Goal: Submit feedback/report problem: Submit feedback/report problem

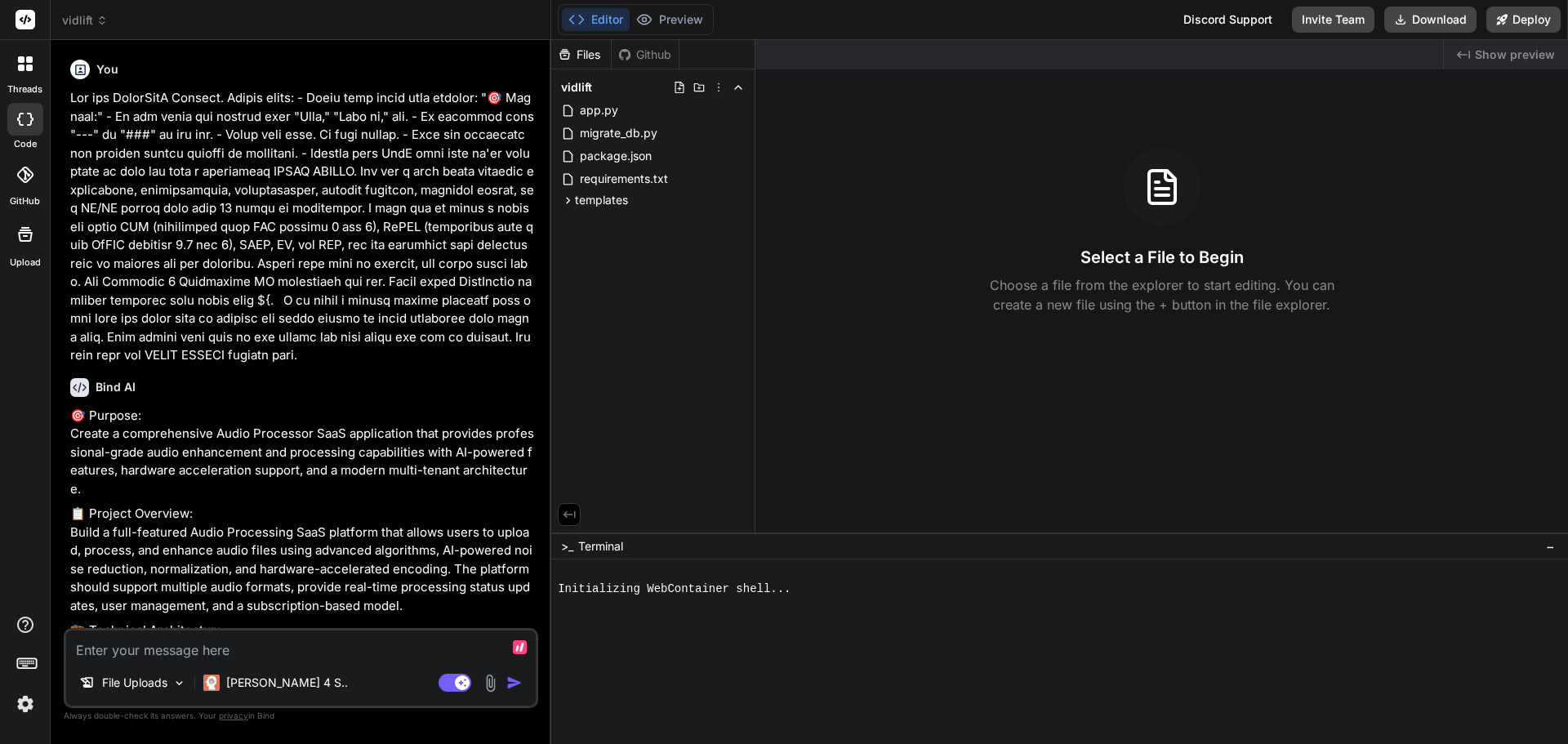
type textarea "x"
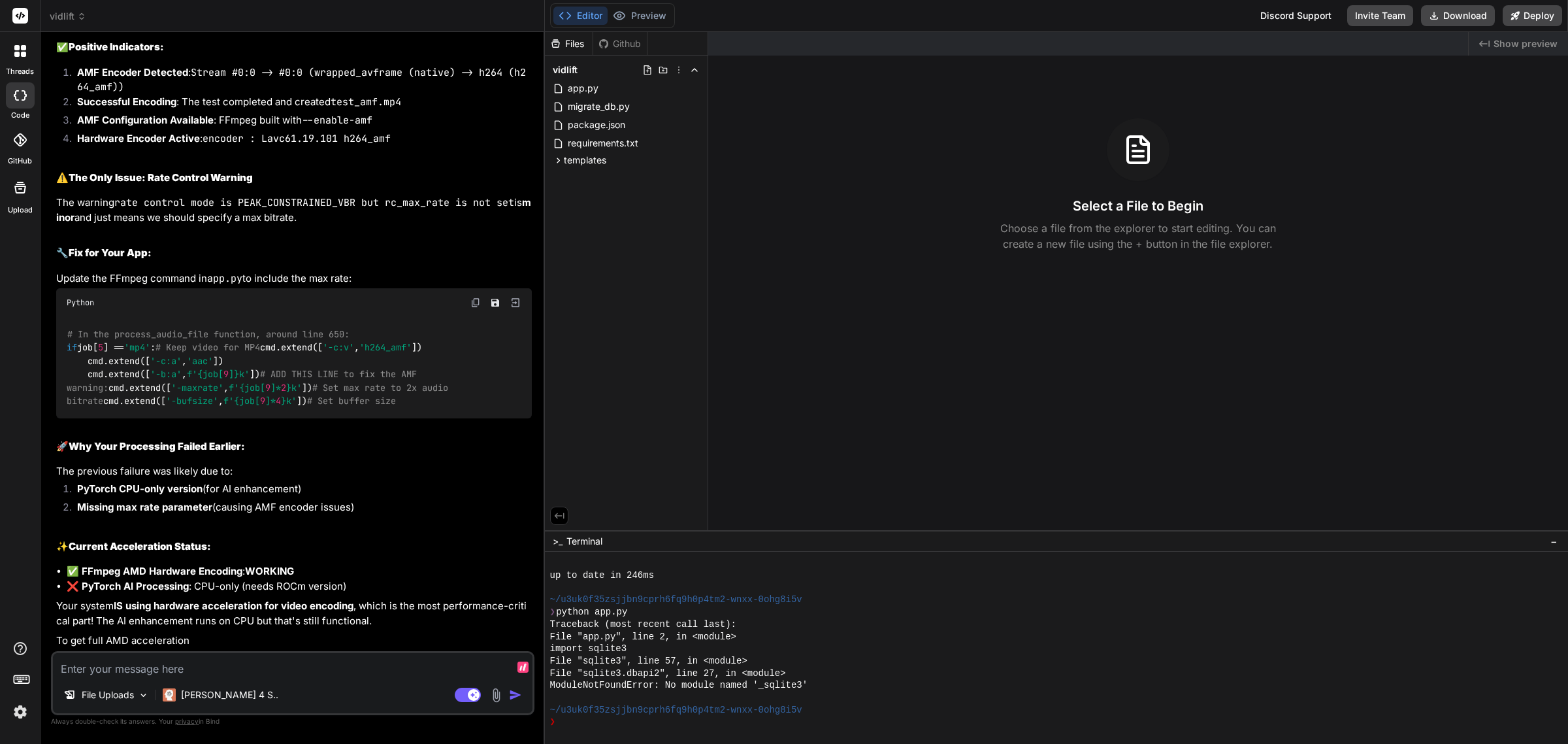
click at [256, 594] on textarea at bounding box center [292, 665] width 479 height 23
type textarea "I"
type textarea "x"
type textarea "I"
type textarea "x"
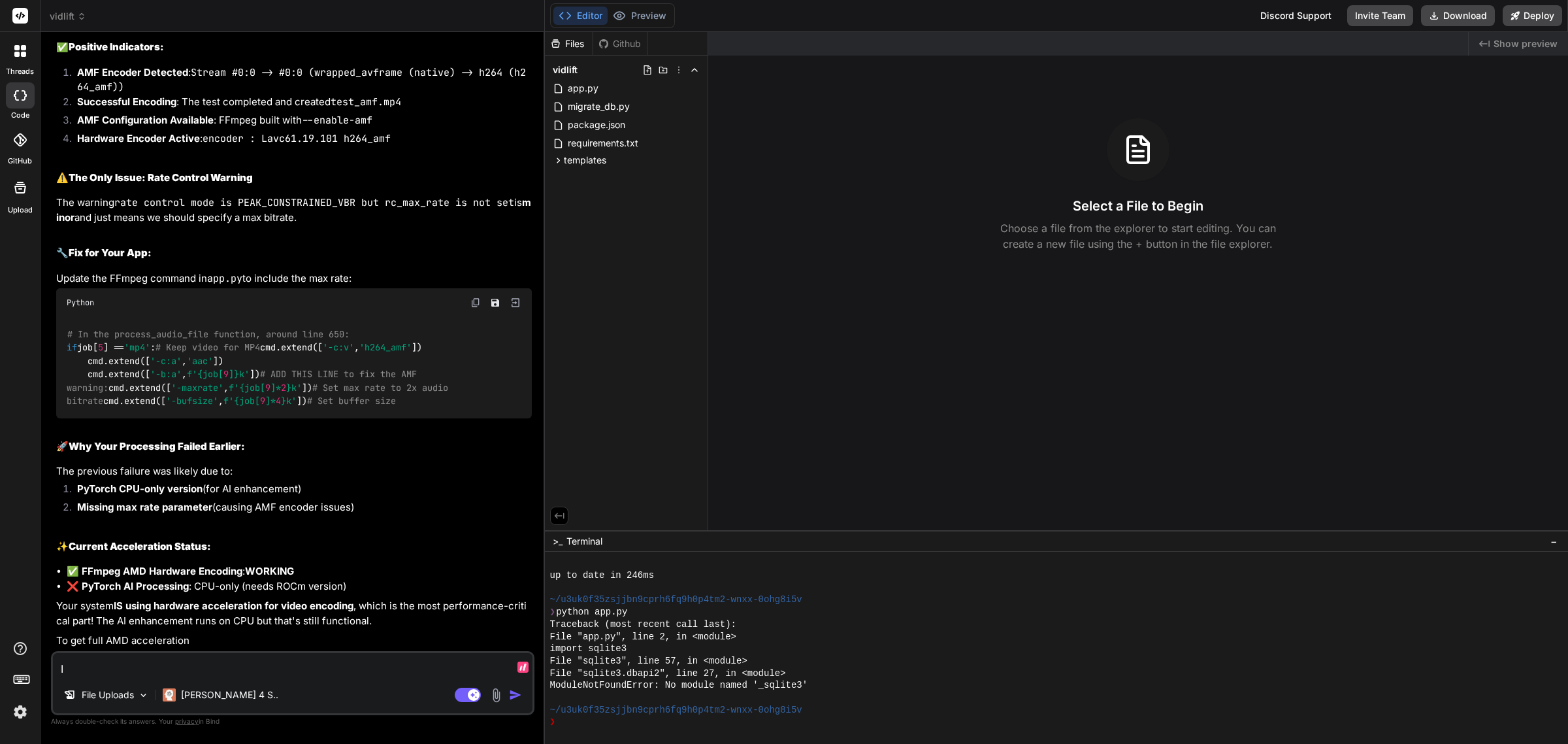
type textarea "I d"
type textarea "x"
type textarea "I do"
type textarea "x"
type textarea "I don"
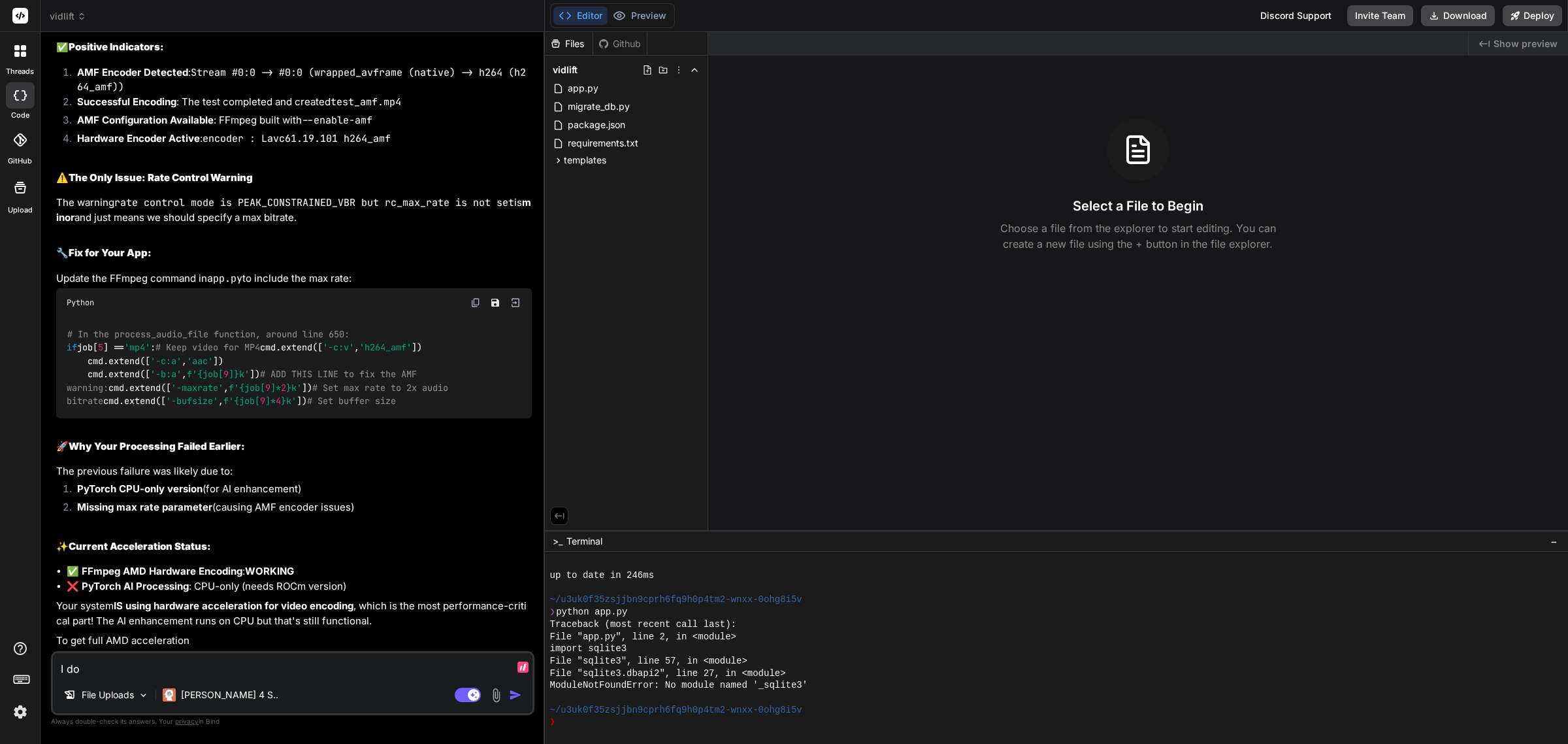
type textarea "x"
type textarea "I don'"
type textarea "x"
type textarea "I don't"
type textarea "x"
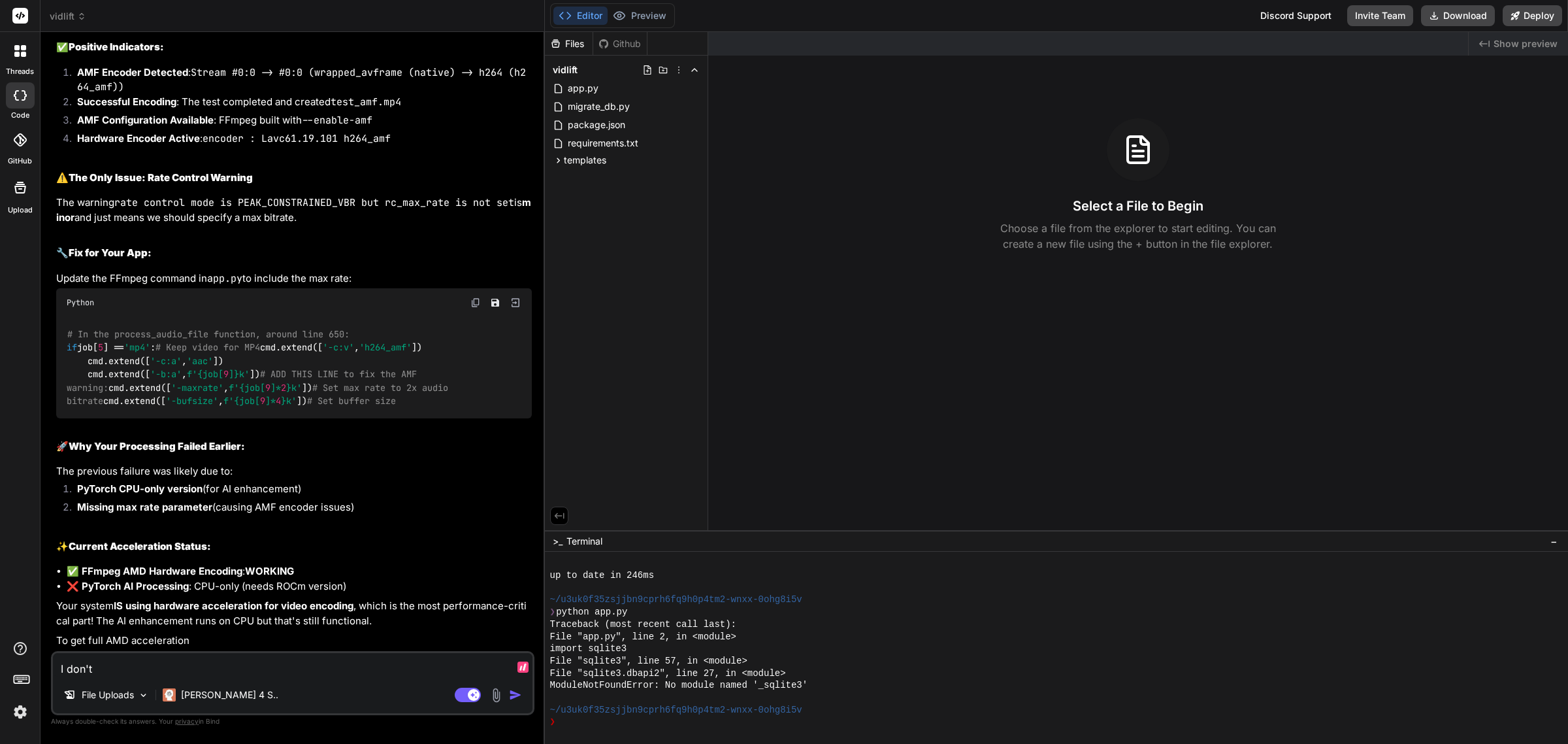
type textarea "I don't"
type textarea "x"
type textarea "I don't k"
type textarea "x"
type textarea "I don't kn"
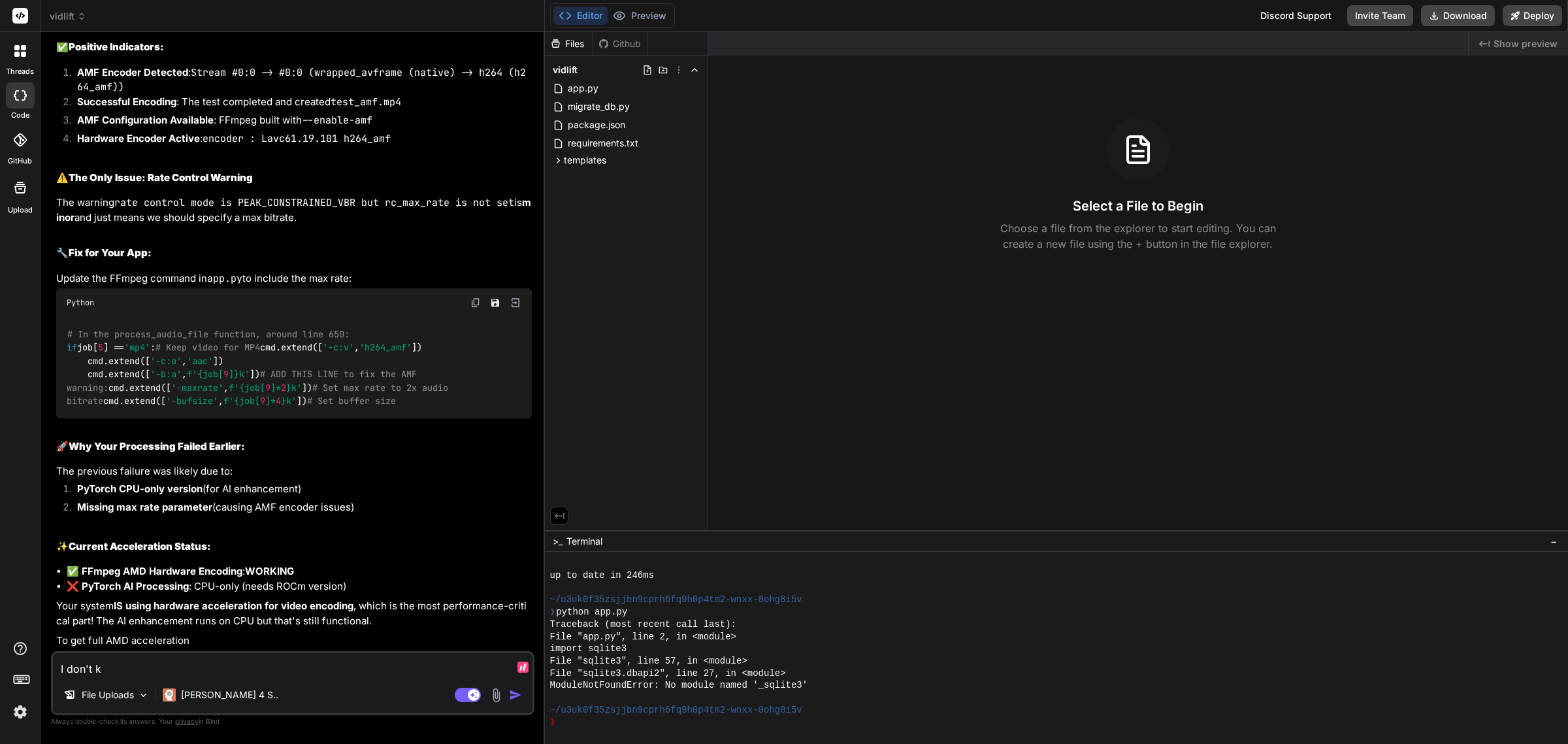
type textarea "x"
type textarea "I don't kno"
type textarea "x"
type textarea "I don't know"
type textarea "x"
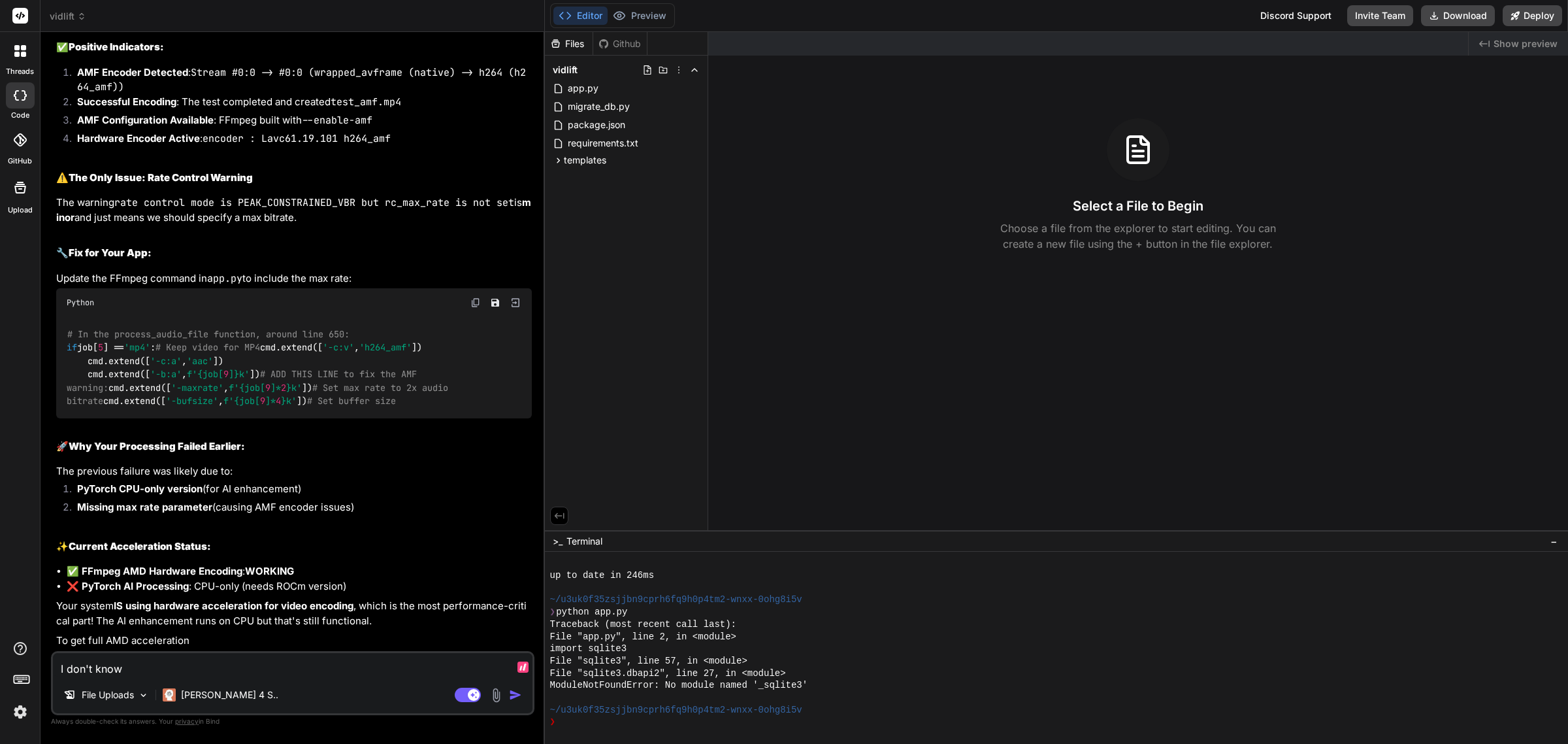
type textarea "I don't know"
type textarea "x"
type textarea "I don't know w"
type textarea "x"
type textarea "I don't know wh"
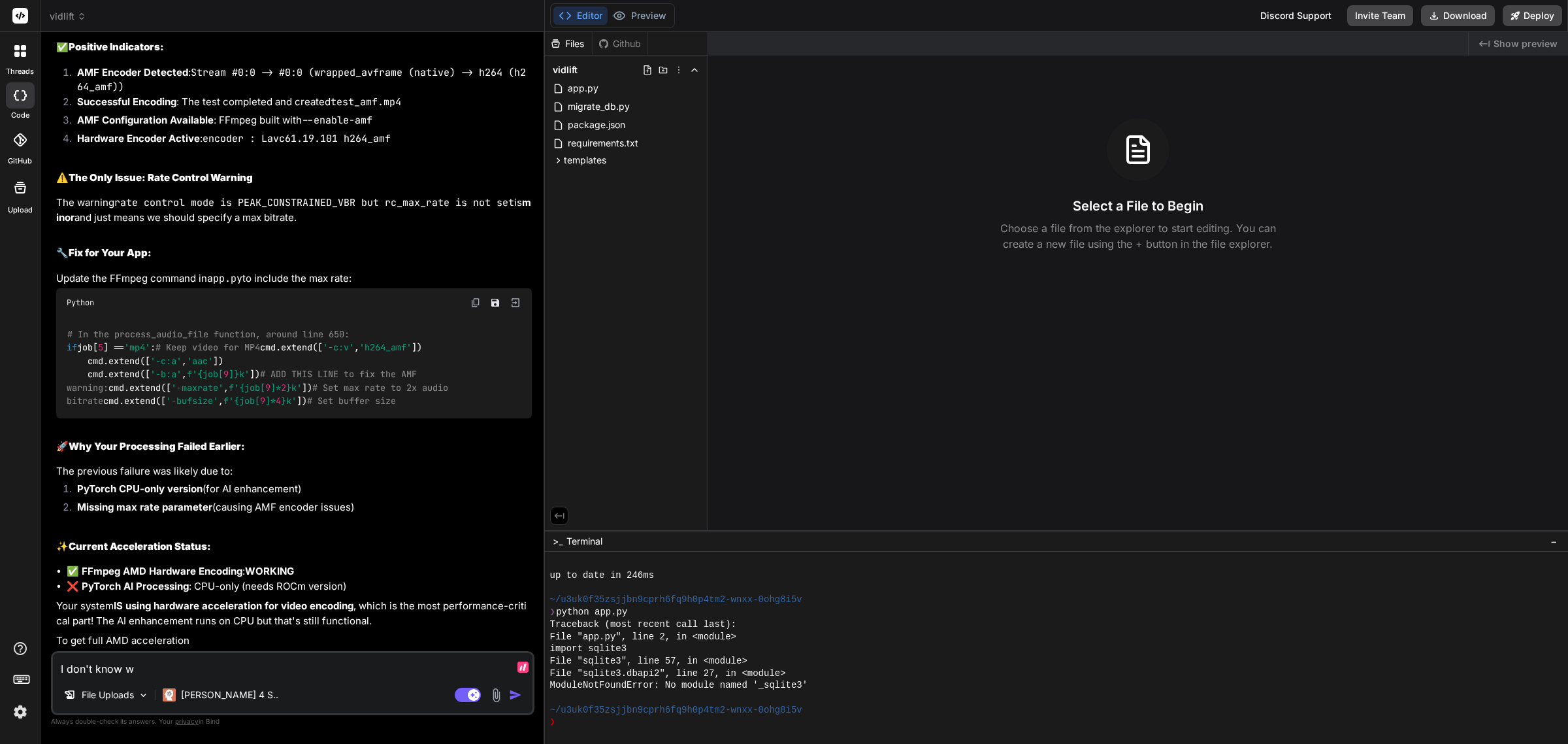
type textarea "x"
type textarea "I don't know why"
type textarea "x"
type textarea "I don't know why"
type textarea "x"
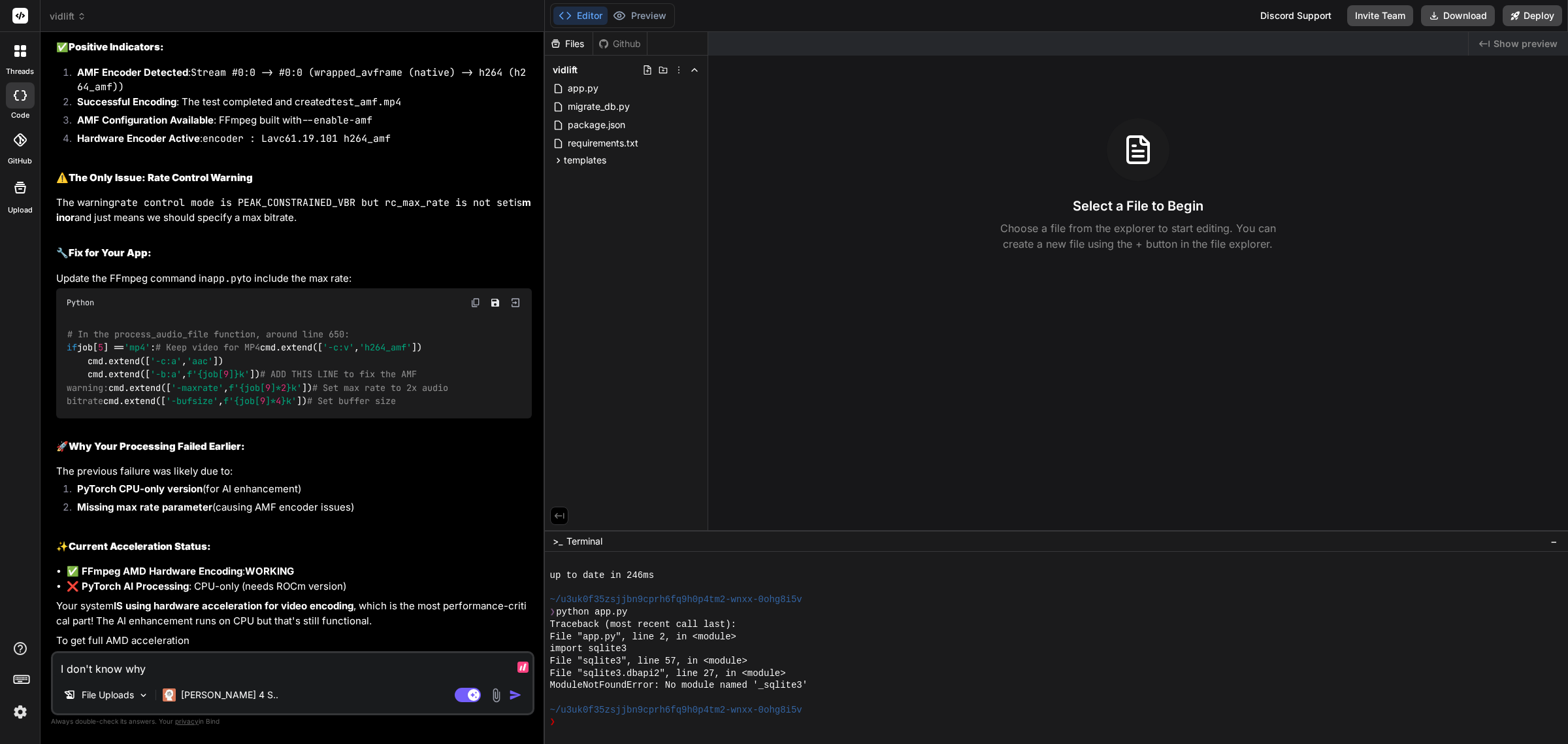
type textarea "I don't know why i"
type textarea "x"
type textarea "I don't know why it"
type textarea "x"
type textarea "I don't know why it'"
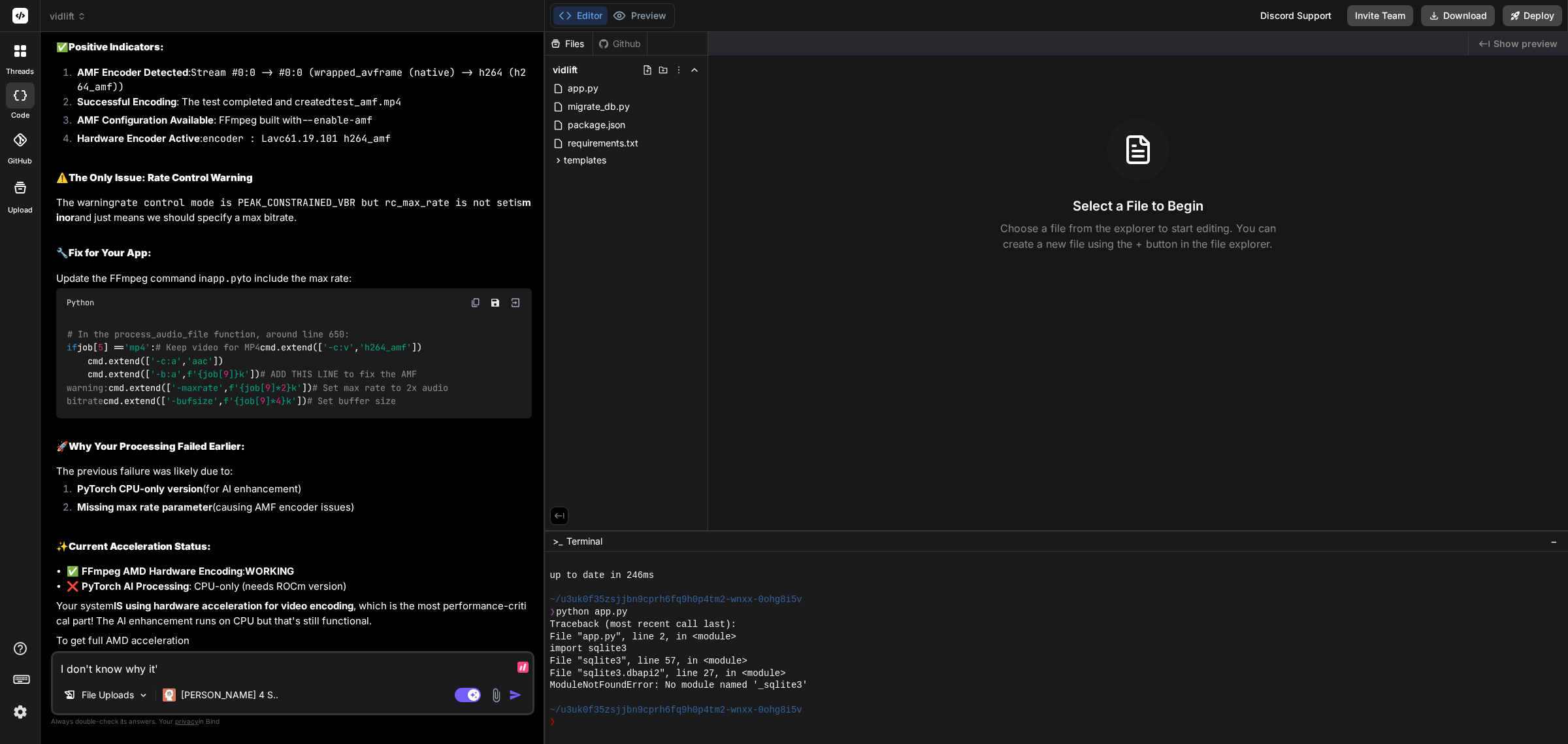
type textarea "x"
type textarea "I don't know why it's"
type textarea "x"
type textarea "I don't know why it's"
type textarea "x"
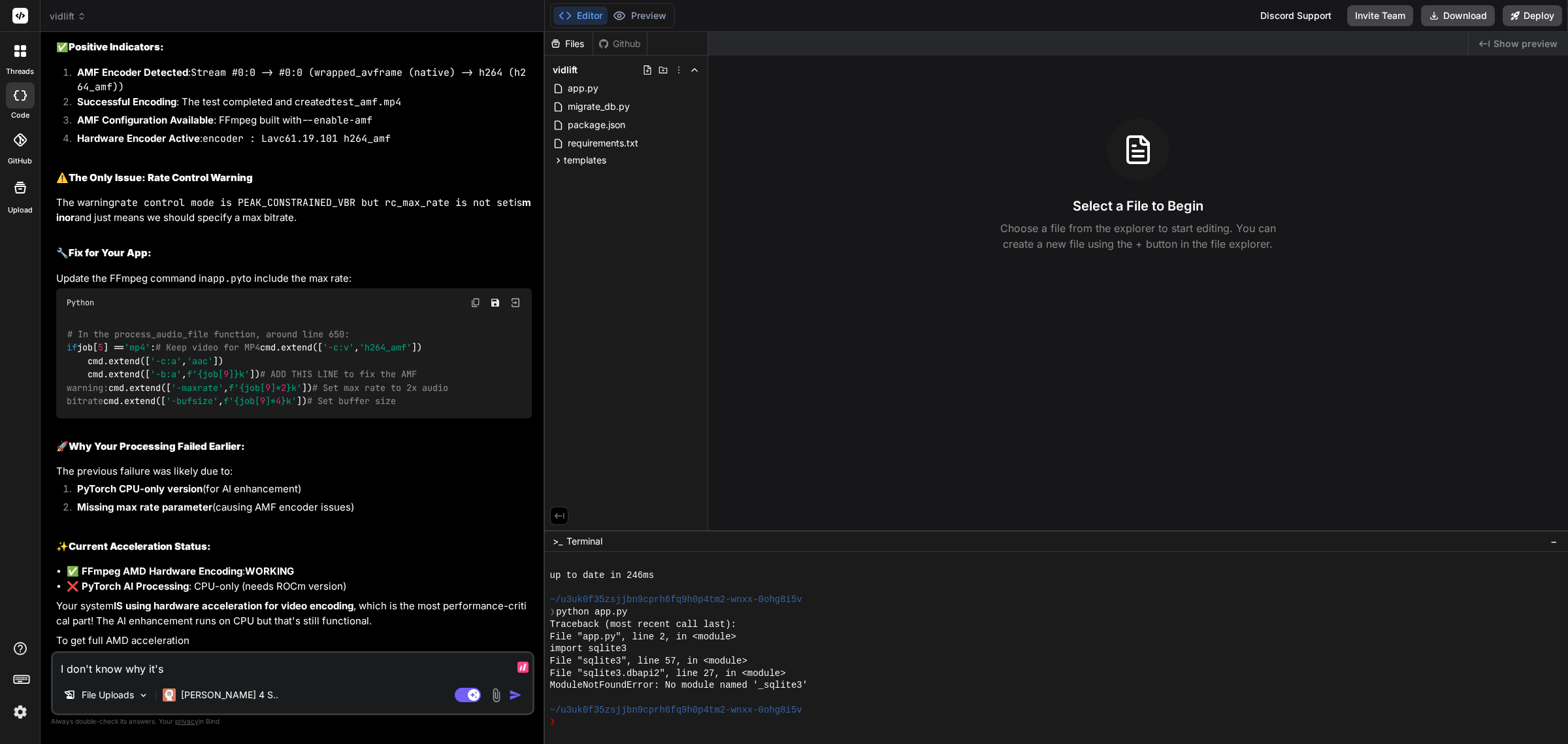
type textarea "I don't know why it's s"
type textarea "x"
type textarea "I don't know why it's su"
type textarea "x"
type textarea "I don't know why it's s"
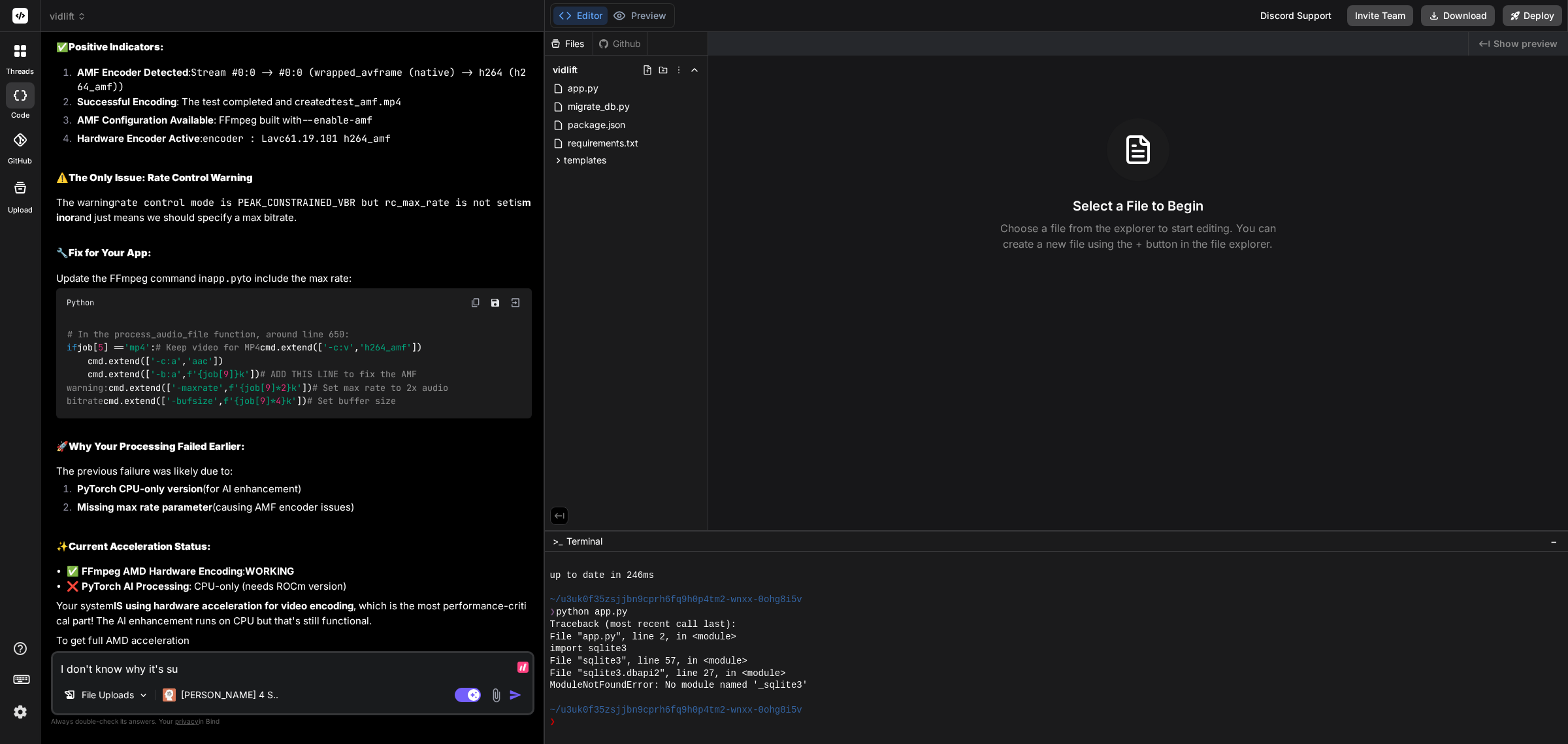
type textarea "x"
type textarea "I don't know why it's st"
type textarea "x"
type textarea "I don't know why it's stu"
type textarea "x"
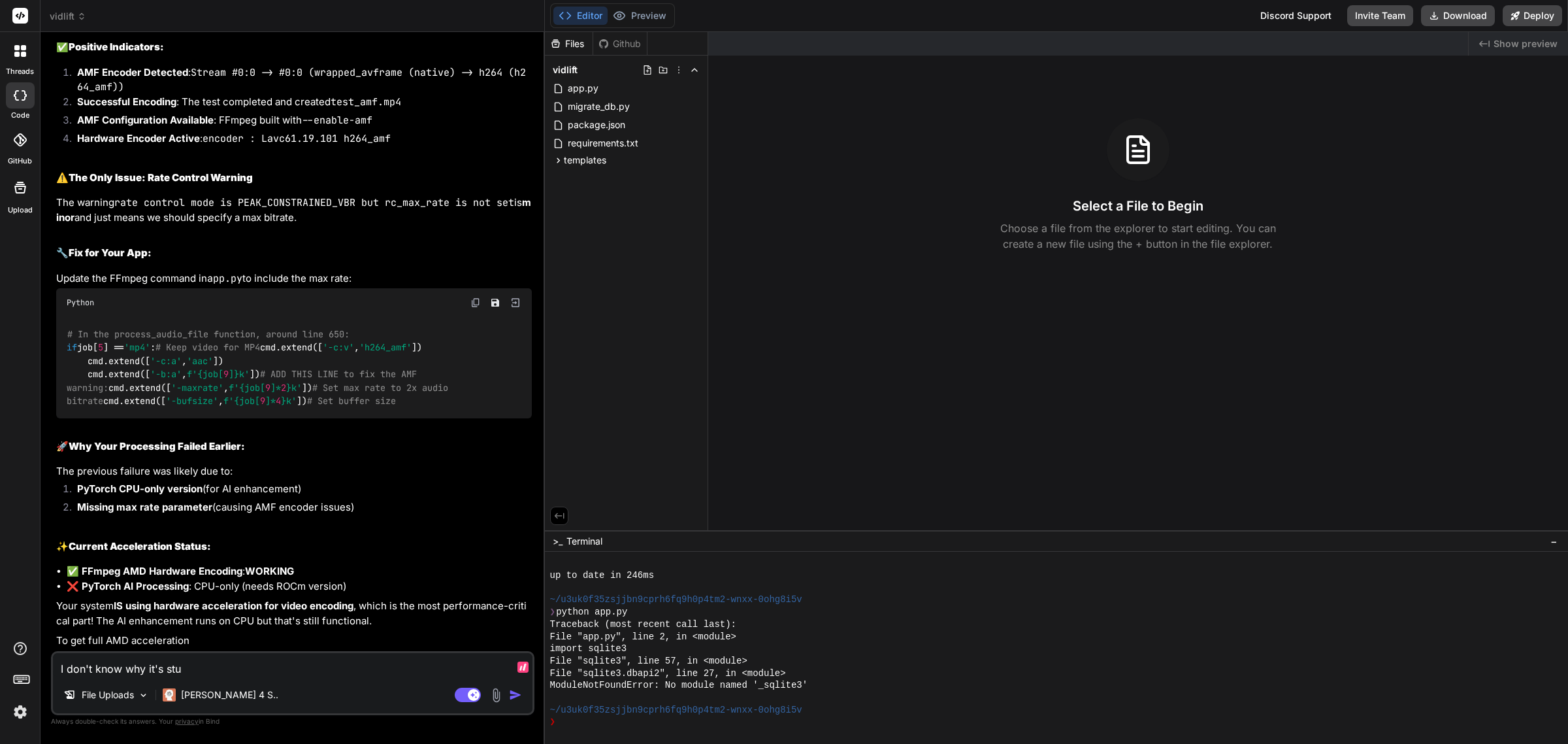
type textarea "I don't know why it's stuc"
type textarea "x"
type textarea "I don't know why it's stuck"
type textarea "x"
type textarea "I don't know why it's stuck"
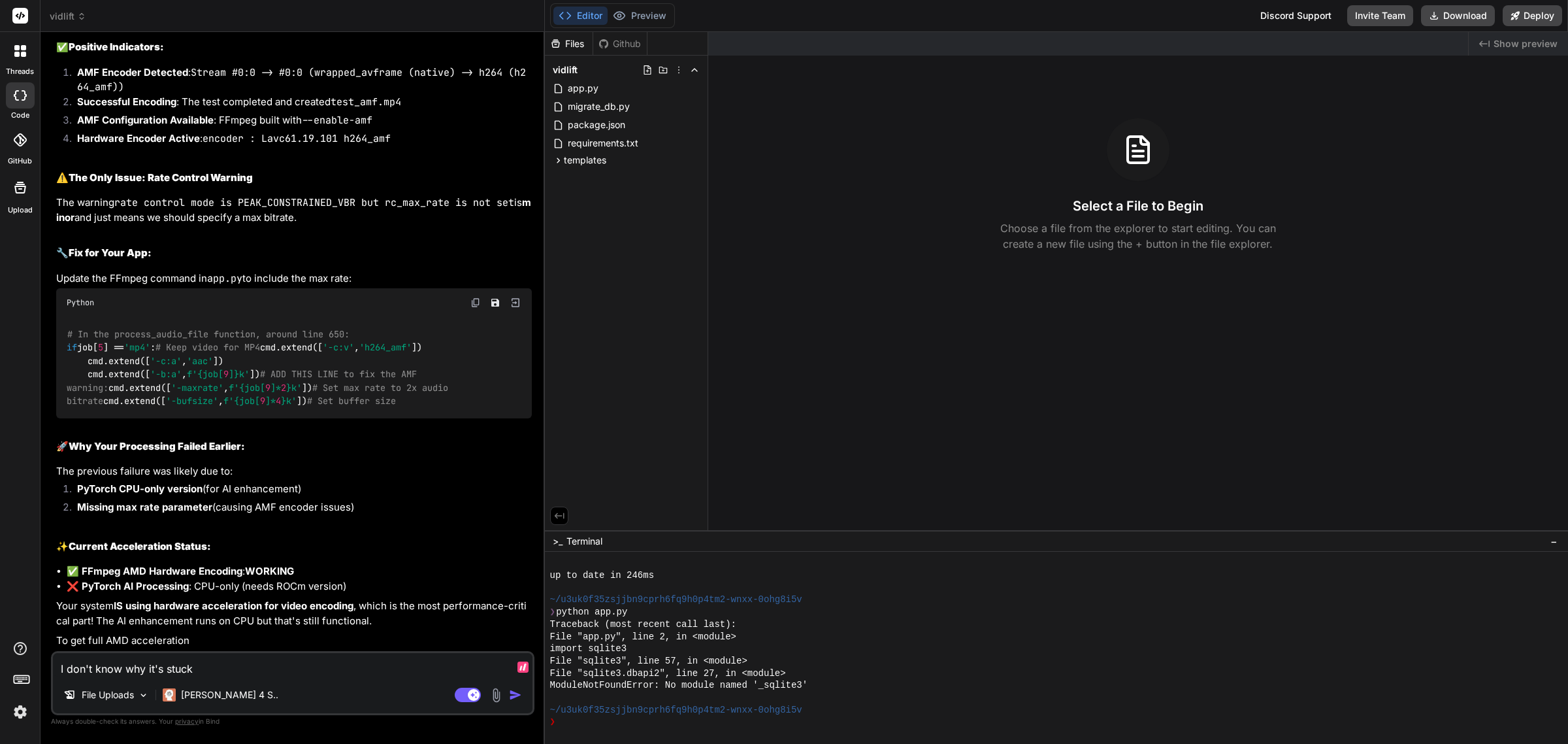
type textarea "x"
type textarea "I don't know why it's stuck a"
type textarea "x"
type textarea "I don't know why it's stuck at"
type textarea "x"
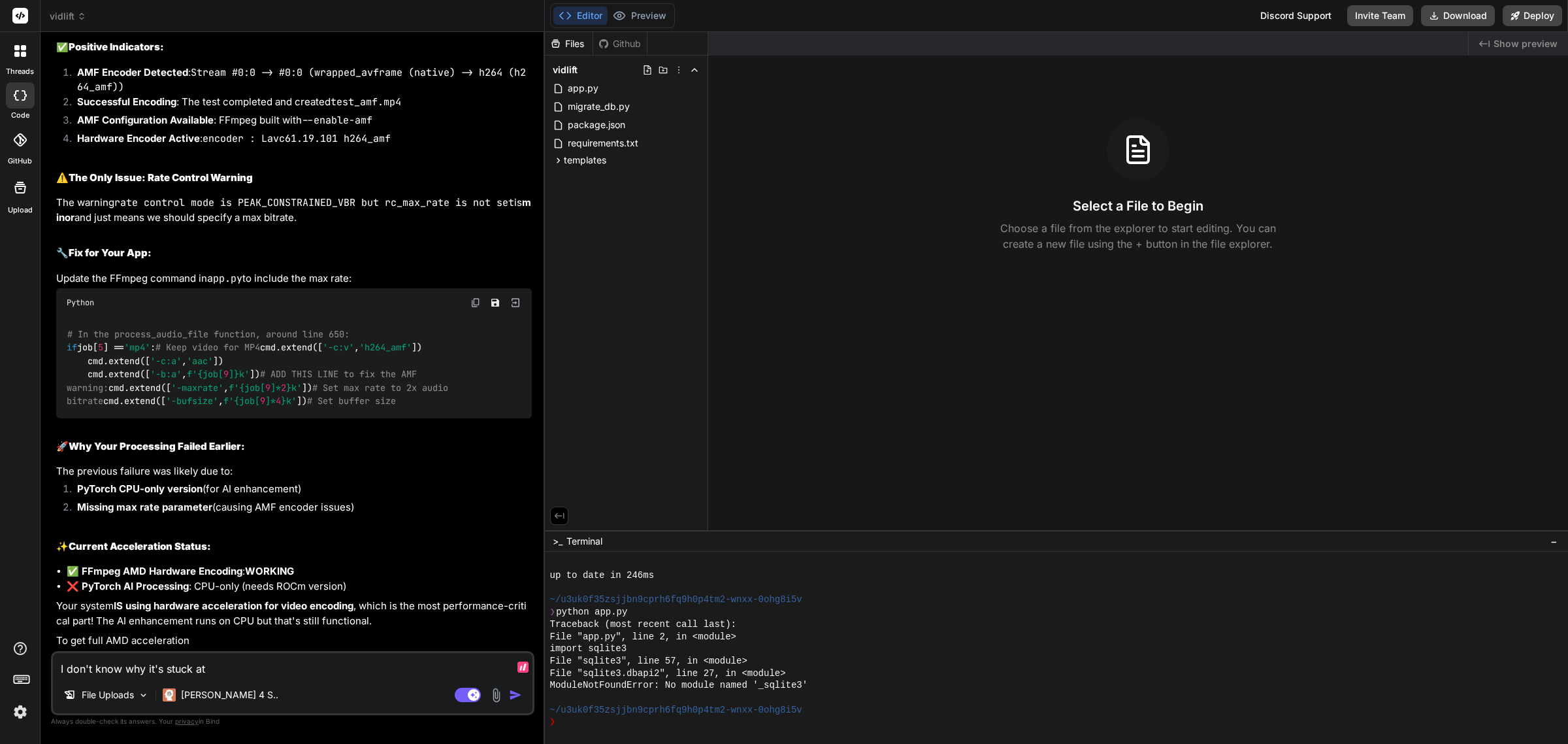
type textarea "I don't know why it's stuck at"
type textarea "x"
type textarea "I don't know why it's stuck at 7"
type textarea "x"
type textarea "I don't know why it's stuck at 70"
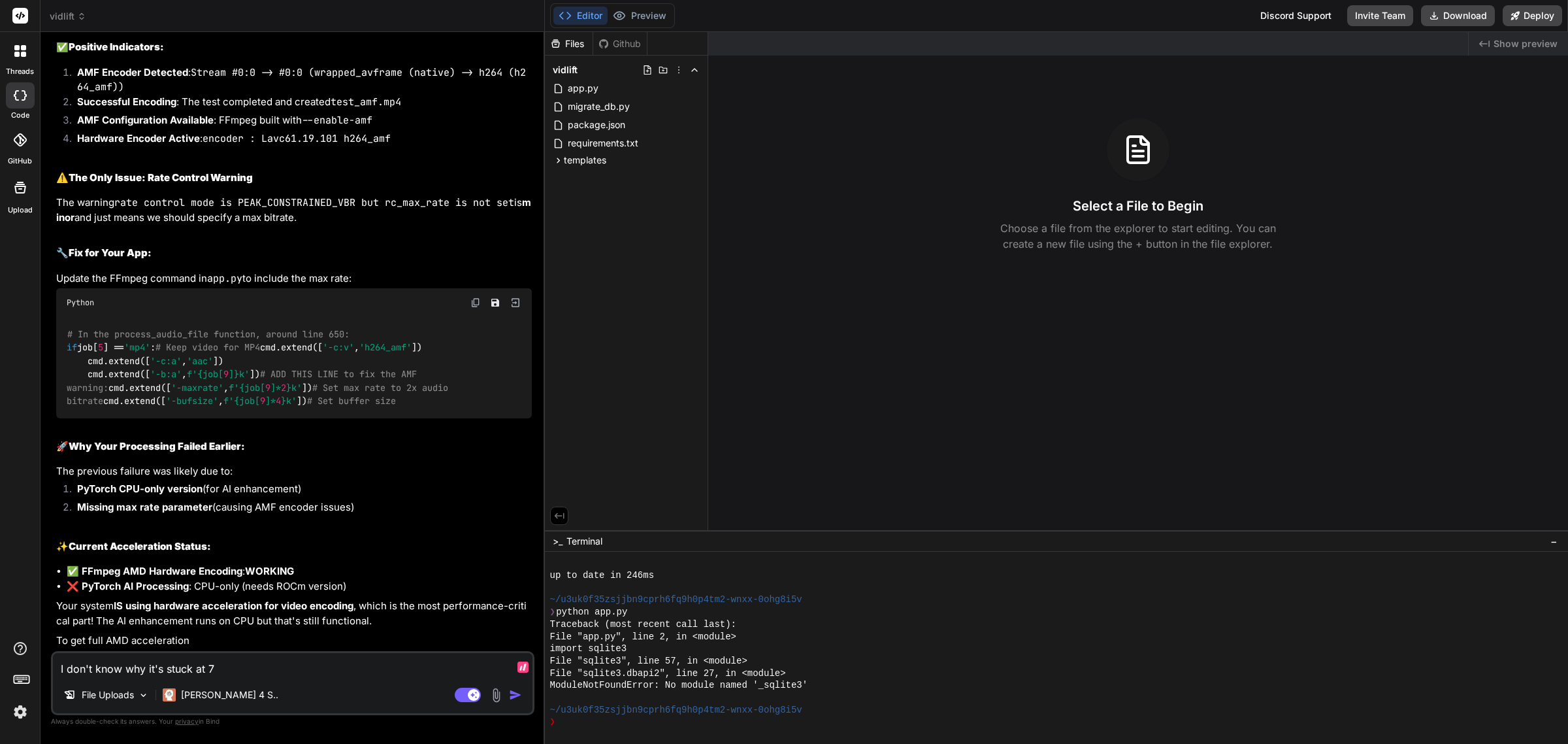
type textarea "x"
type textarea "I don't know why it's stuck at 70%"
type textarea "x"
type textarea "I don't know why it's stuck at 70%"
type textarea "x"
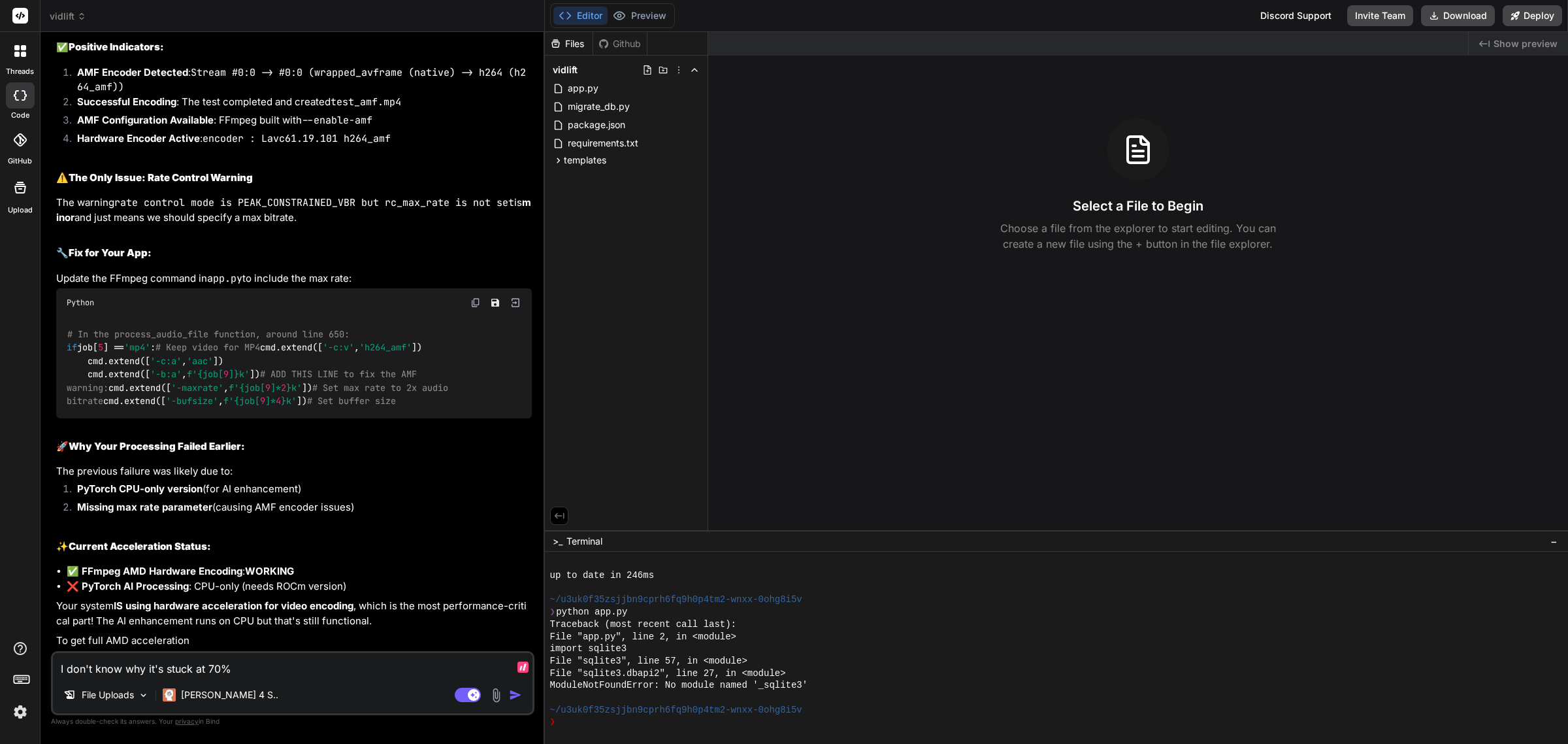
type textarea "I don't know why it's stuck at 70% f"
type textarea "x"
type textarea "I don't know why it's stuck at 70% fo"
type textarea "x"
type textarea "I don't know why it's stuck at 70% fo"
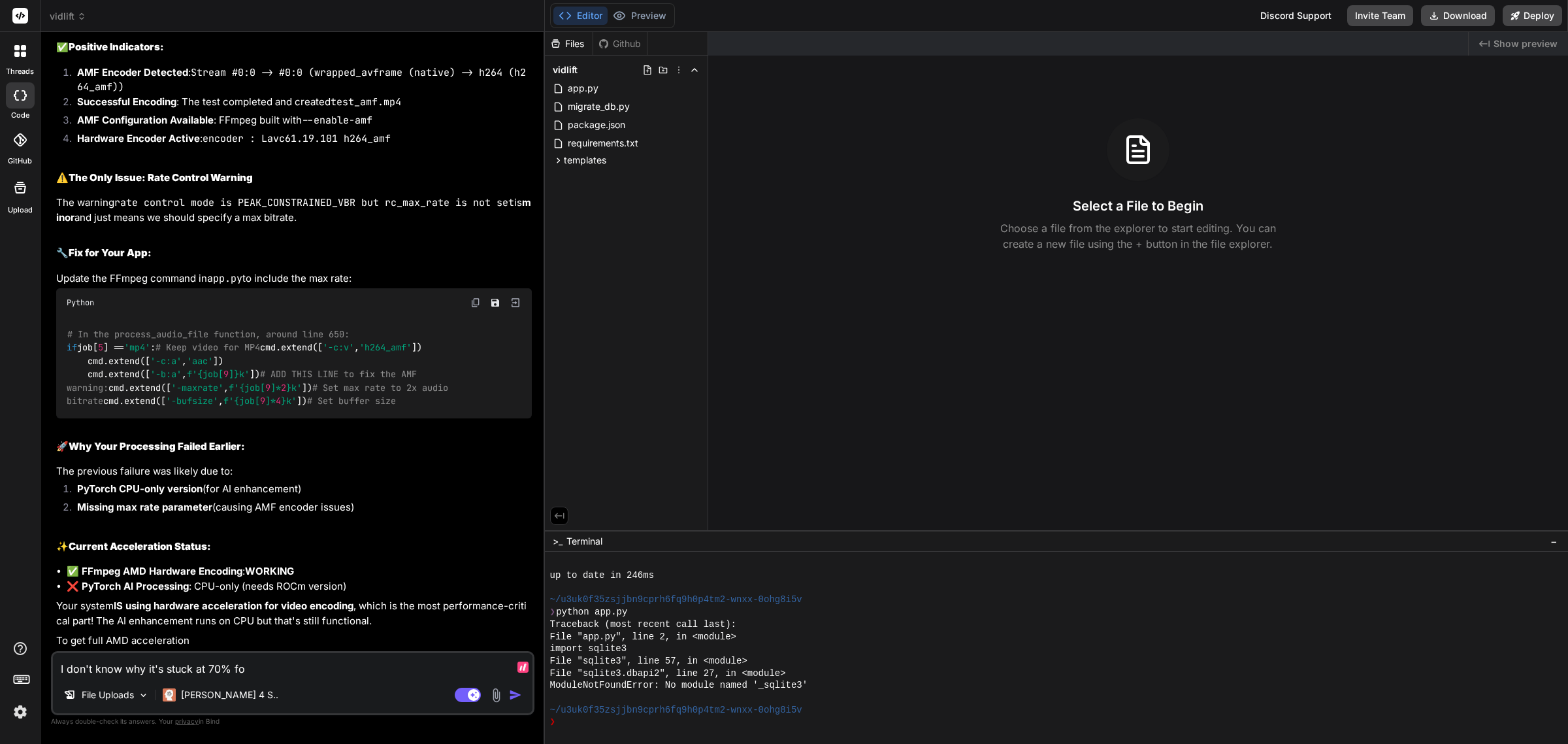
type textarea "x"
type textarea "I don't know why it's stuck at 70% fo"
type textarea "x"
type textarea "I don't know why it's stuck at 70% for"
type textarea "x"
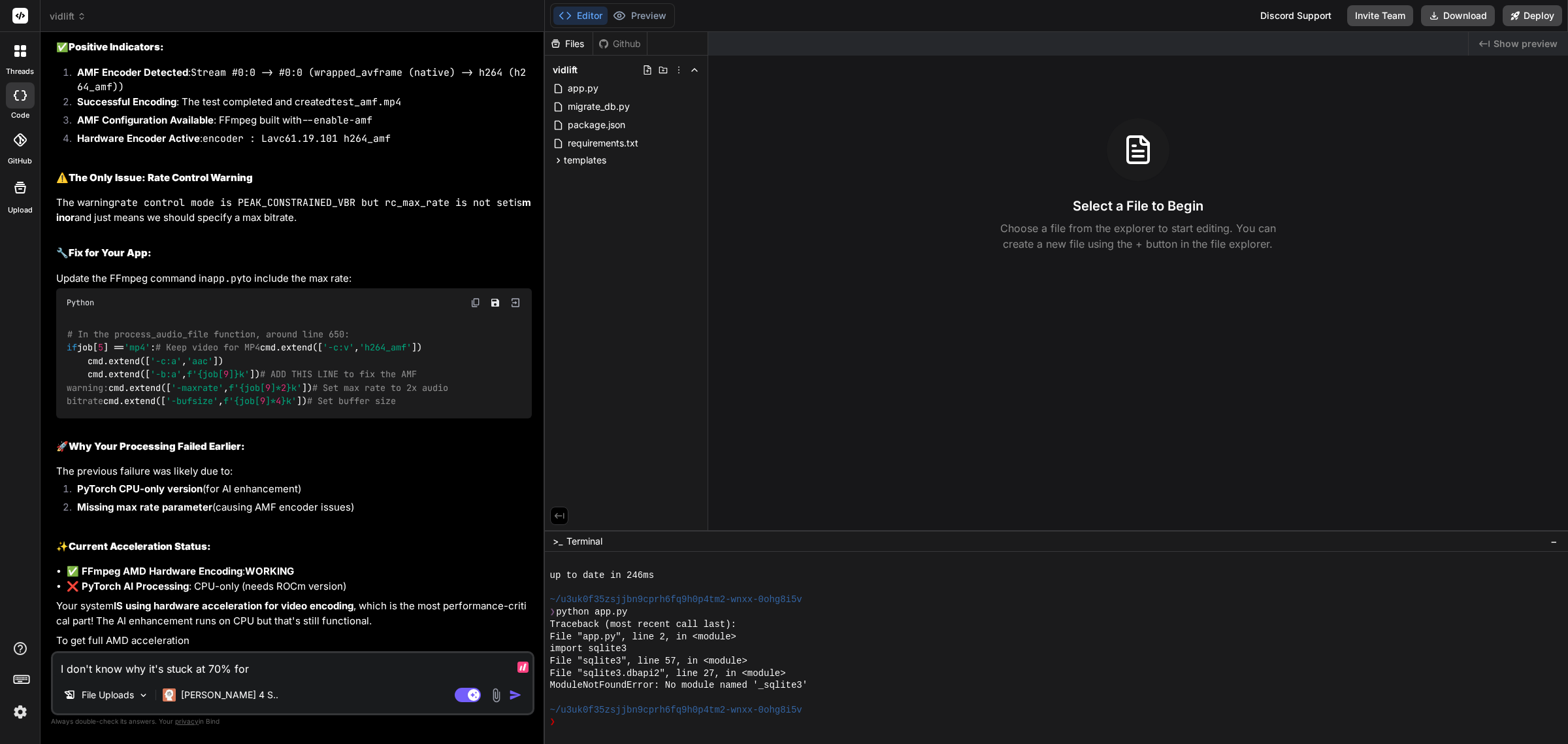
type textarea "I don't know why it's stuck at 70% for"
type textarea "x"
type textarea "I don't know why it's stuck at 70% for a"
type textarea "x"
type textarea "I don't know why it's stuck at 70% for a"
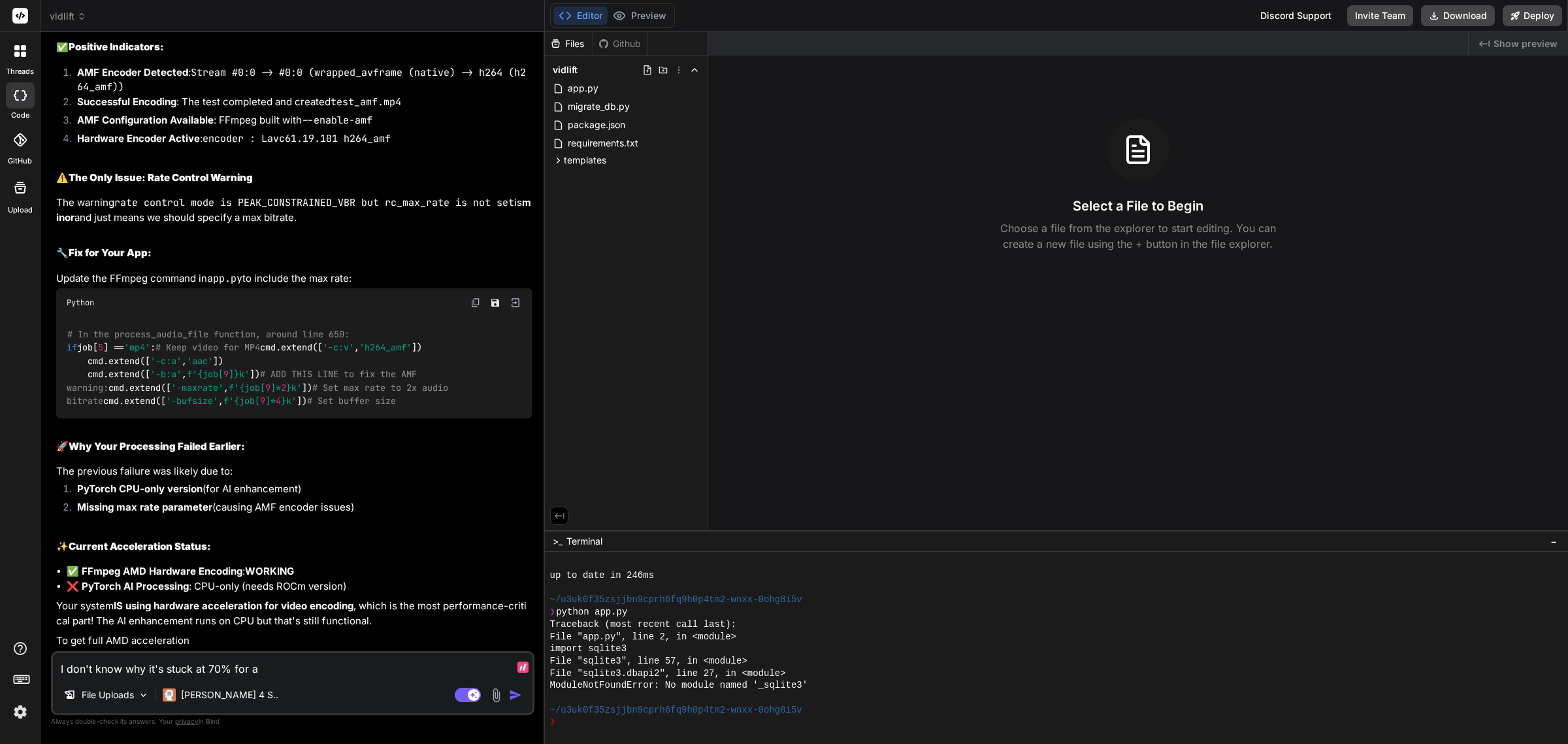
type textarea "x"
type textarea "I don't know why it's stuck at 70% for a l"
type textarea "x"
type textarea "I don't know why it's stuck at 70% for a lo"
type textarea "x"
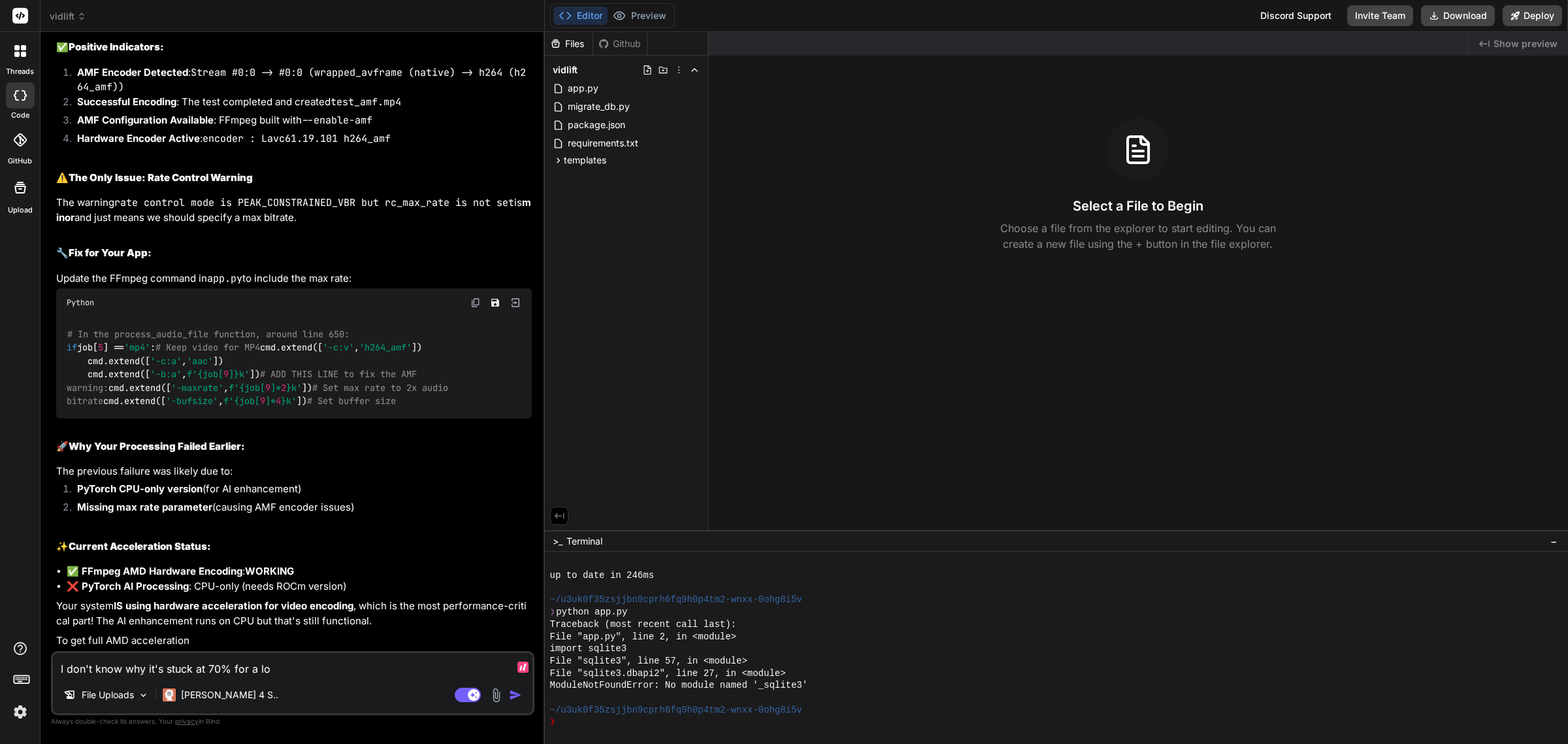
type textarea "I don't know why it's stuck at 70% for a lon"
type textarea "x"
type textarea "I don't know why it's stuck at 70% for a long"
type textarea "x"
type textarea "I don't know why it's stuck at 70% for a long t"
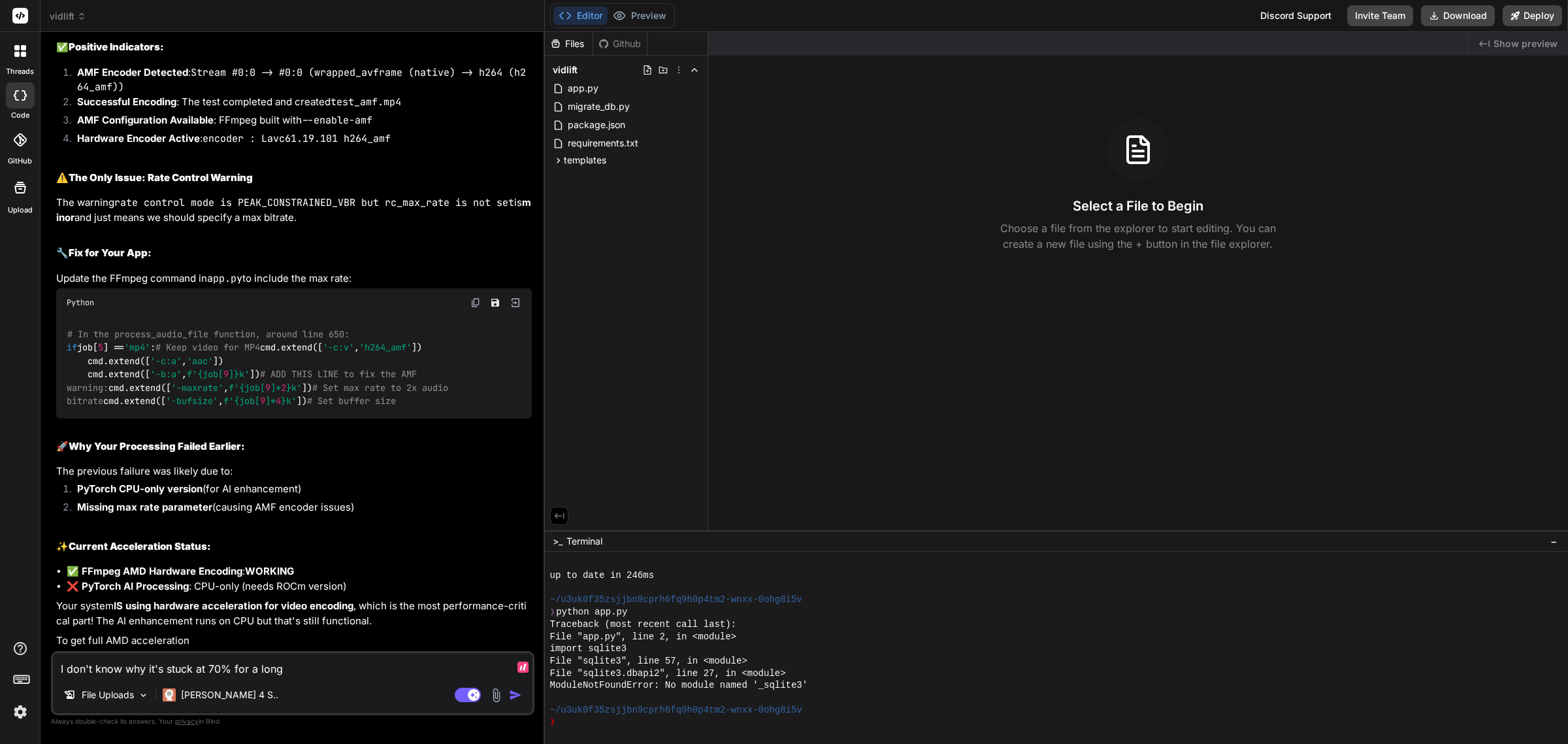
type textarea "x"
type textarea "I don't know why it's stuck at 70% for a long ti"
type textarea "x"
type textarea "I don't know why it's stuck at 70% for a long tim"
type textarea "x"
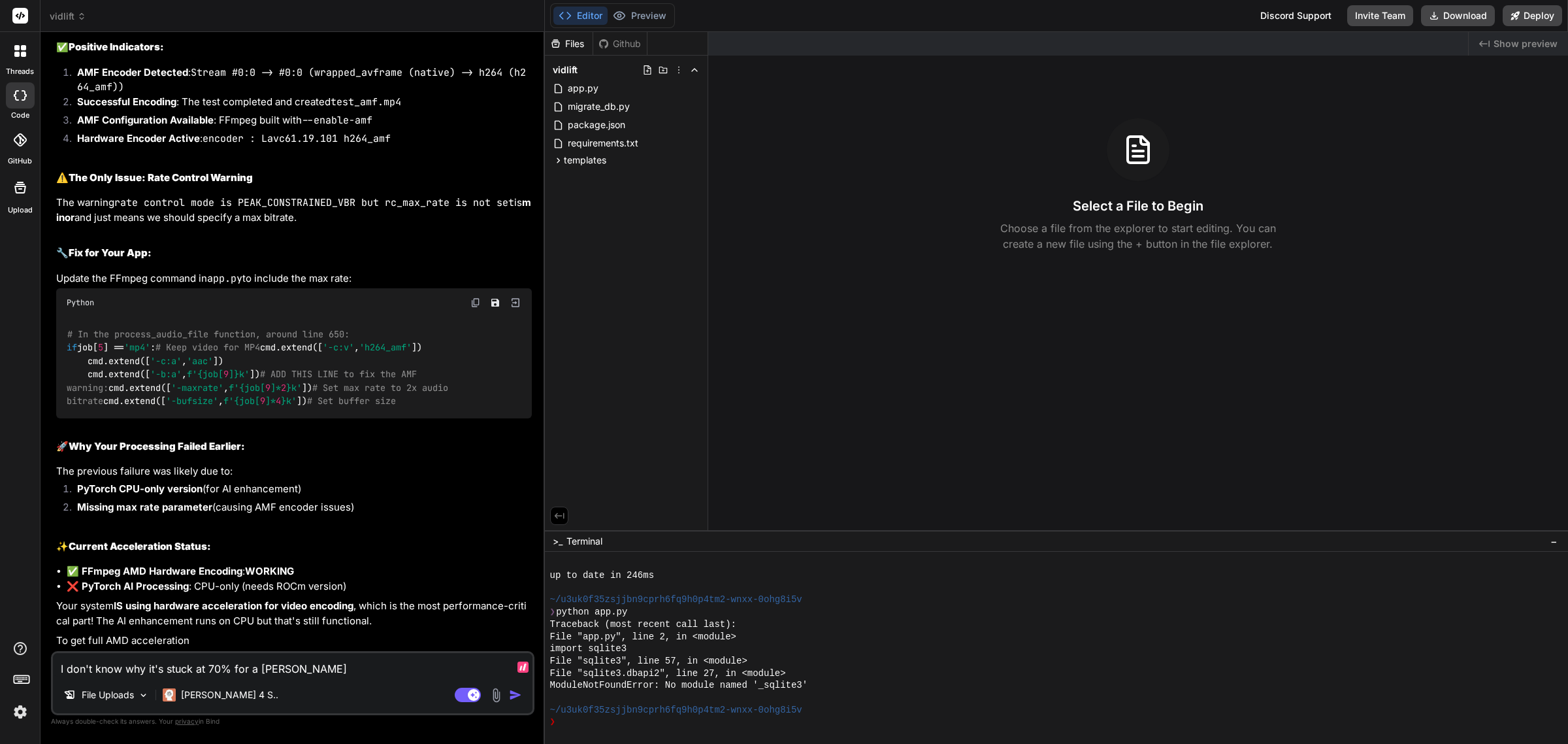
type textarea "I don't know why it's stuck at 70% for a long time"
type textarea "x"
type textarea "I don't know why it's stuck at 70% for a long time."
type textarea "x"
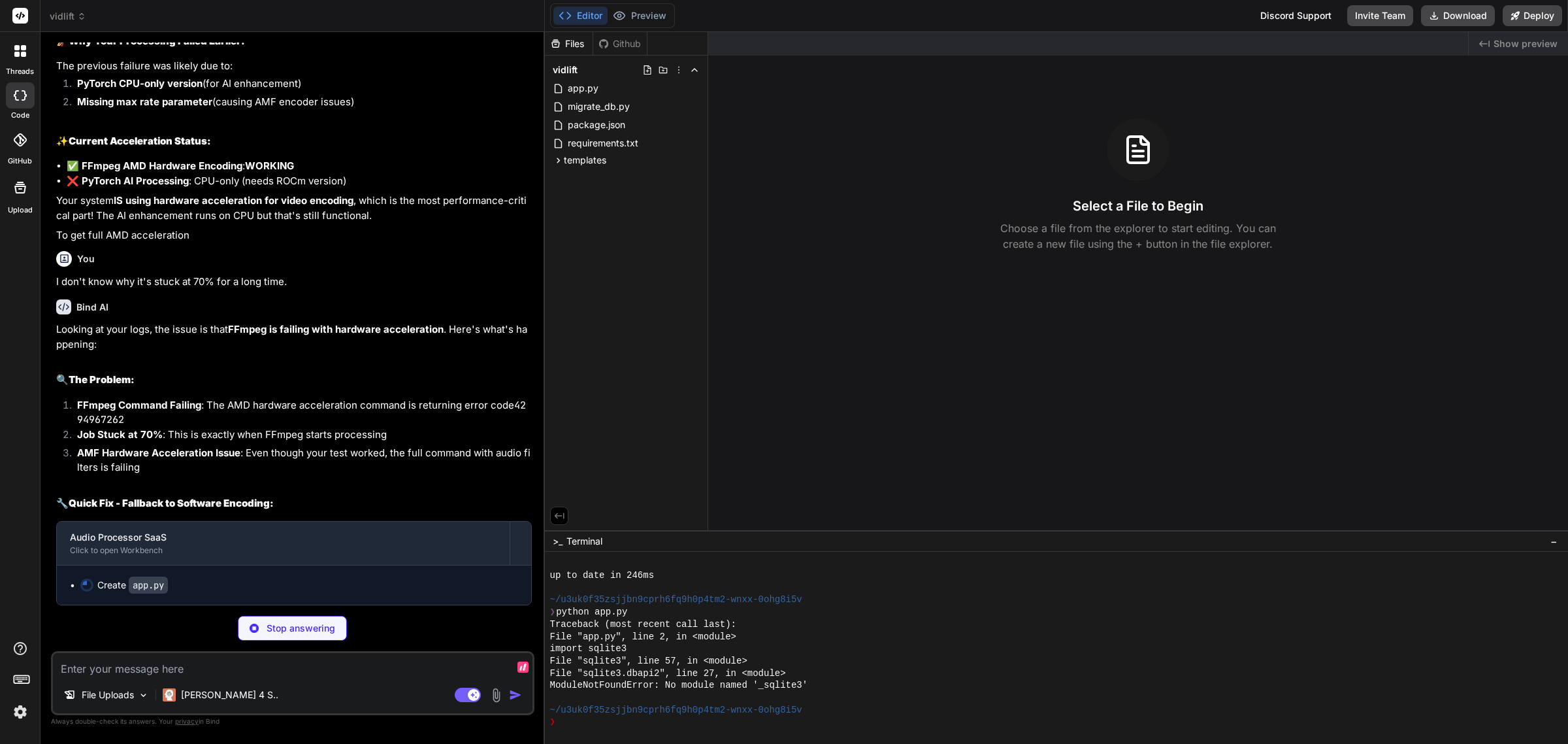
scroll to position [7121, 0]
click at [275, 465] on li "AMF Hardware Acceleration Issue : Even though your test worked, the full comman…" at bounding box center [299, 460] width 465 height 29
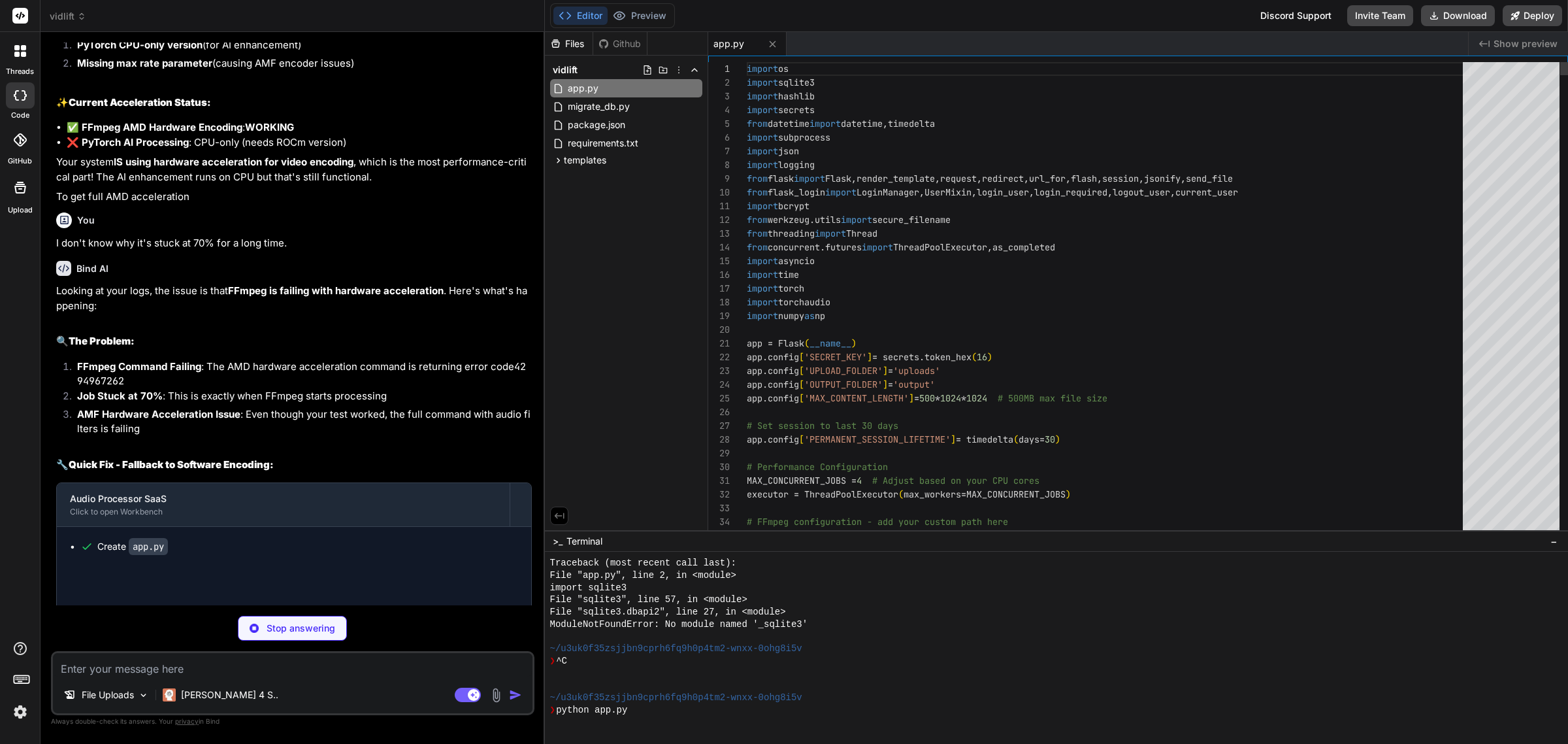
scroll to position [257, 0]
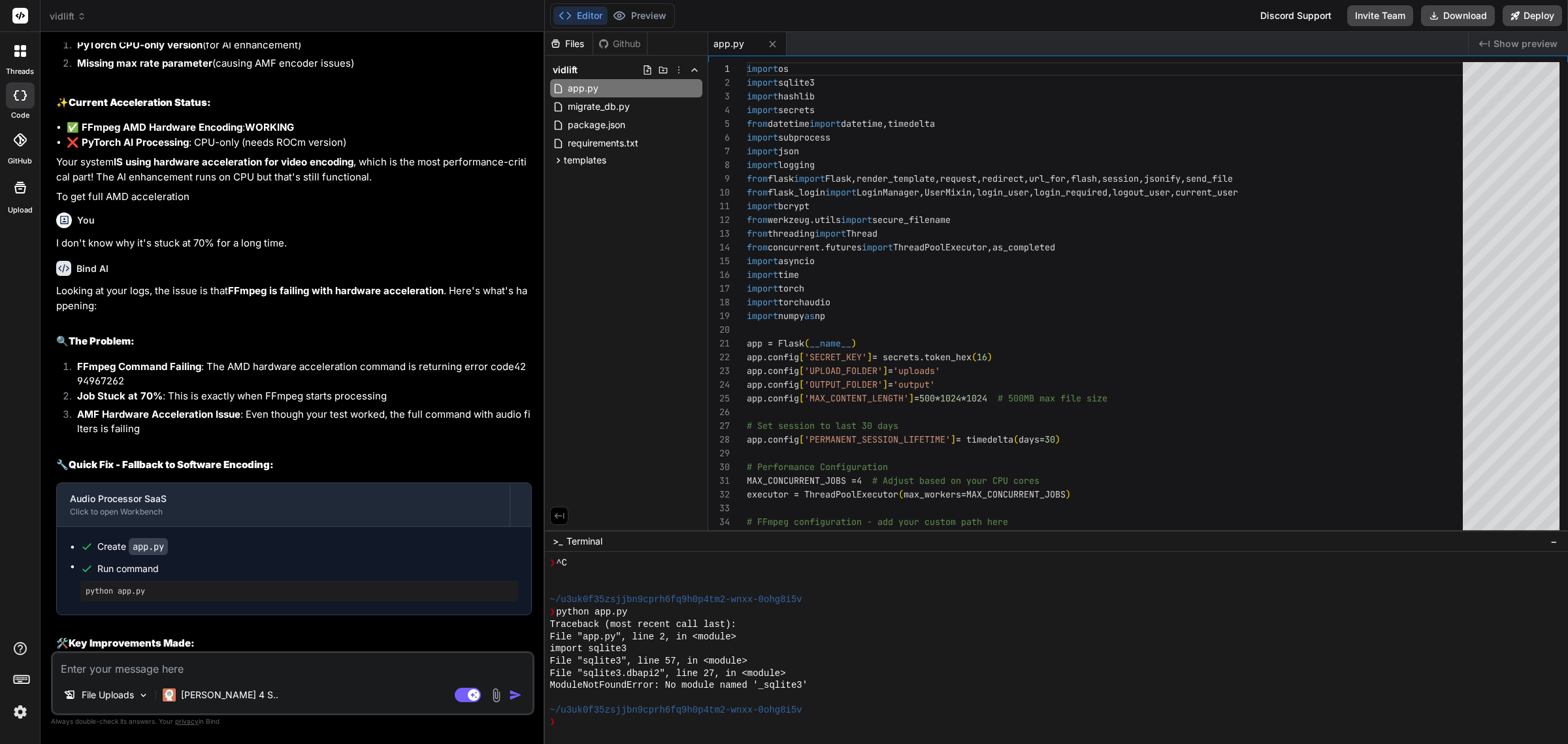
type textarea "x"
click at [594, 86] on span "app.py" at bounding box center [583, 88] width 33 height 15
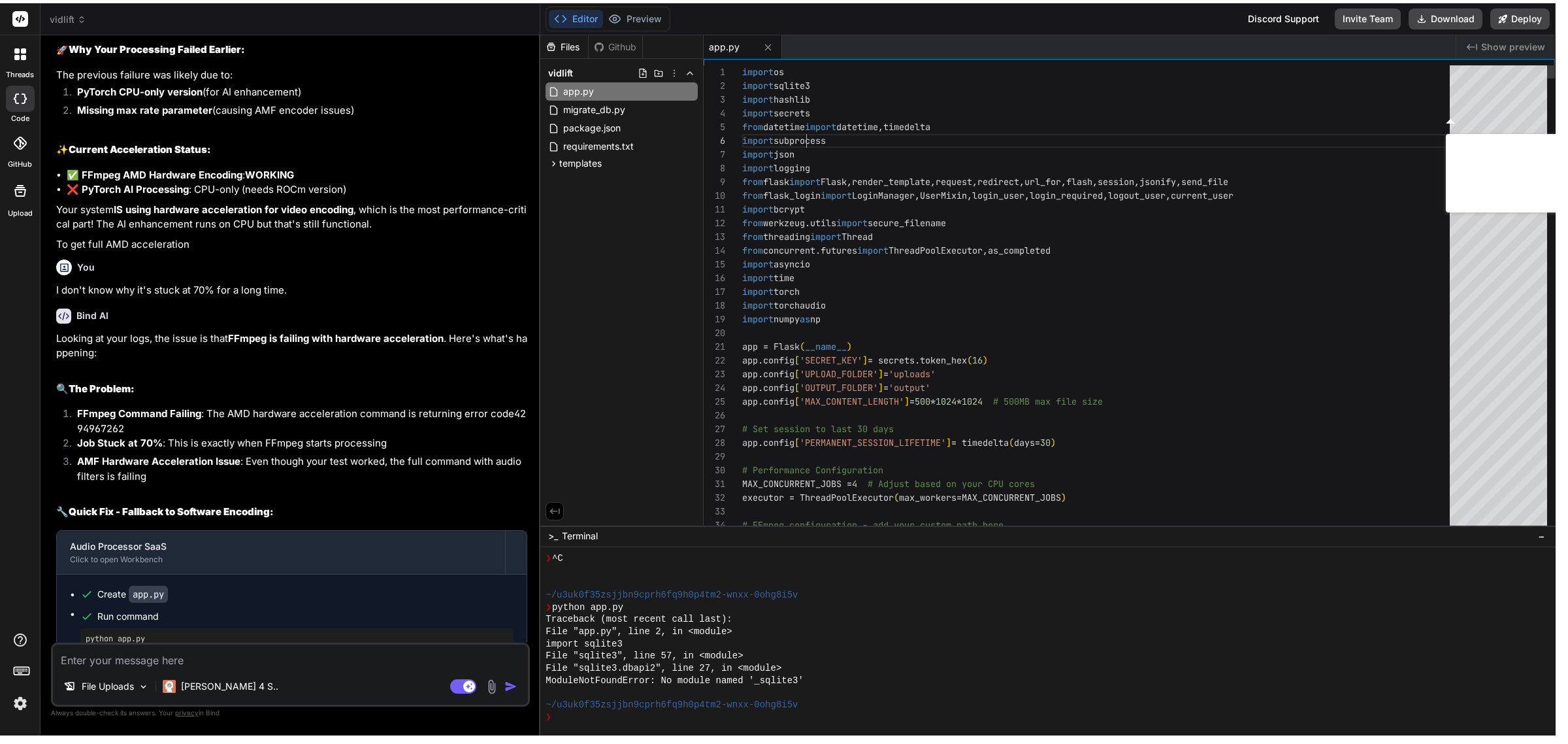
scroll to position [7164, 0]
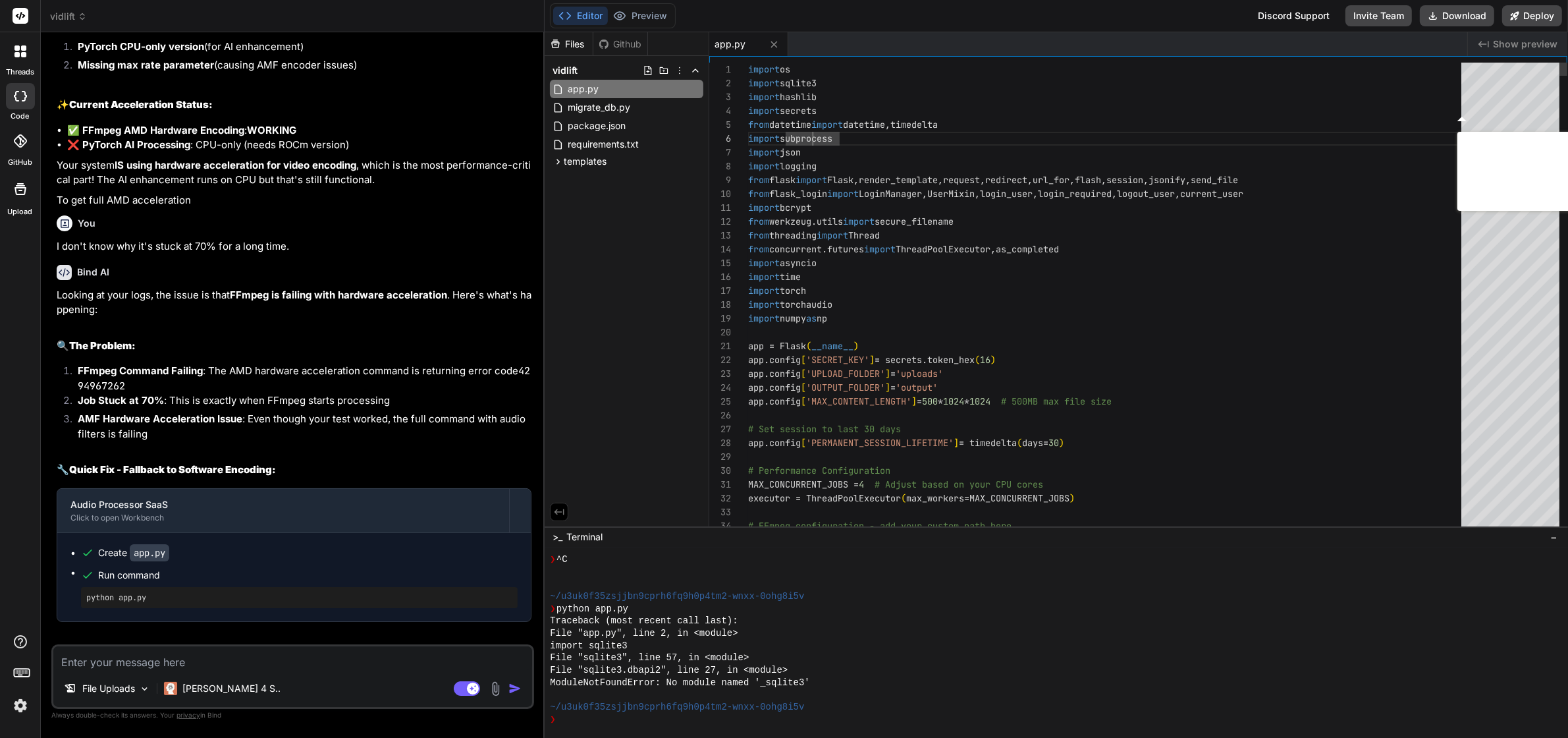
type textarea "import os import sqlite3 import hashlib import secrets from datetime import dat…"
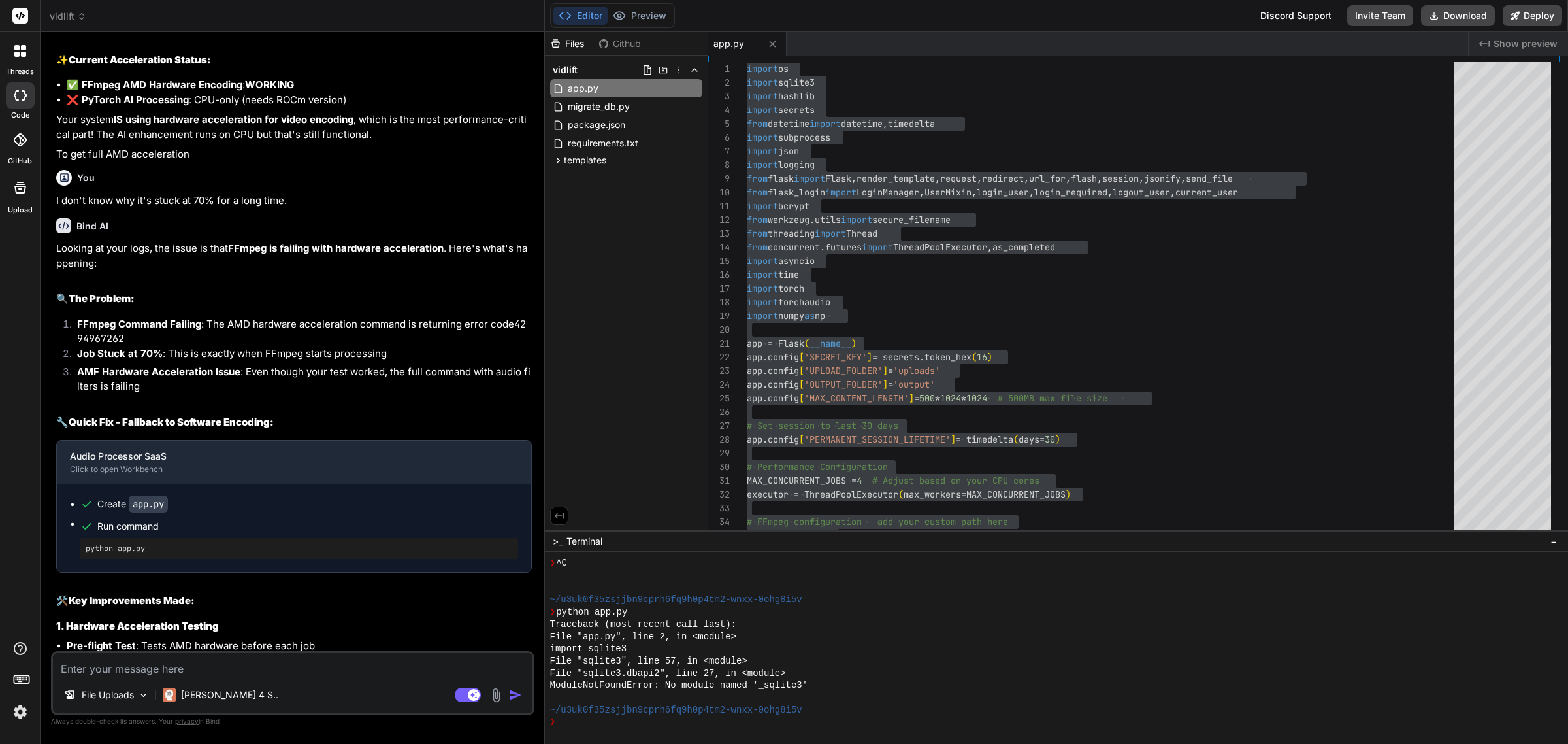
click at [648, 273] on div "Files Github vidlift app.py migrate_db.py package.json requirements.txt templat…" at bounding box center [626, 281] width 163 height 498
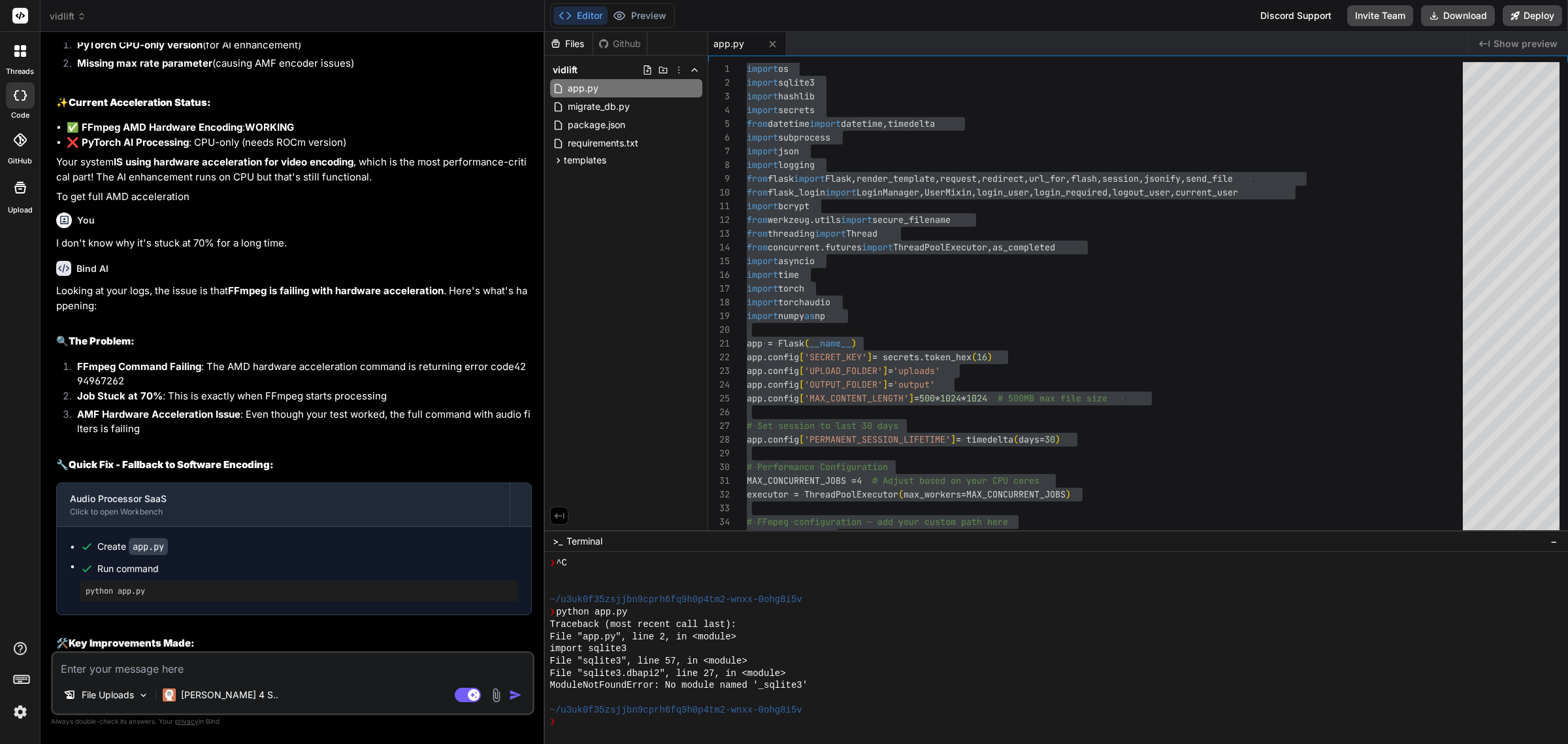
scroll to position [7285, 0]
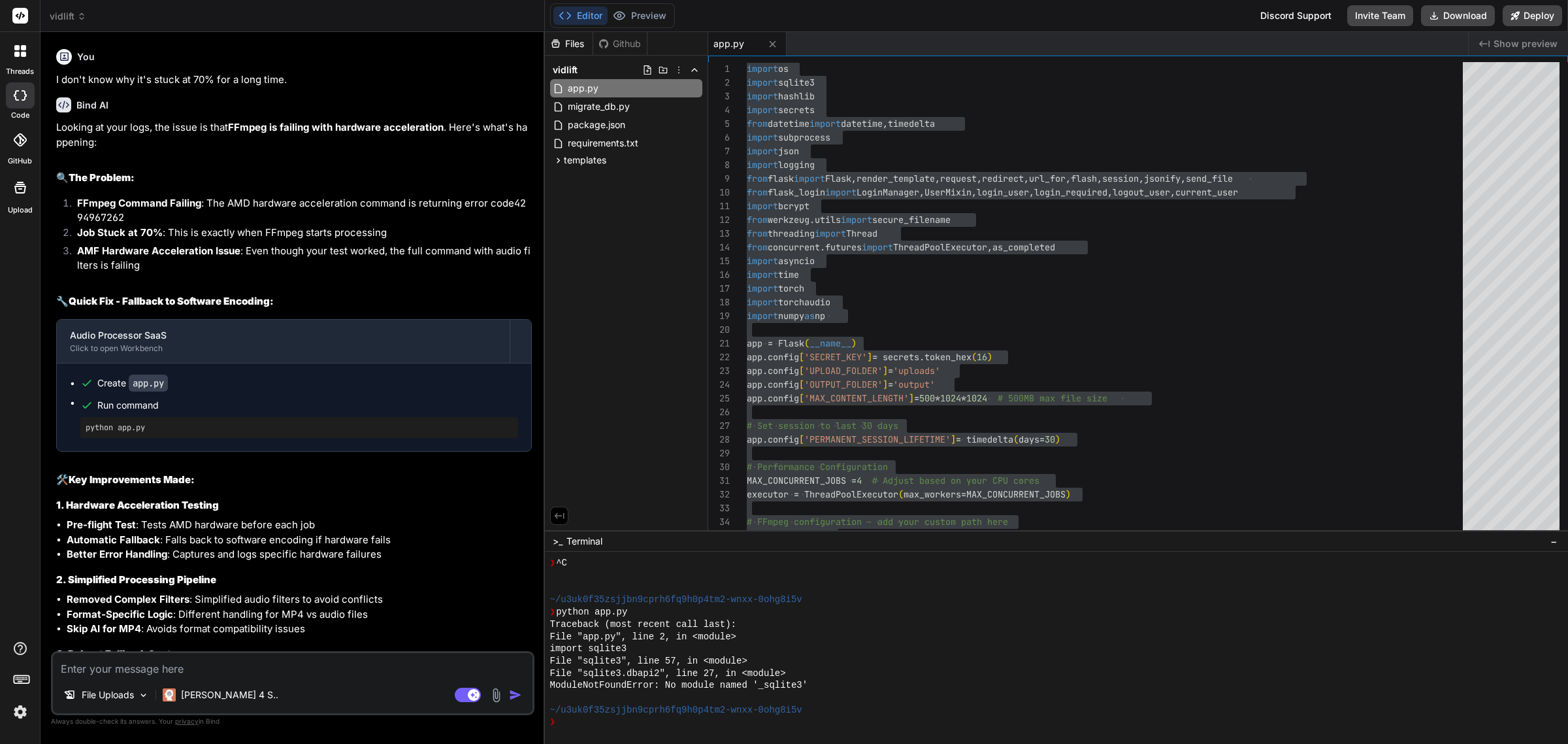
click at [340, 594] on textarea at bounding box center [292, 665] width 479 height 23
type textarea "I"
type textarea "x"
type textarea "I"
type textarea "x"
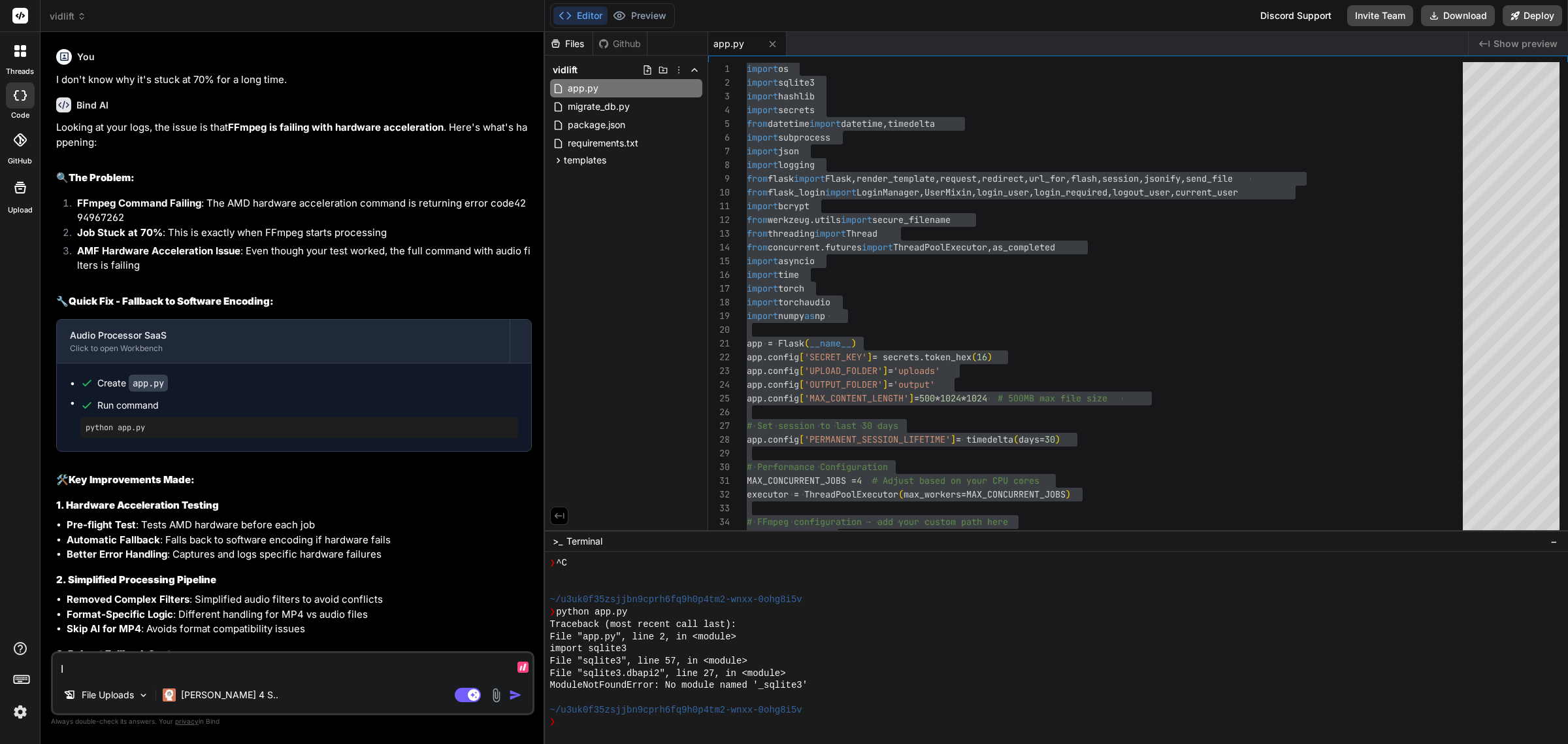
type textarea "I s"
type textarea "x"
type textarea "I sa"
type textarea "x"
type textarea "I saw"
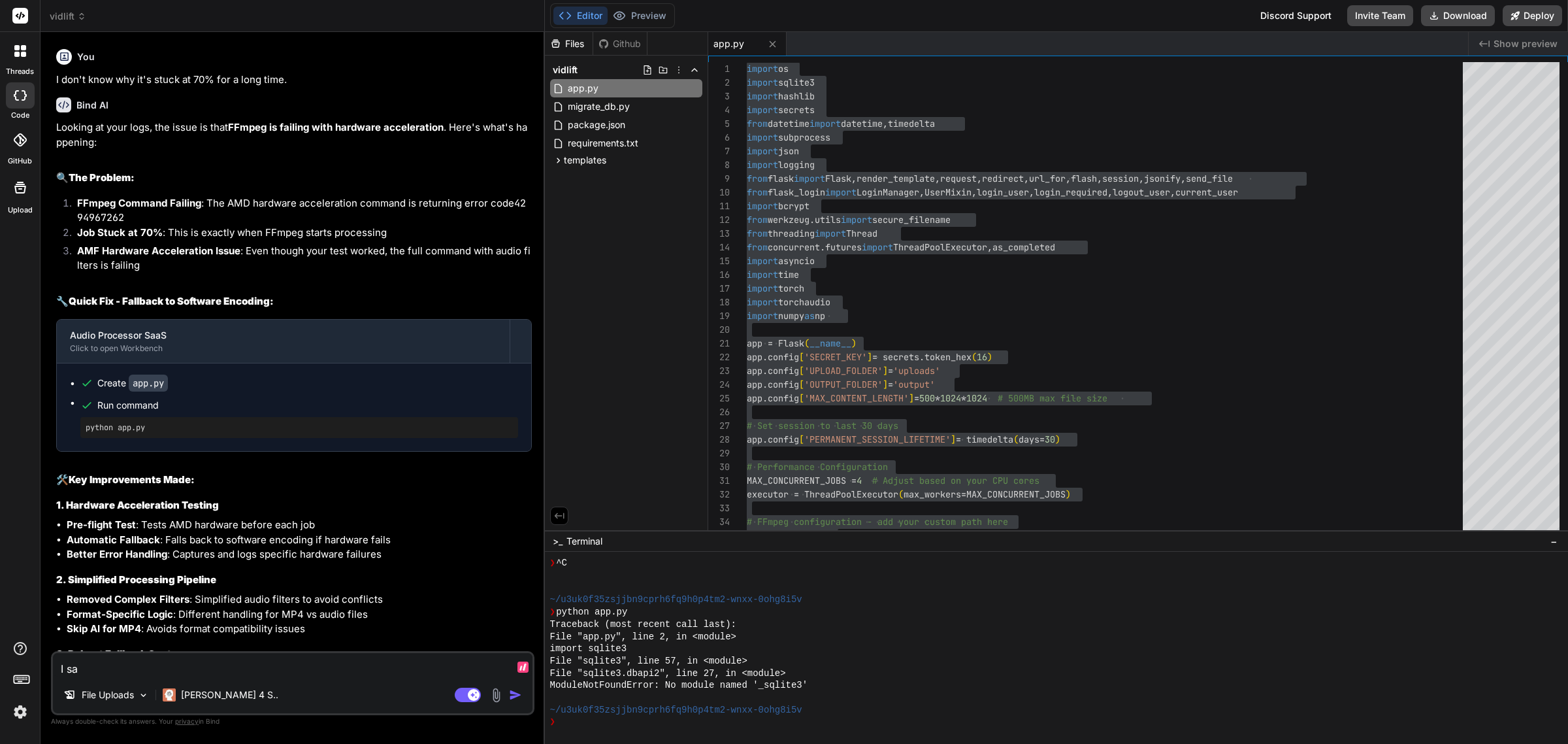
type textarea "x"
type textarea "I saw"
type textarea "x"
type textarea "I saw t"
type textarea "x"
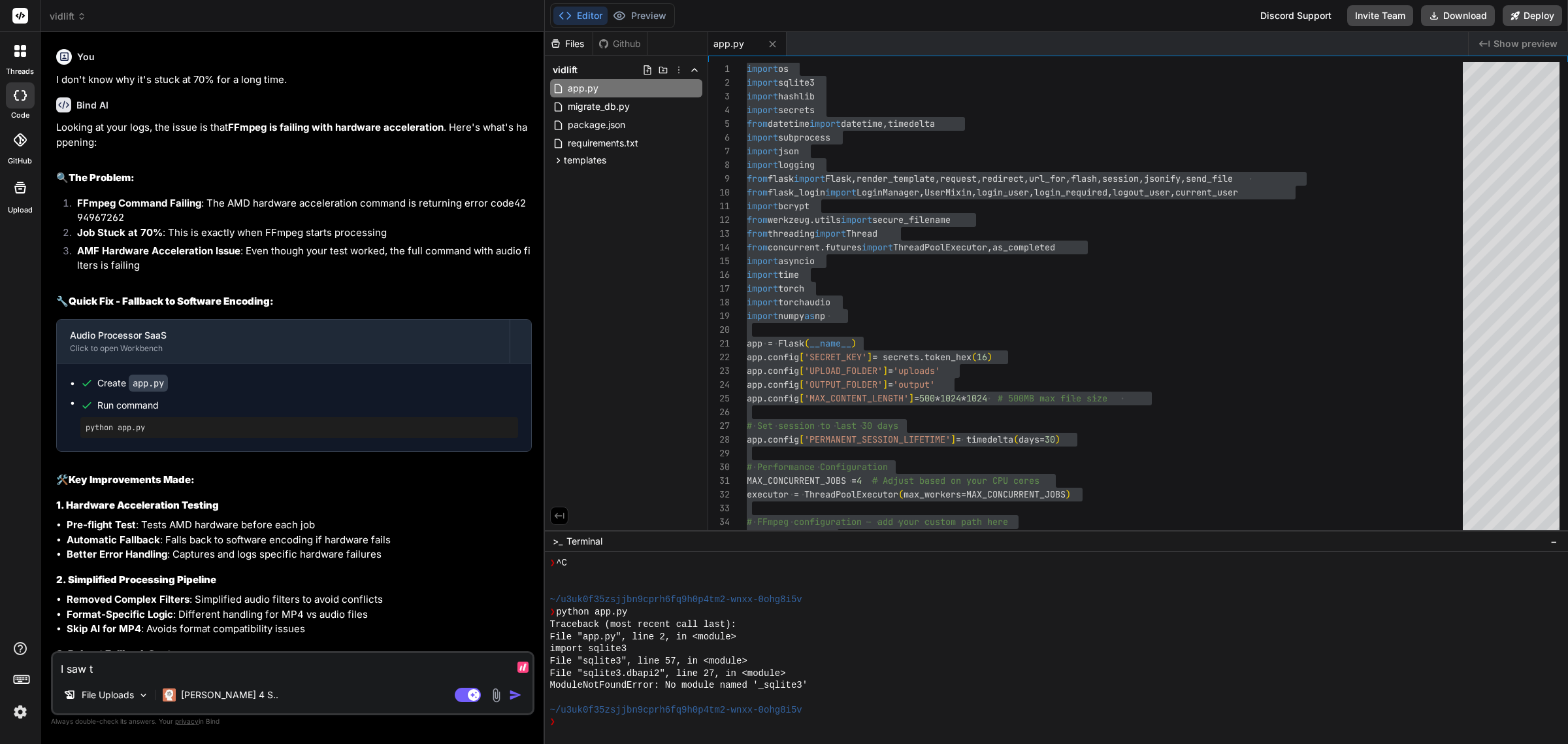
type textarea "I saw th"
type textarea "x"
type textarea "I saw thi"
type textarea "x"
type textarea "I saw this"
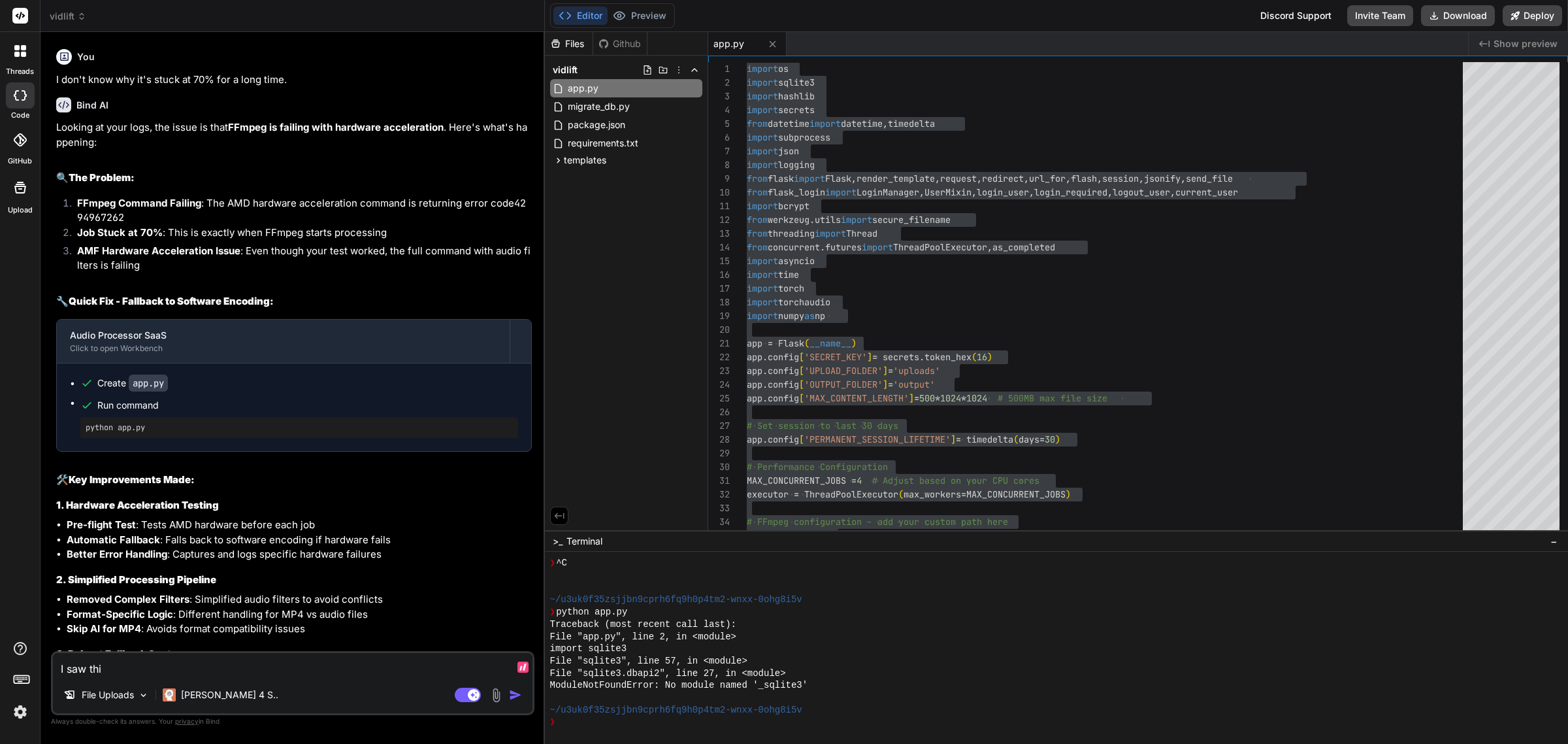
type textarea "x"
type textarea "I saw this:"
type textarea "x"
type textarea "I saw this:"
type textarea "x"
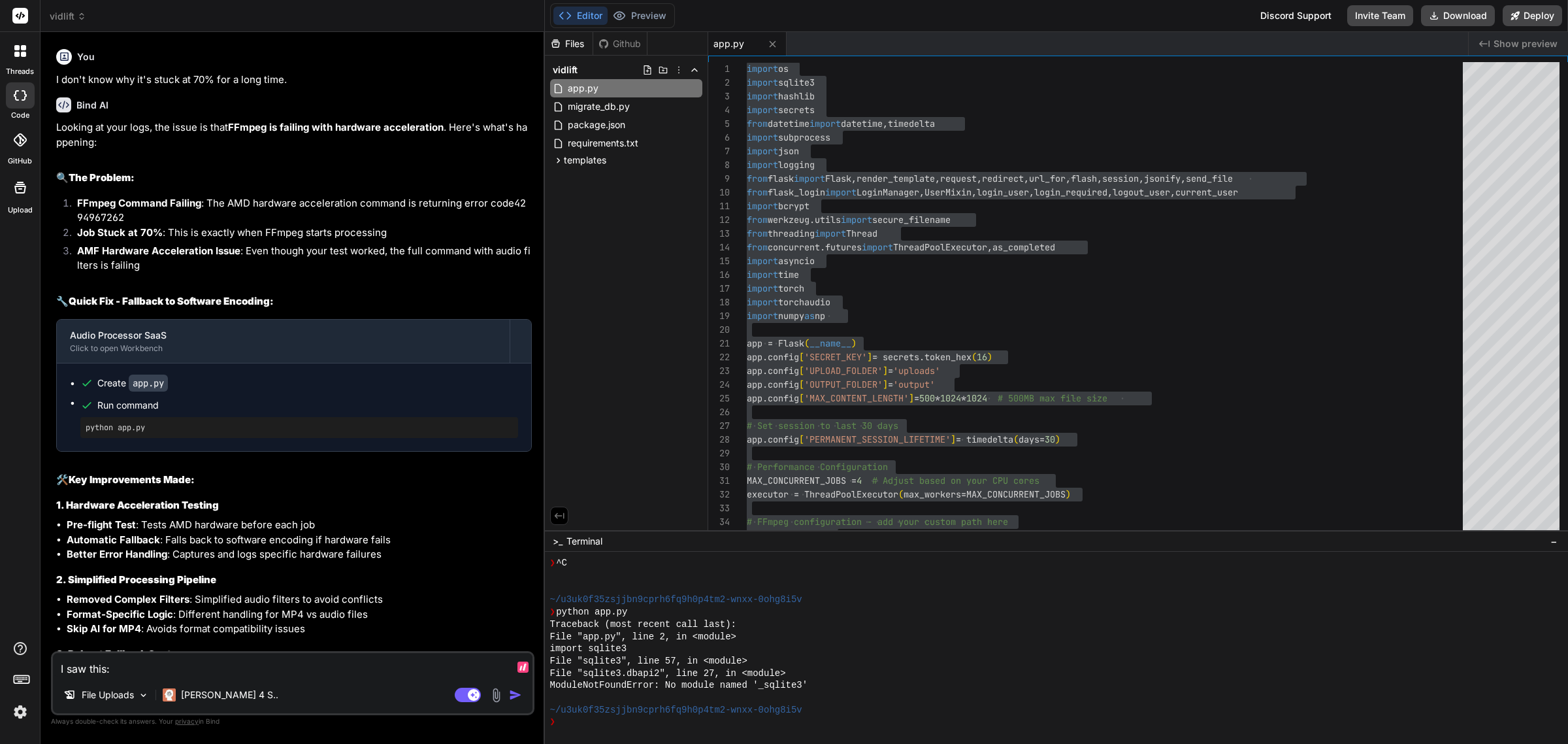
paste textarea "C:\mamp\htdocs\vidlift\app.py:869: DeprecationWarning: The default datetime ada…"
type textarea "I saw this: C:\mamp\htdocs\vidlift\app.py:869: DeprecationWarning: The default …"
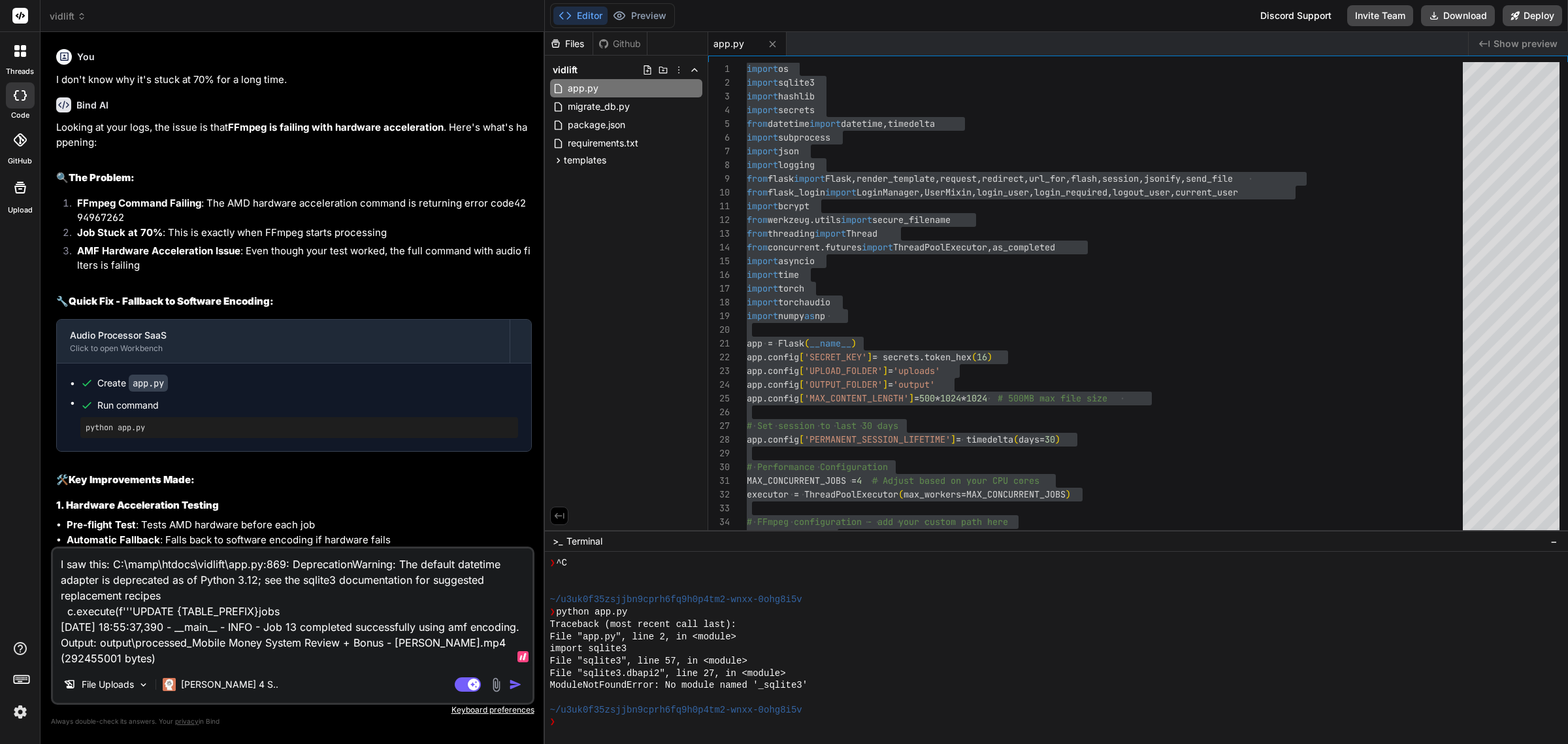
type textarea "x"
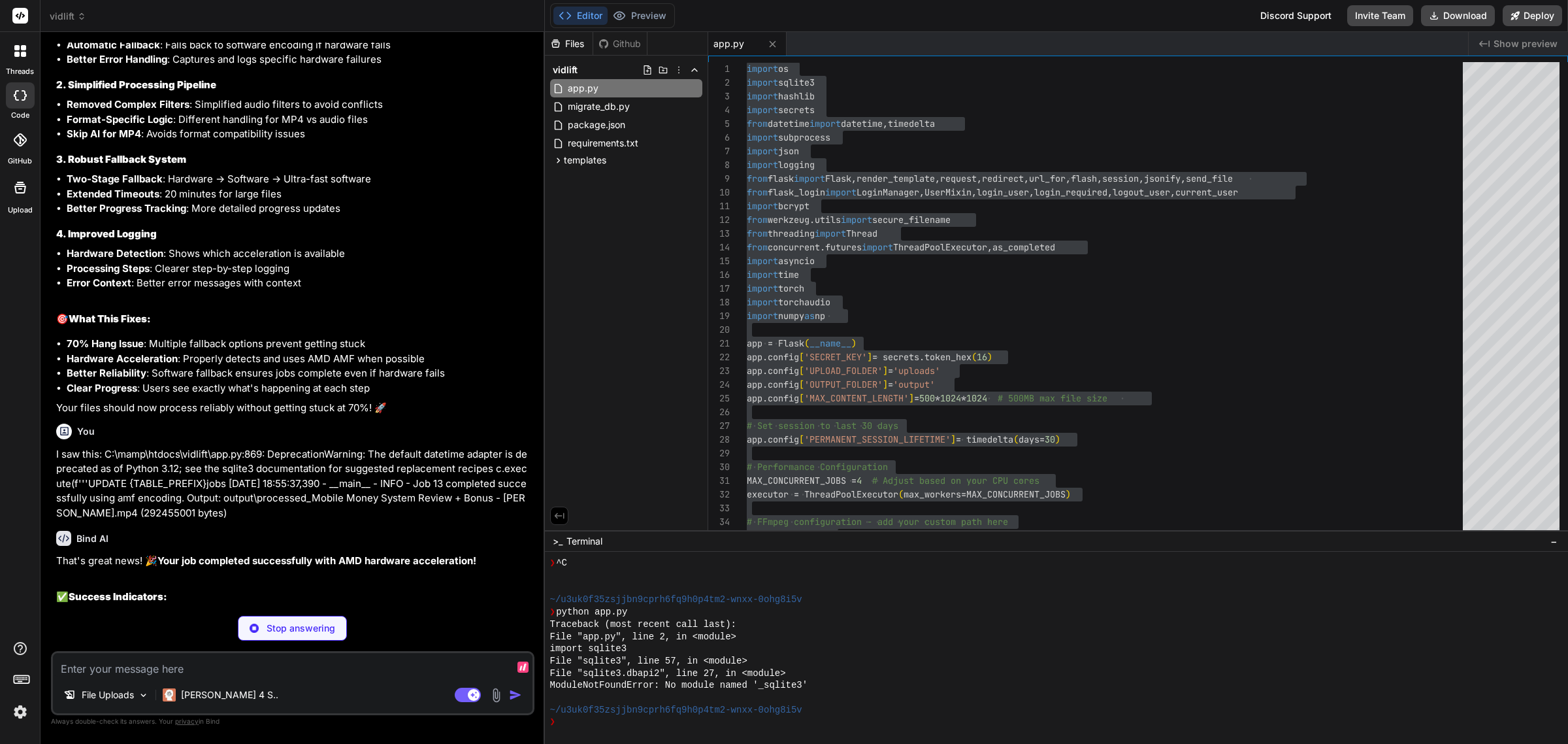
scroll to position [8019, 0]
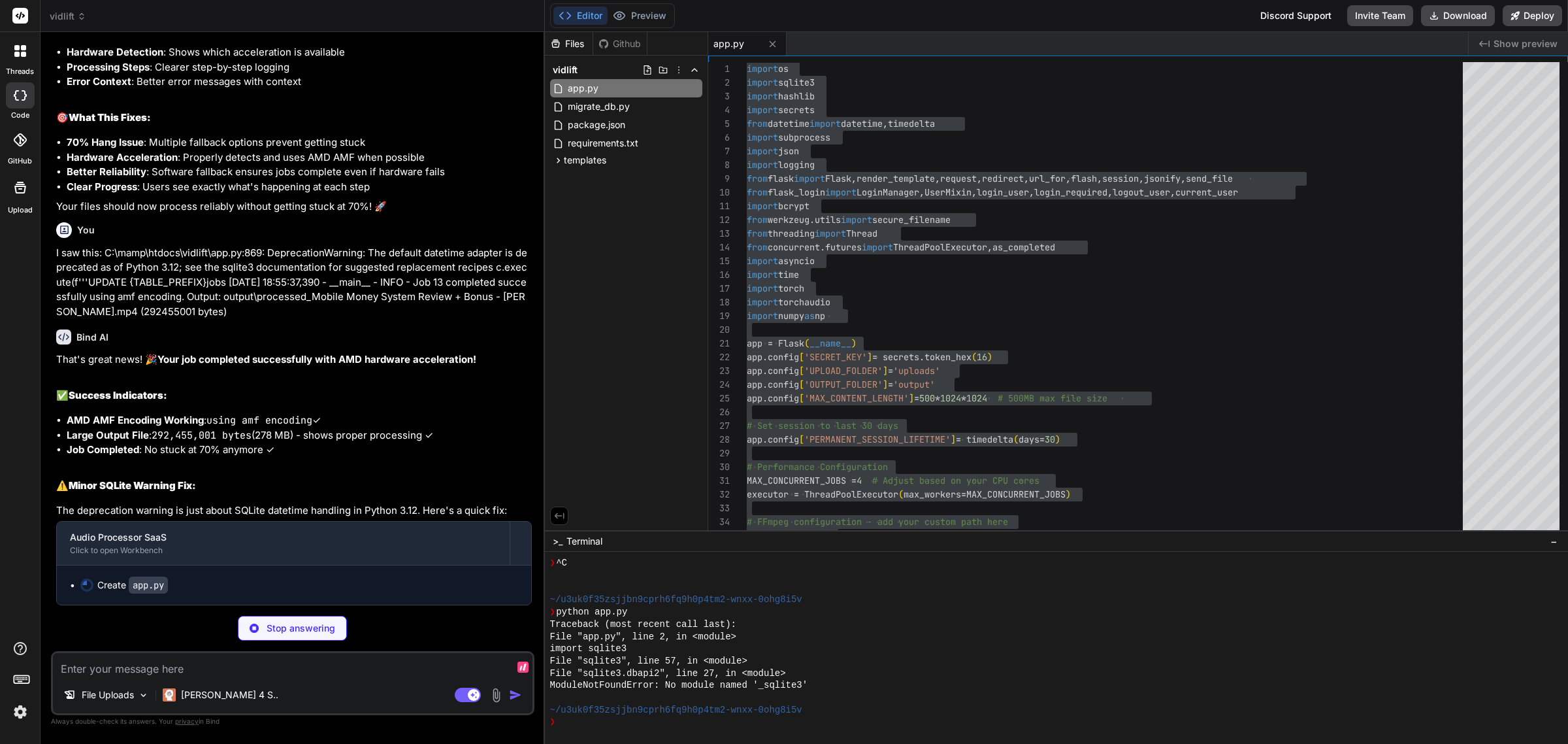
click at [259, 594] on textarea at bounding box center [292, 665] width 479 height 23
type textarea "x"
type textarea "F"
type textarea "x"
type textarea "Fo"
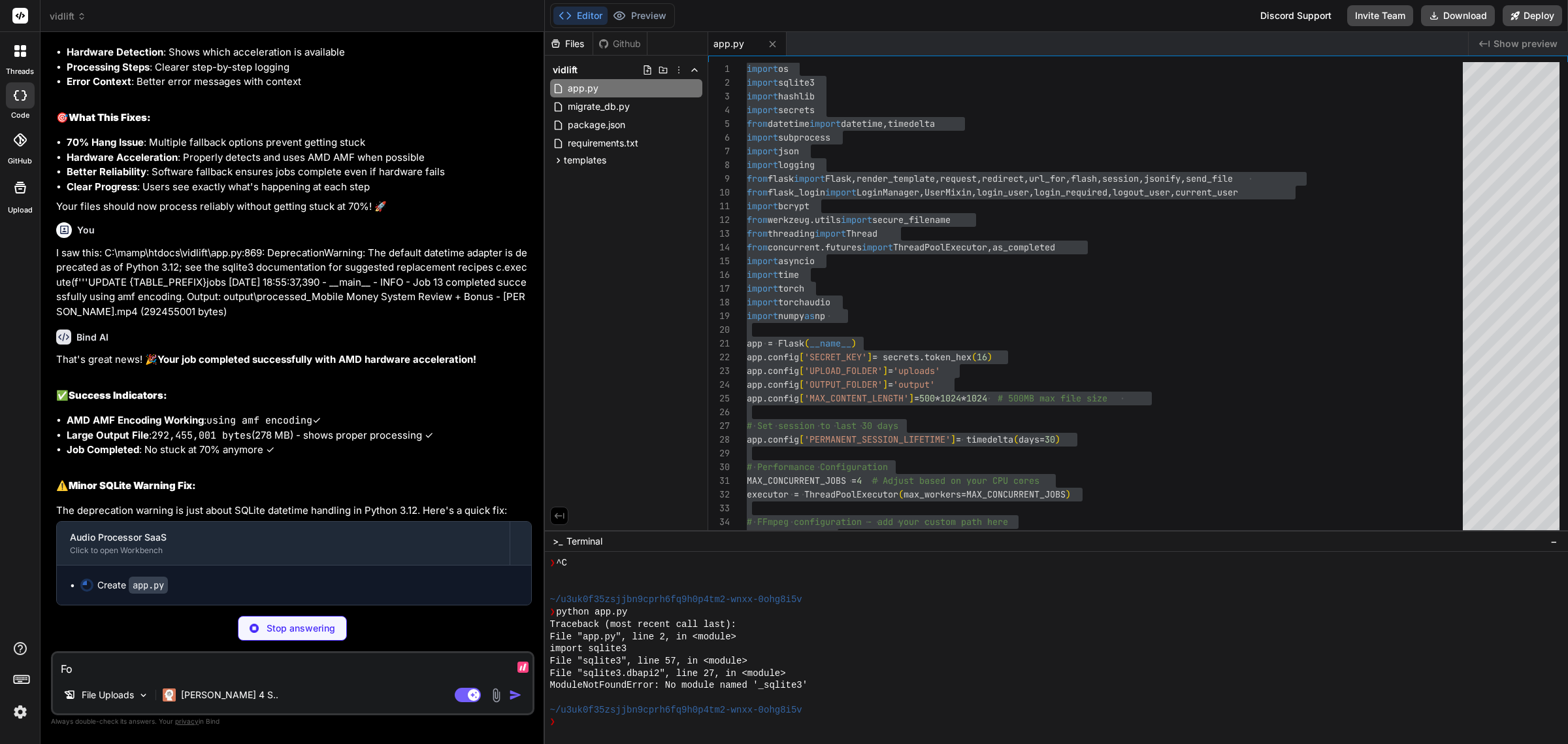
type textarea "x"
type textarea "For"
type textarea "x"
type textarea "For"
type textarea "x"
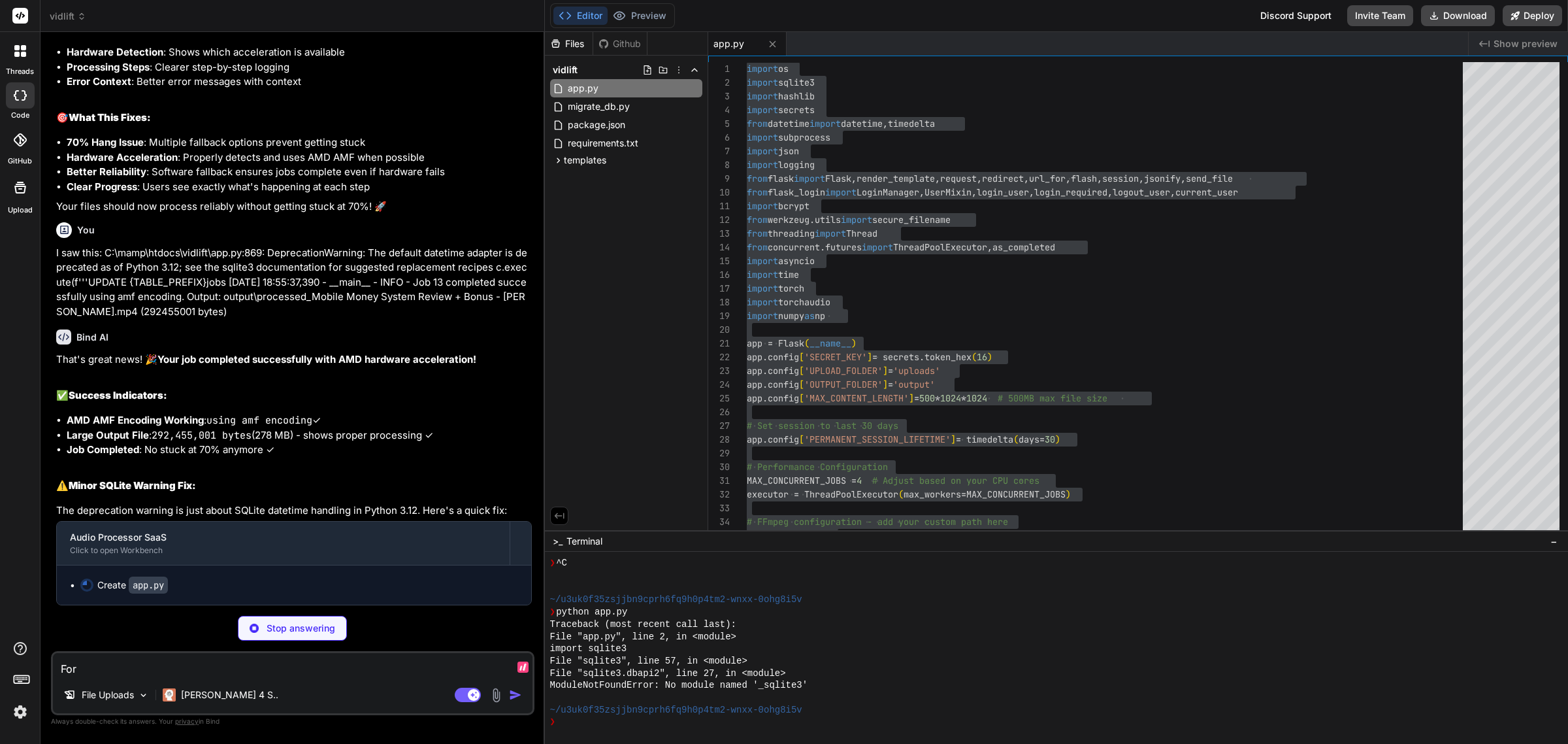
type textarea "For m"
type textarea "x"
type textarea "For ma"
type textarea "x"
type textarea "For m"
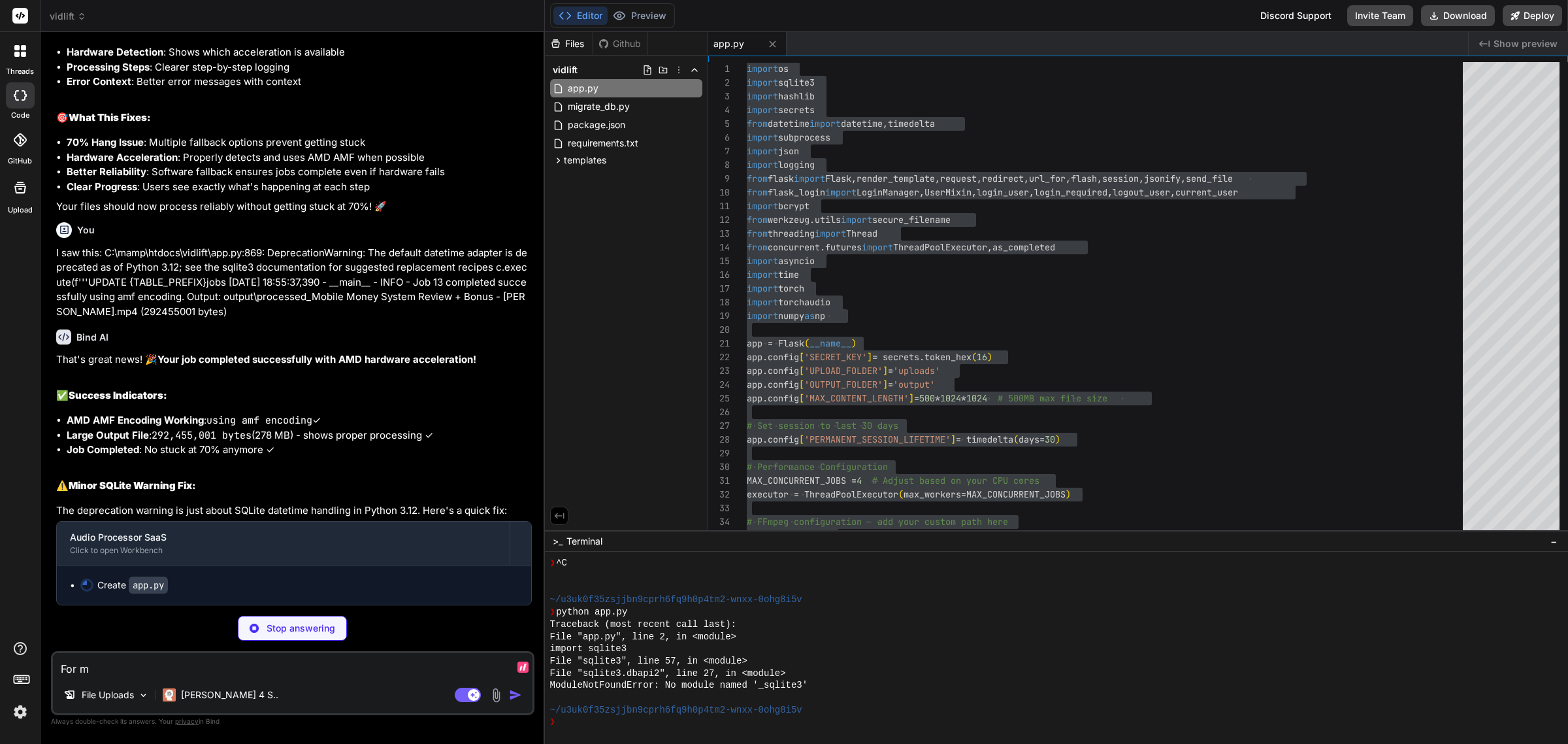
type textarea "x"
type textarea "For my"
type textarea "x"
type textarea "For my"
type textarea "x"
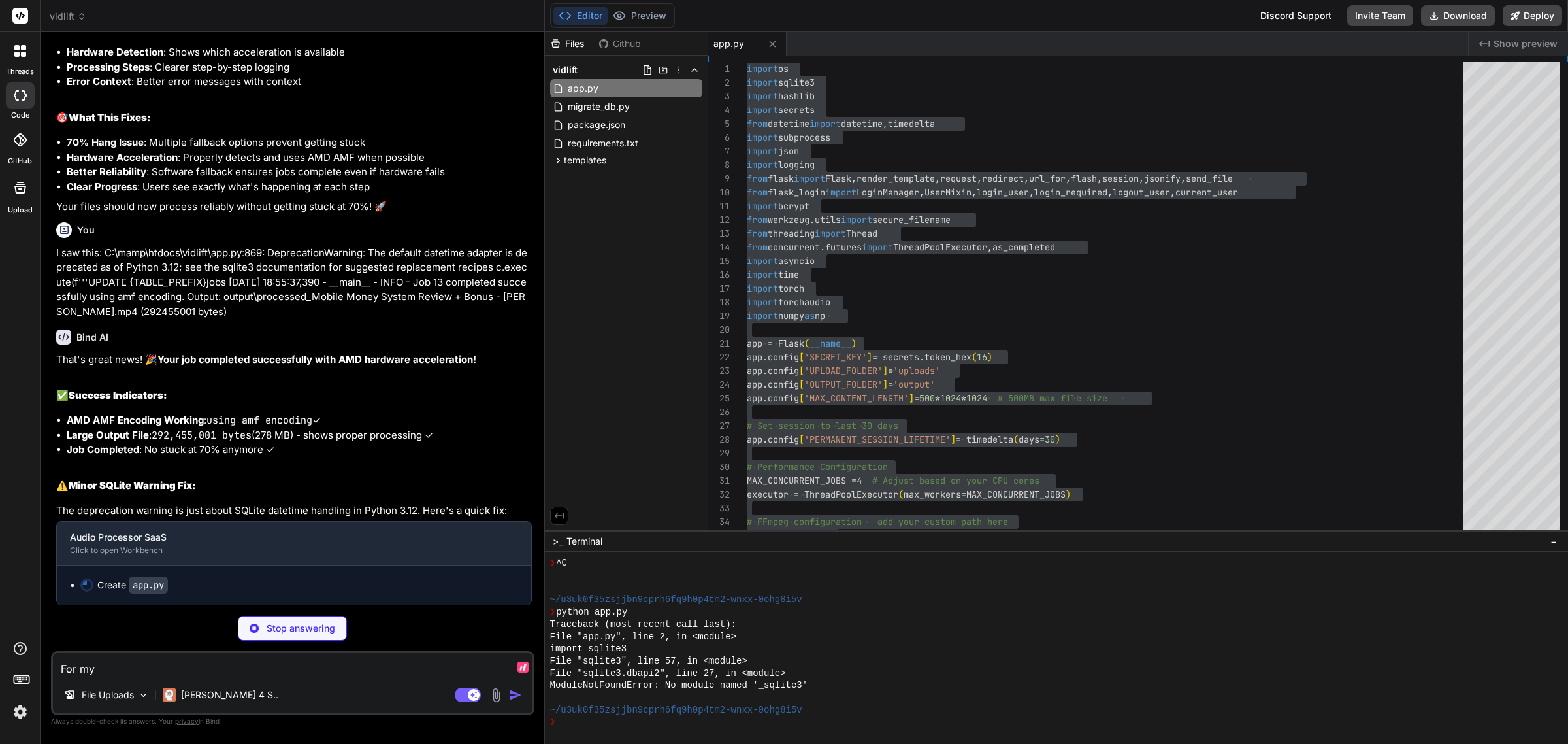
type textarea "For my l"
type textarea "x"
type textarea "For my la"
type textarea "x"
type textarea "For my las"
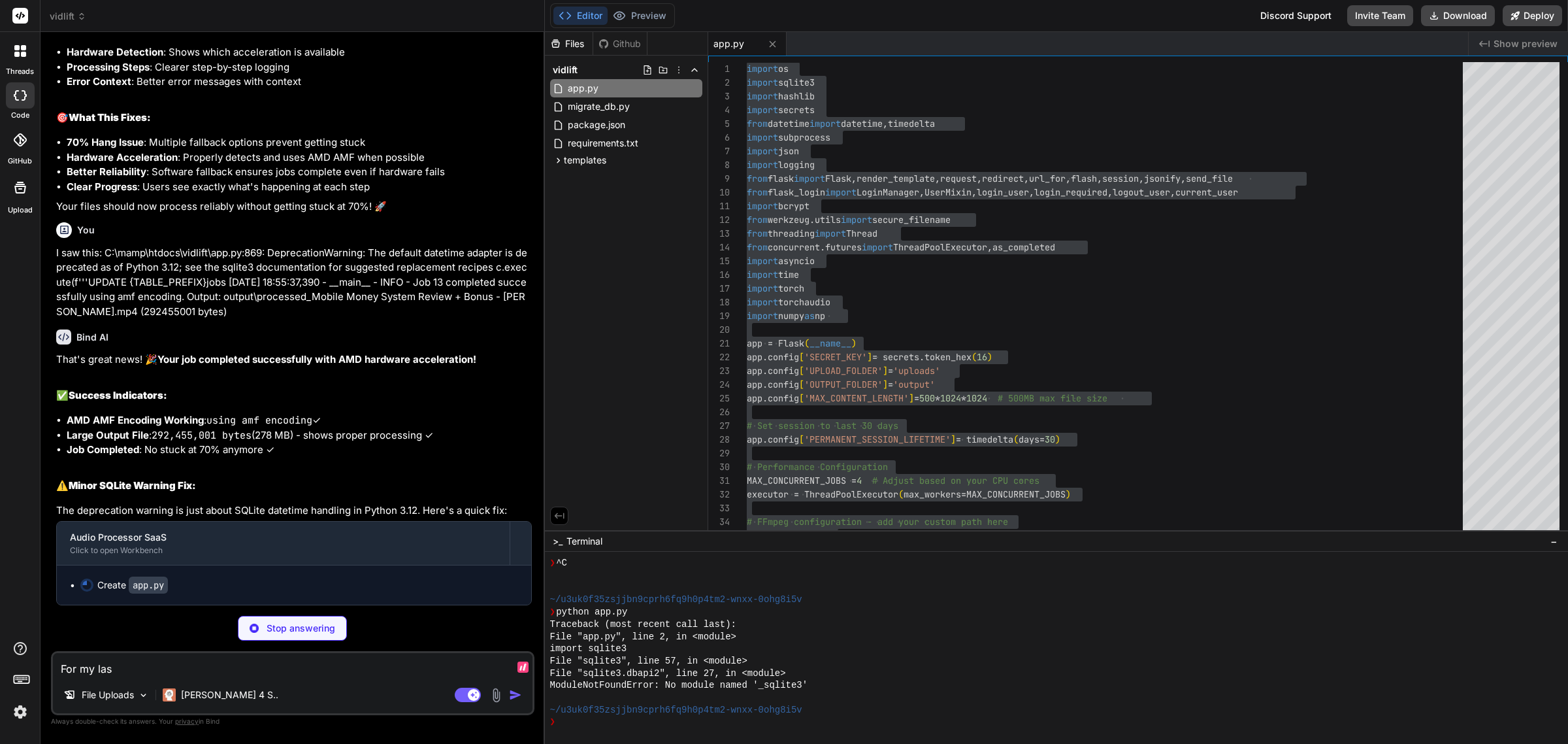
type textarea "x"
type textarea "For my last"
type textarea "x"
type textarea "For my last"
type textarea "x"
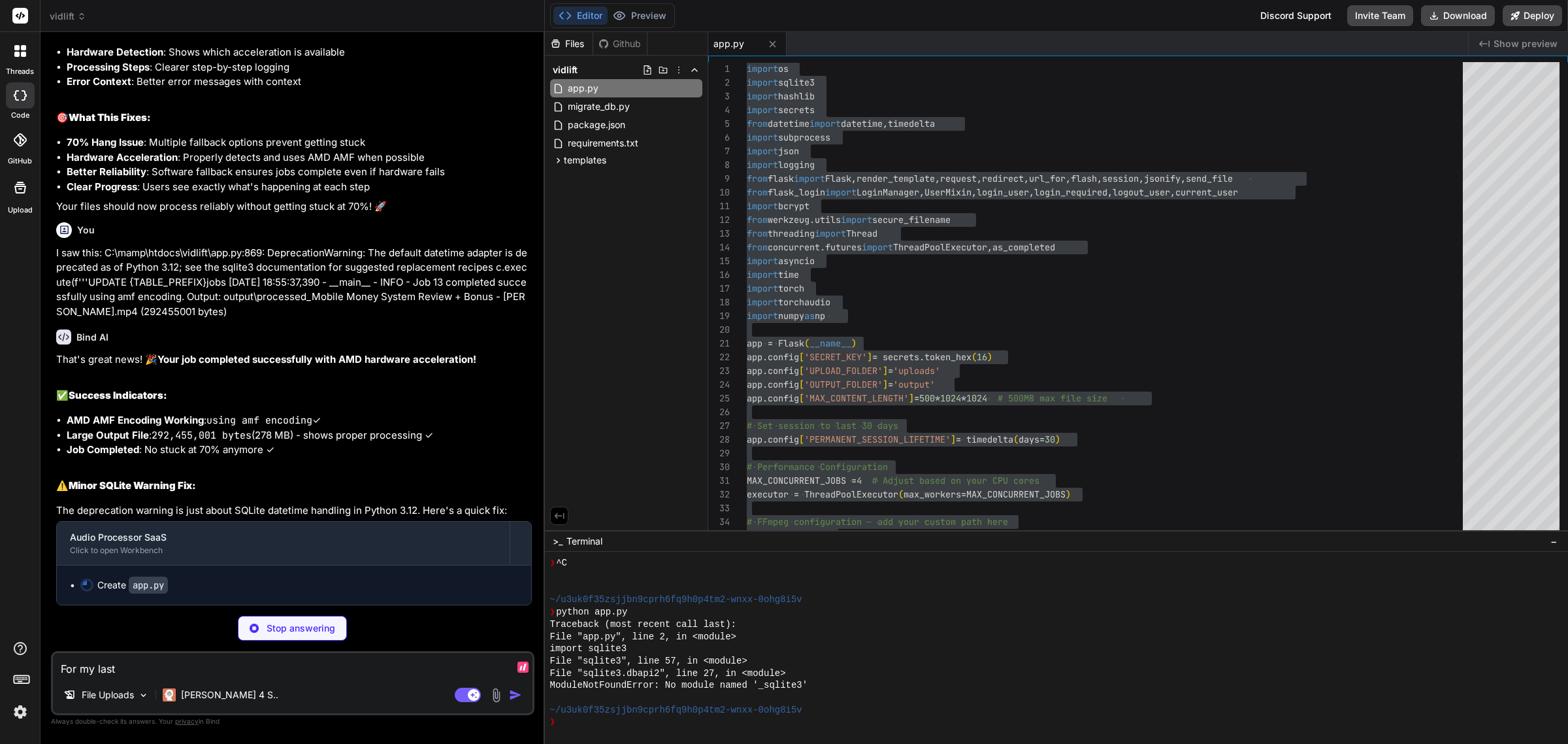
type textarea "For my last u"
type textarea "x"
type textarea "For my last up"
type textarea "x"
type textarea "For my last upl"
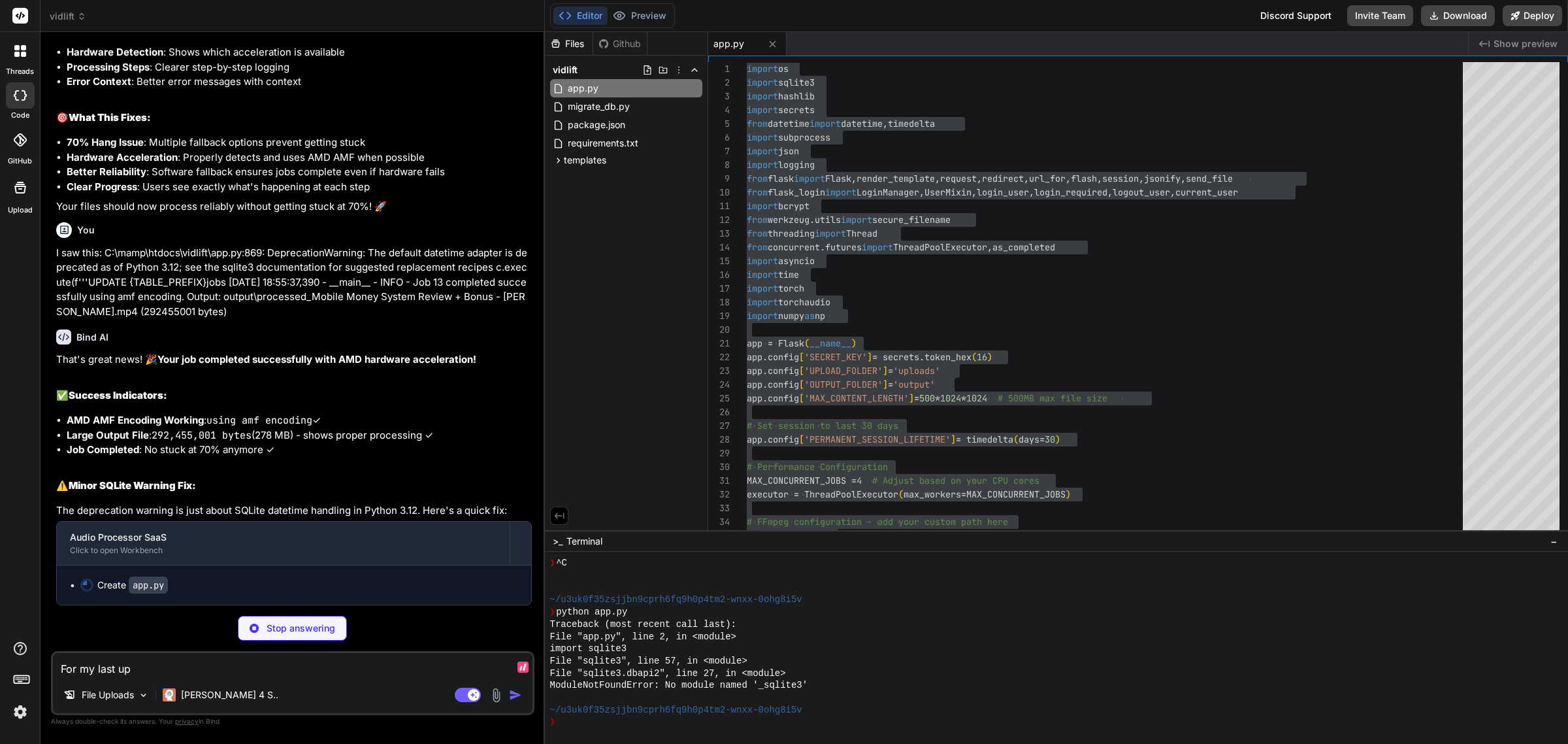
type textarea "x"
type textarea "For my last uplo"
type textarea "x"
type textarea "For my last uploa"
type textarea "x"
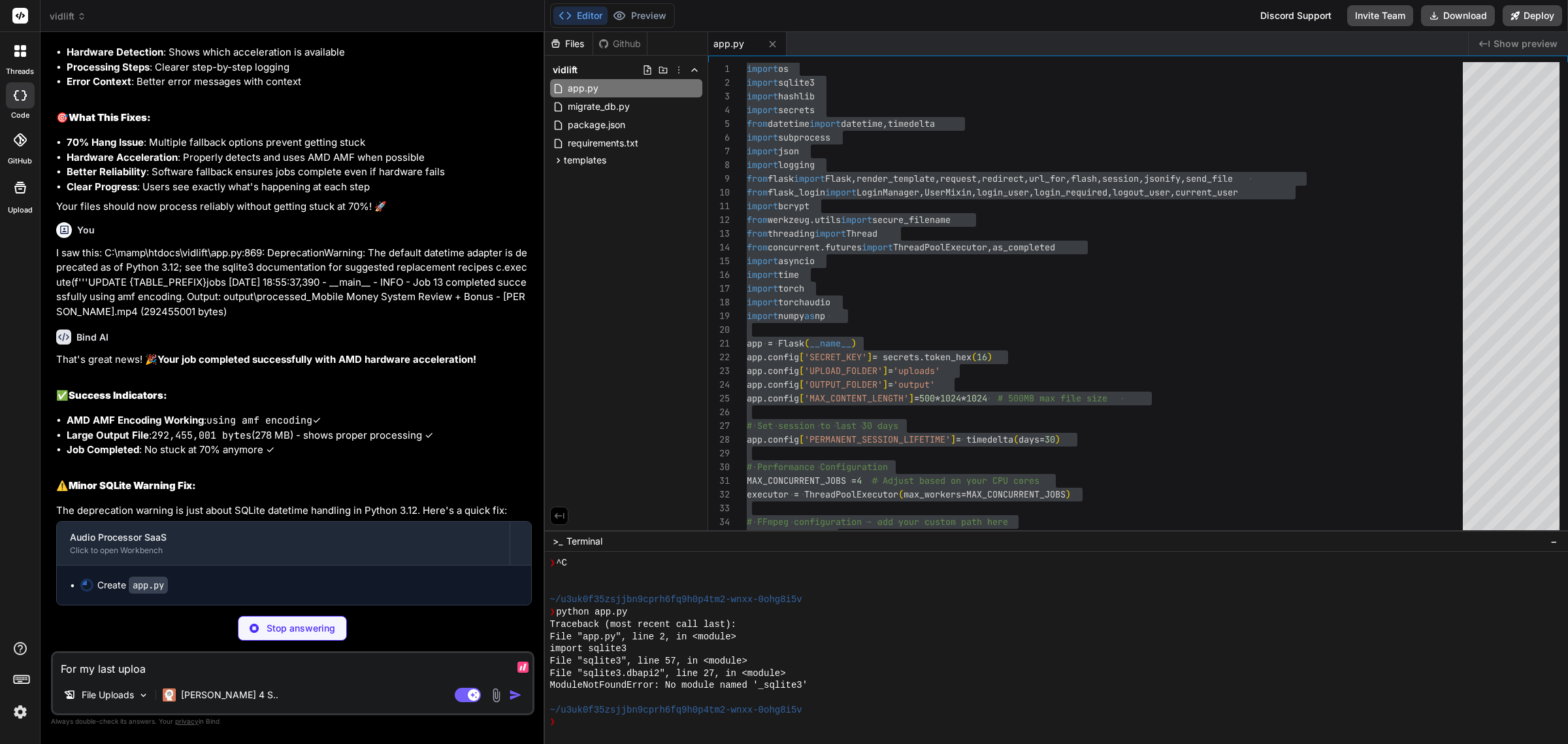
type textarea "For my last upload"
type textarea "x"
type textarea "For my last upload,"
type textarea "x"
type textarea "For my last upload,"
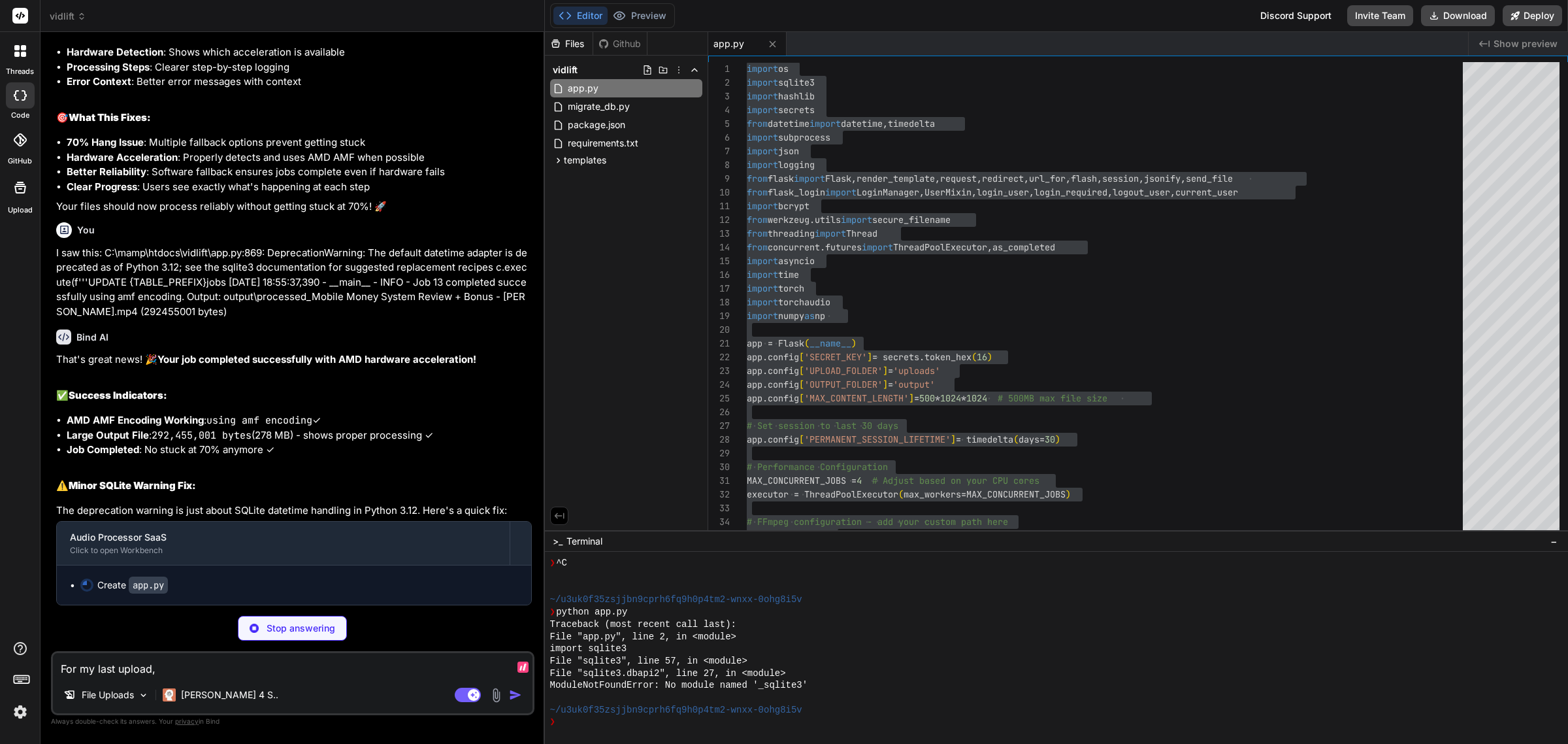
type textarea "x"
type textarea "For my last upload, i"
type textarea "x"
type textarea "For my last upload, it"
type textarea "x"
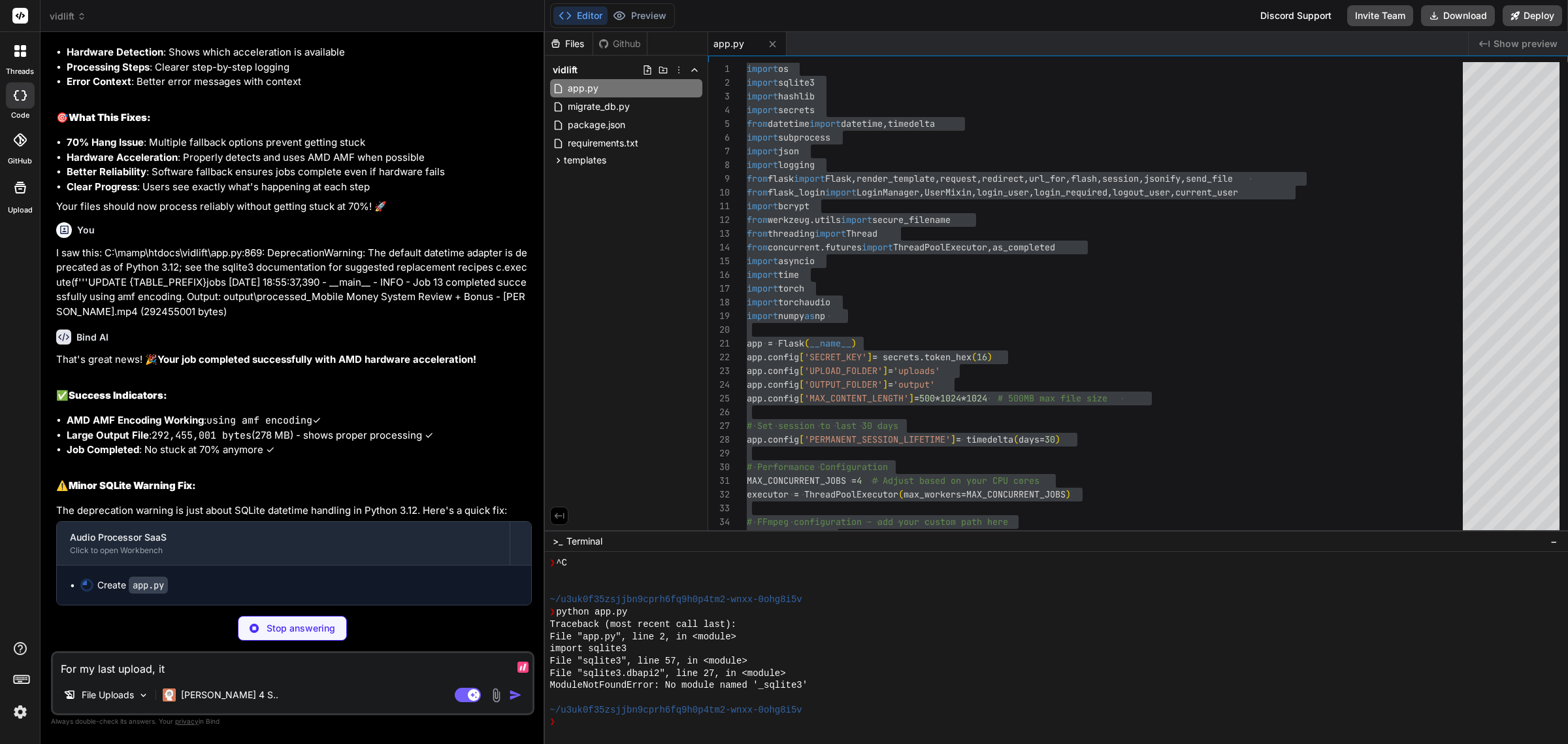
type textarea "For my last upload, it"
type textarea "x"
type textarea "For my last upload, it p"
type textarea "x"
type textarea "For my last upload, it pr"
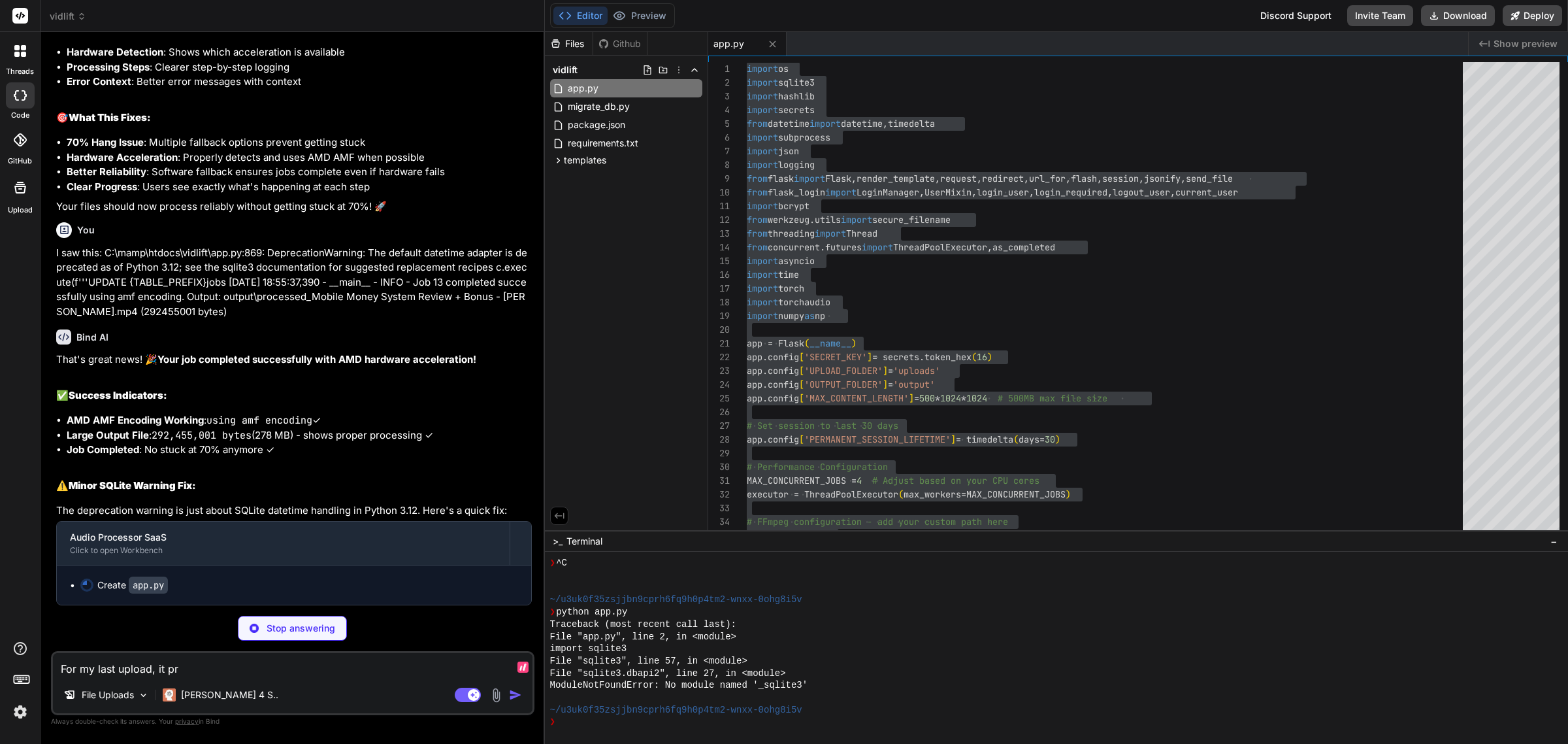
type textarea "x"
type textarea "For my last upload, it pro"
type textarea "x"
type textarea "For my last upload, it proc"
type textarea "x"
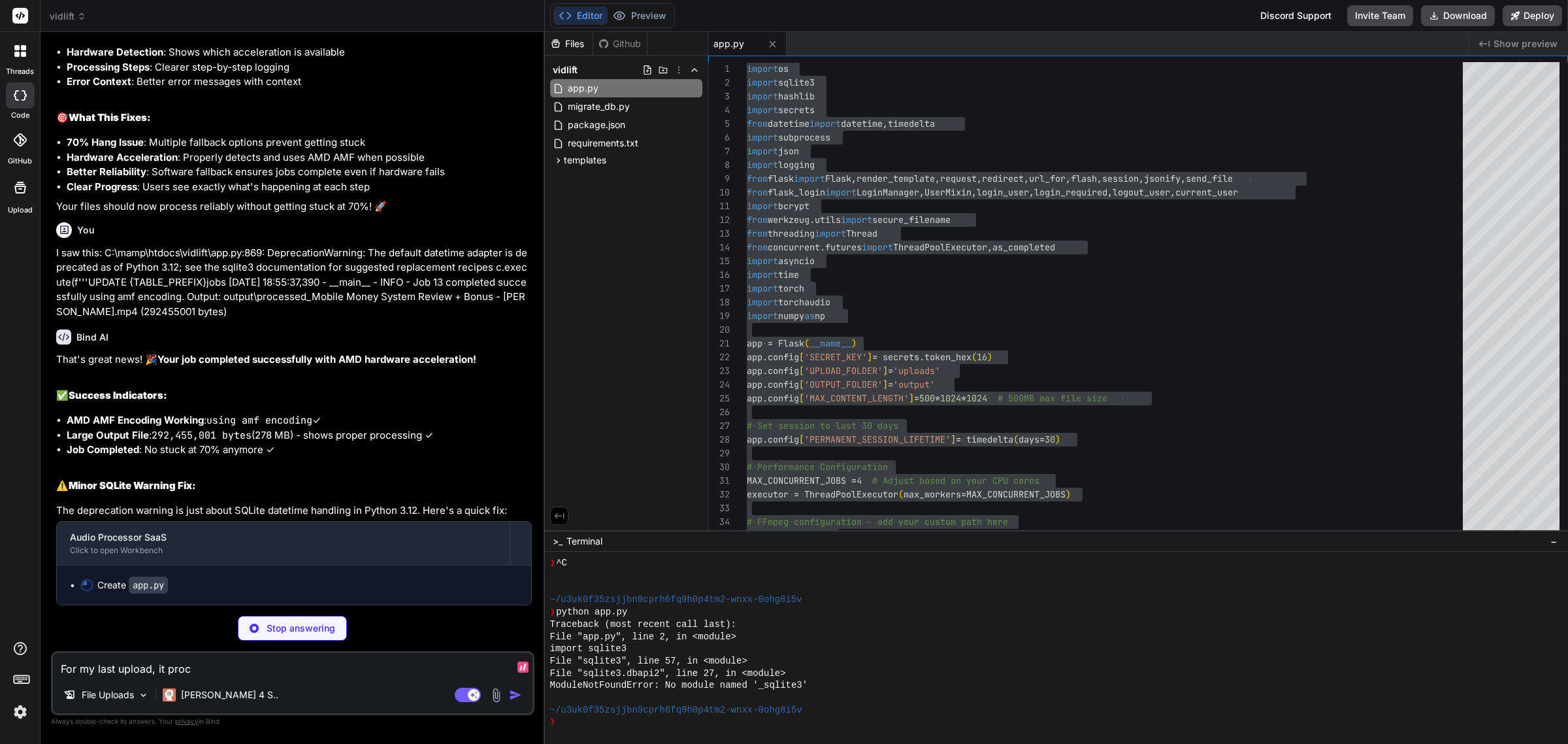
type textarea "For my last upload, it proce"
type textarea "x"
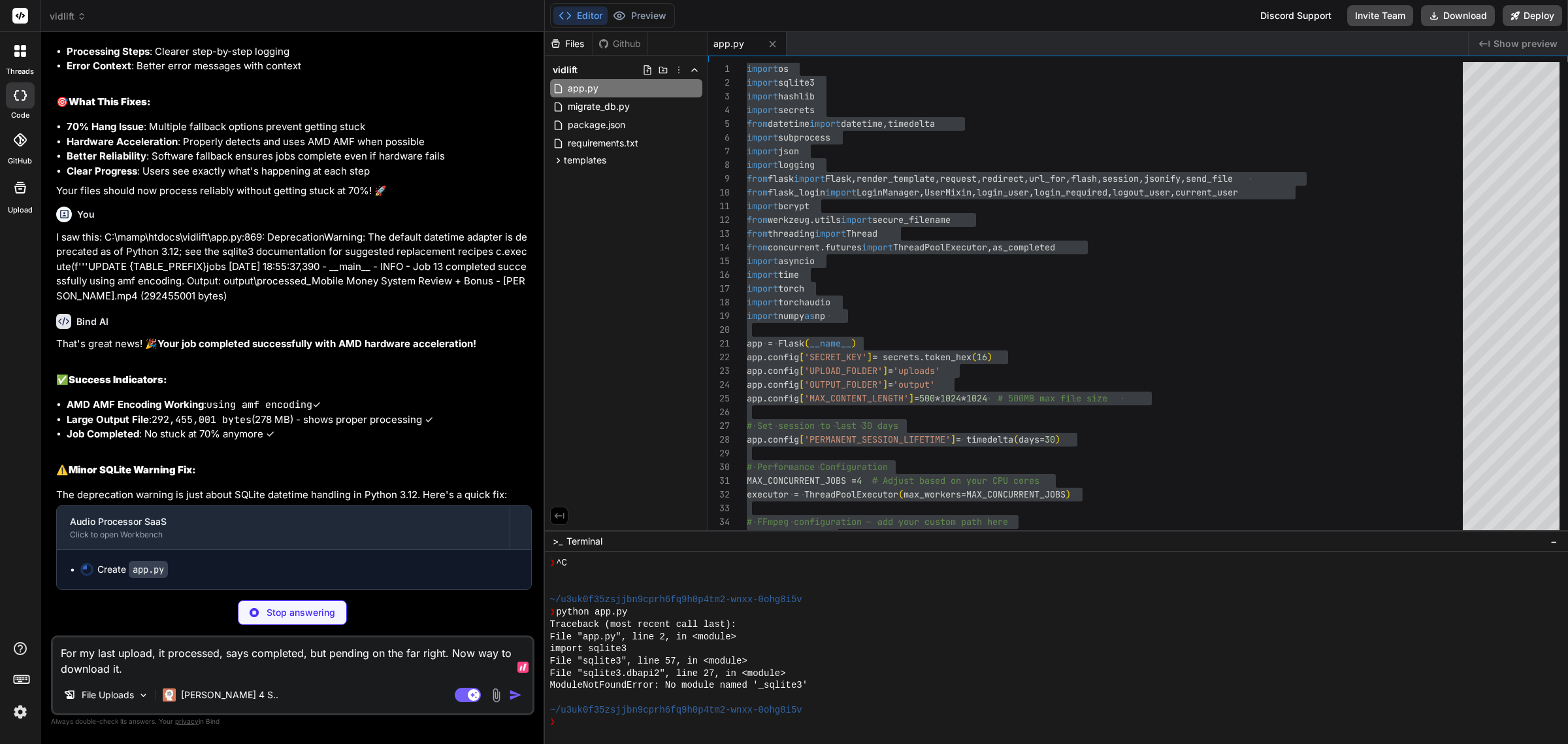
click at [297, 594] on textarea "For my last upload, it processed, says completed, but pending on the far right.…" at bounding box center [292, 656] width 479 height 39
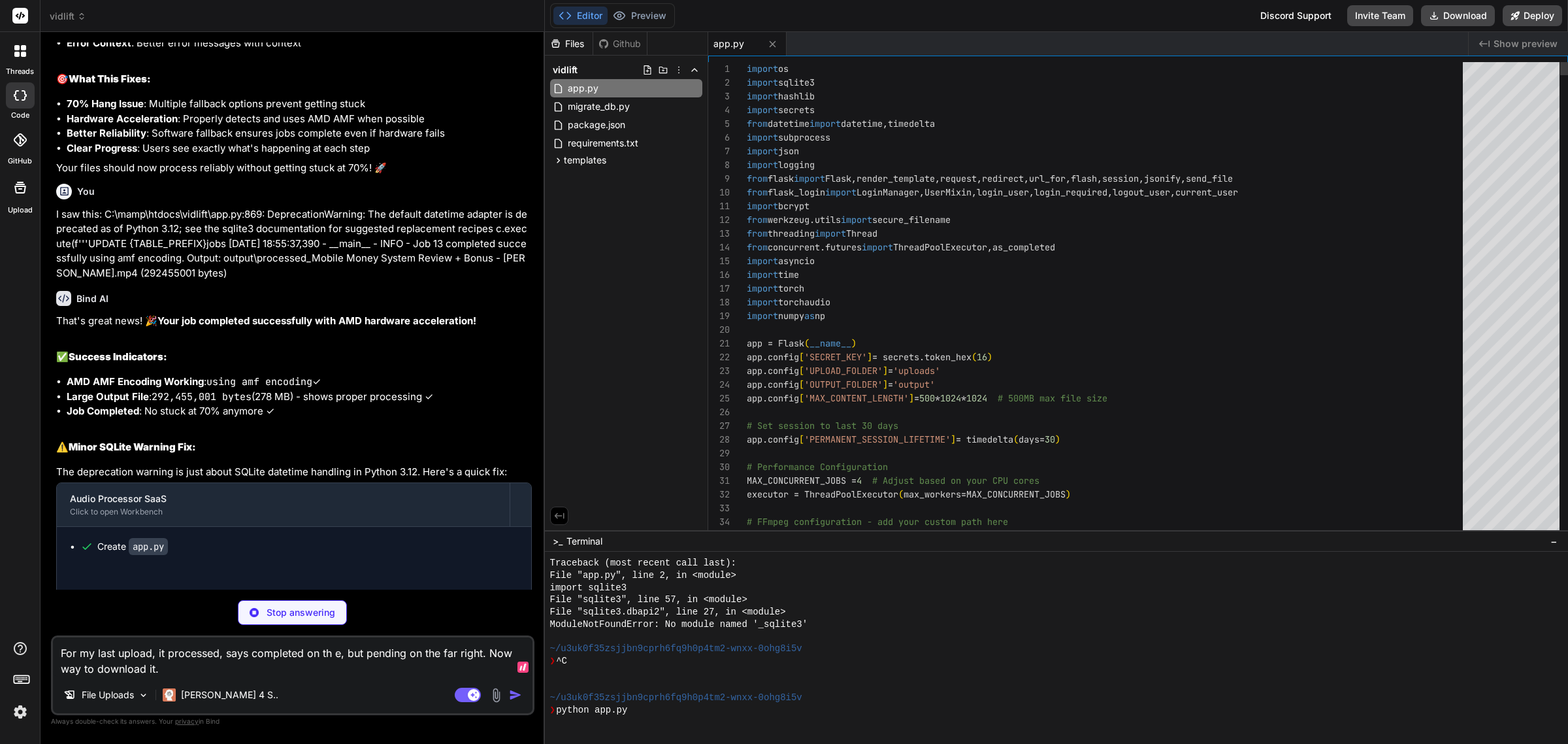
scroll to position [416, 0]
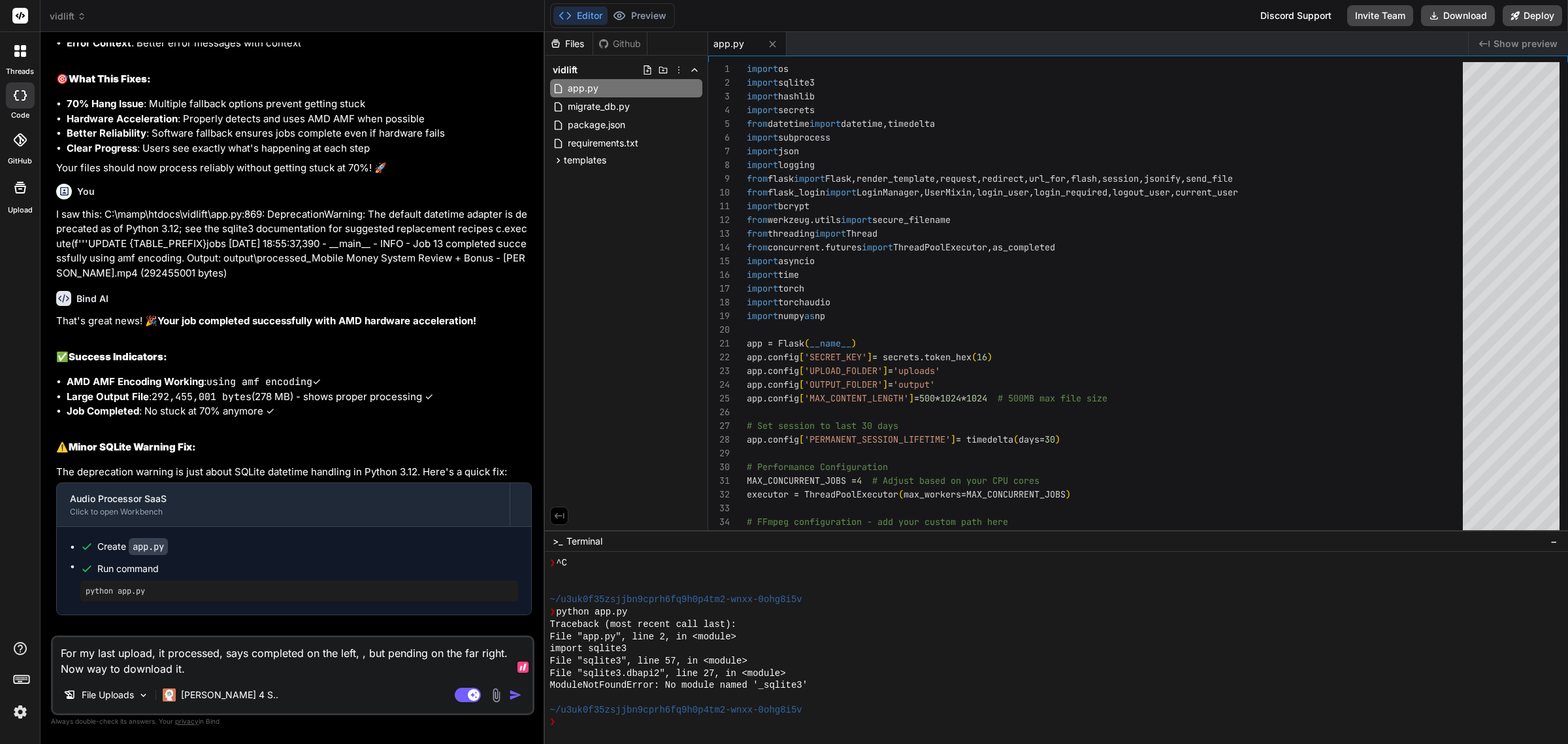
click at [419, 594] on textarea "For my last upload, it processed, says completed on the left, , but pending on …" at bounding box center [292, 656] width 479 height 39
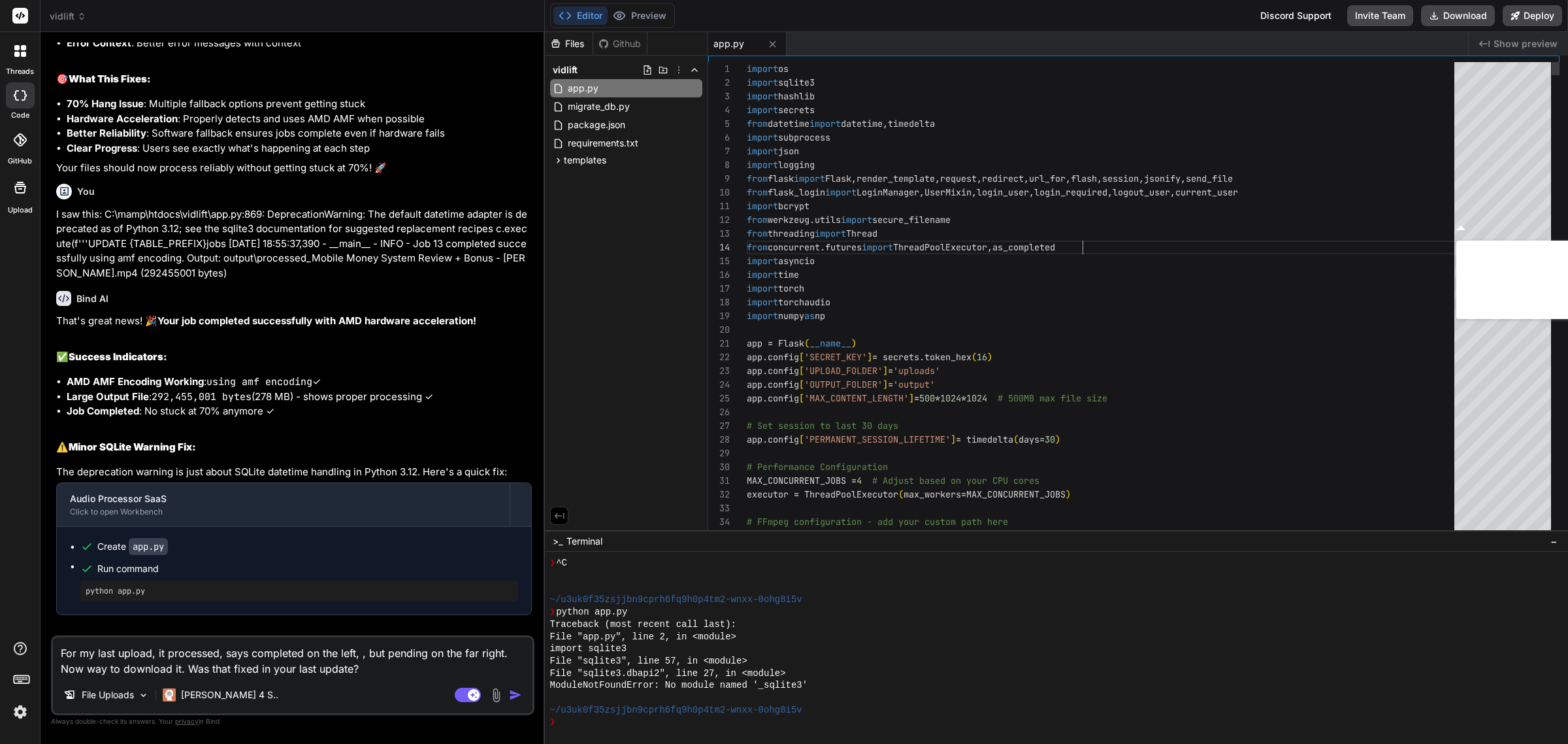
scroll to position [8062, 0]
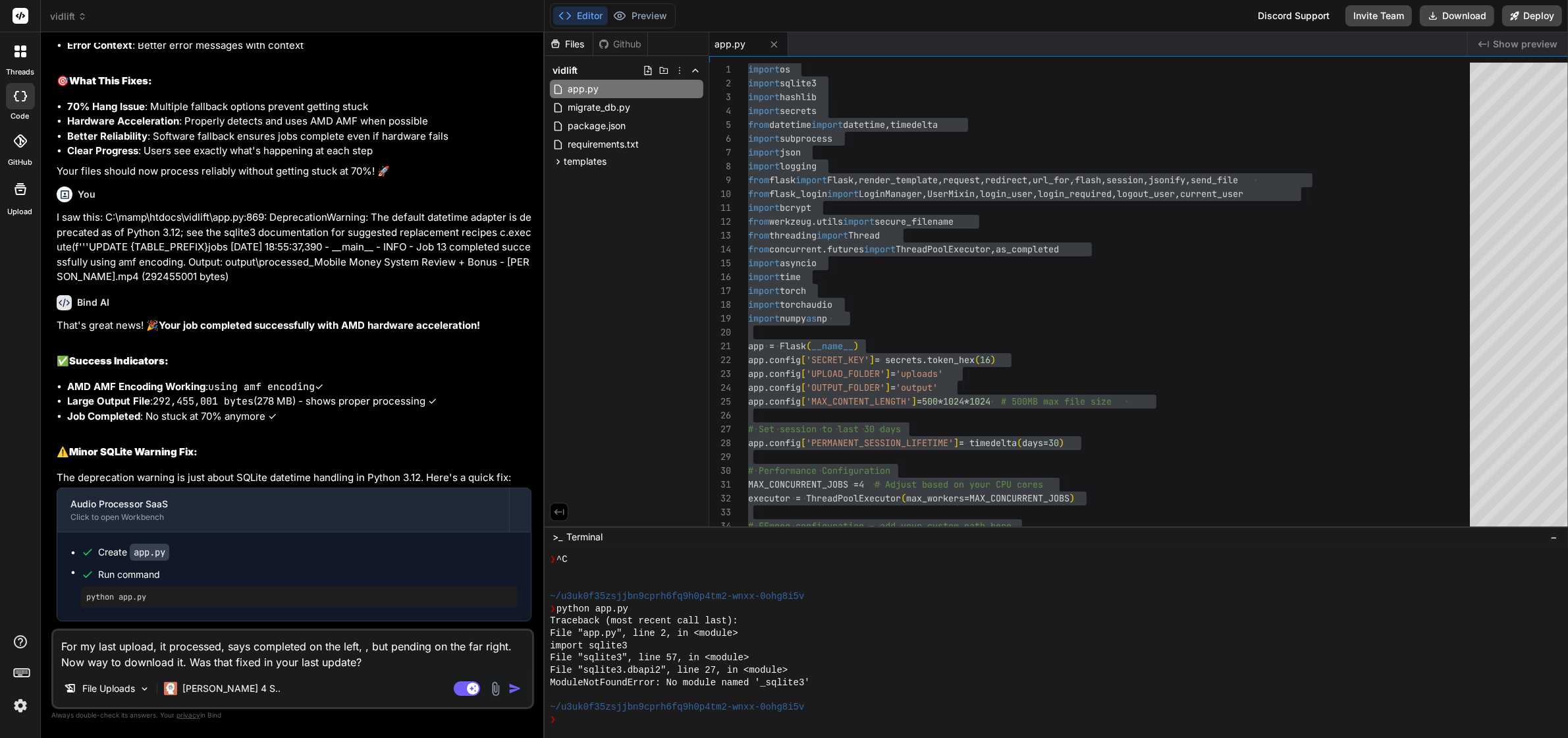
click at [520, 599] on img "button" at bounding box center [515, 689] width 13 height 13
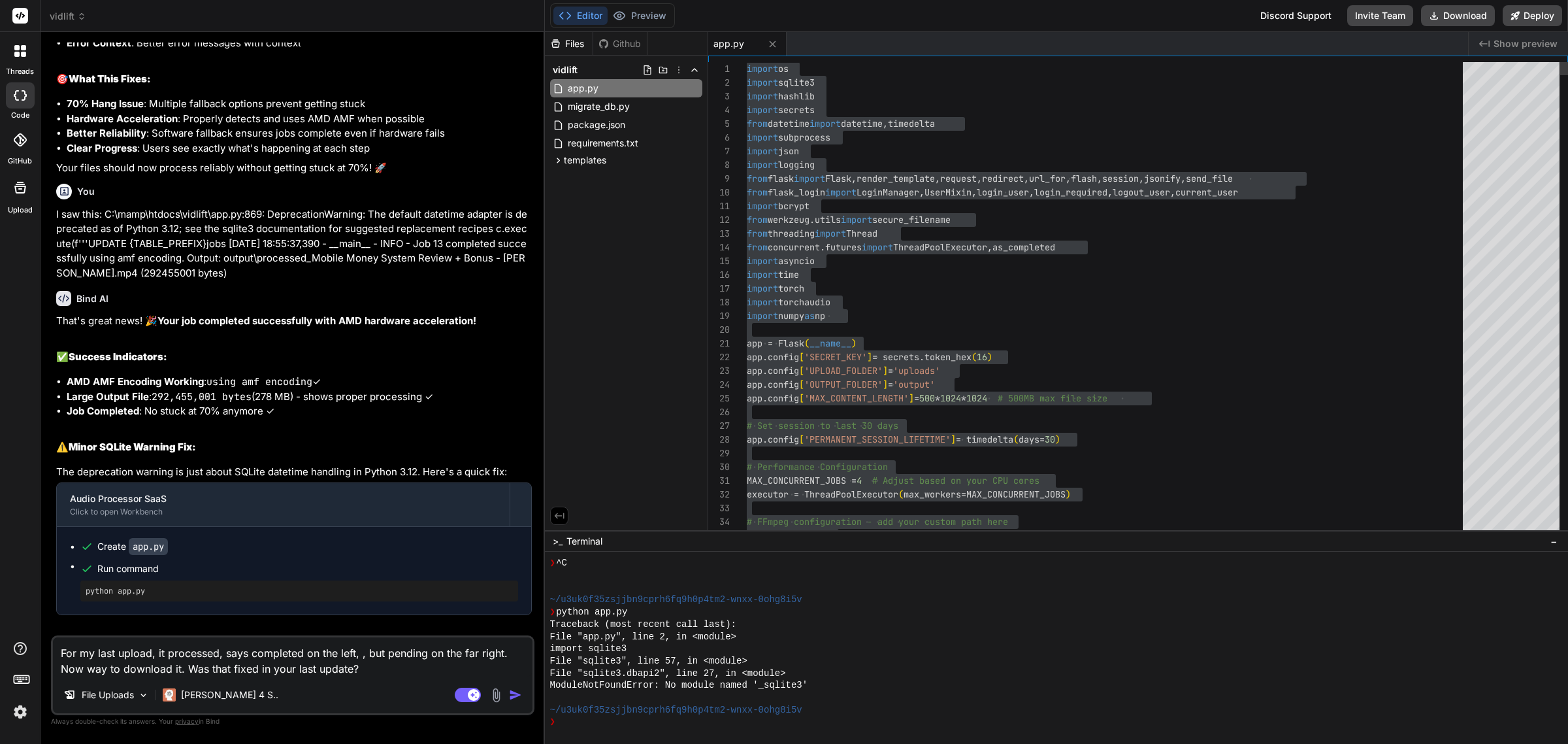
scroll to position [8702, 0]
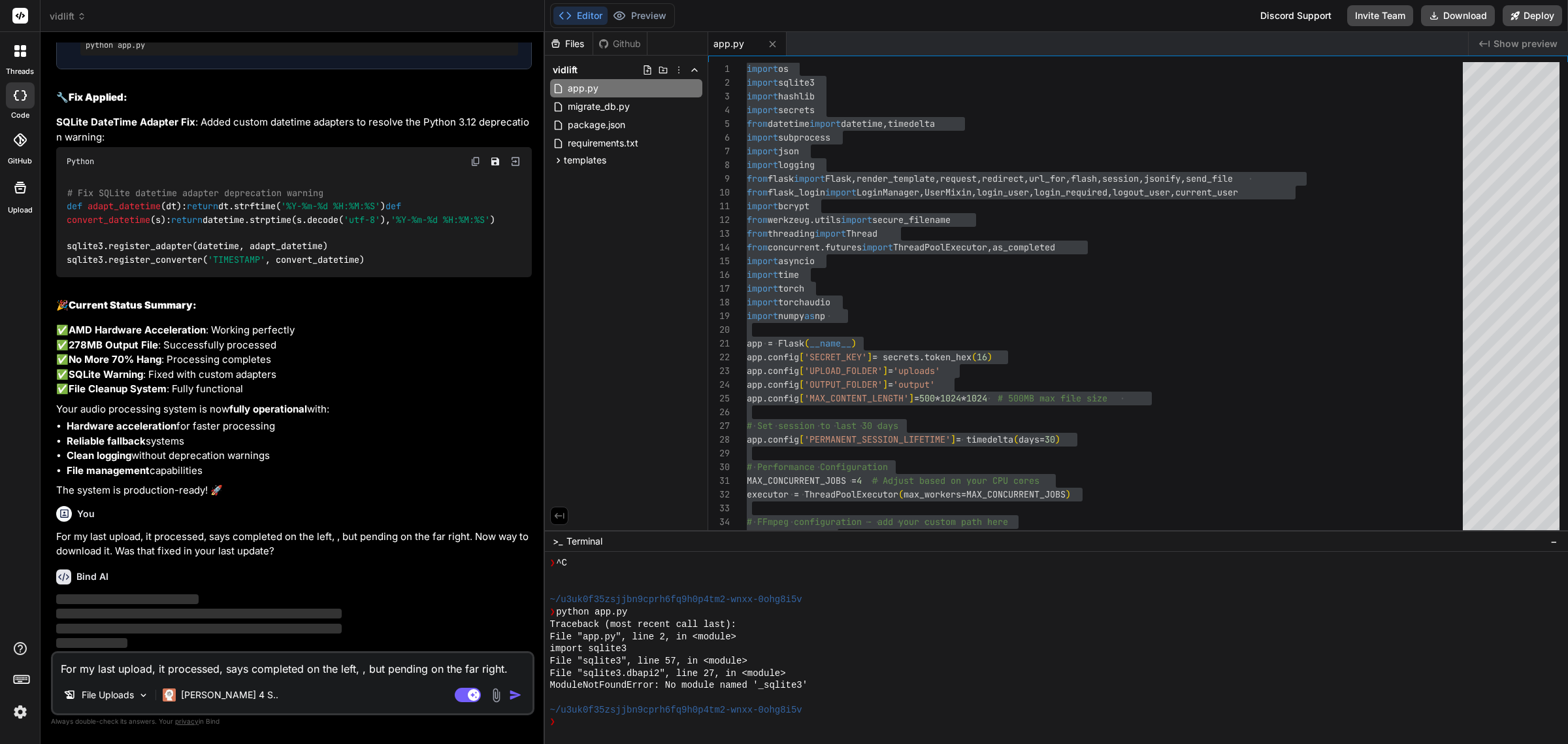
click at [510, 18] on div "vidlift" at bounding box center [292, 16] width 485 height 13
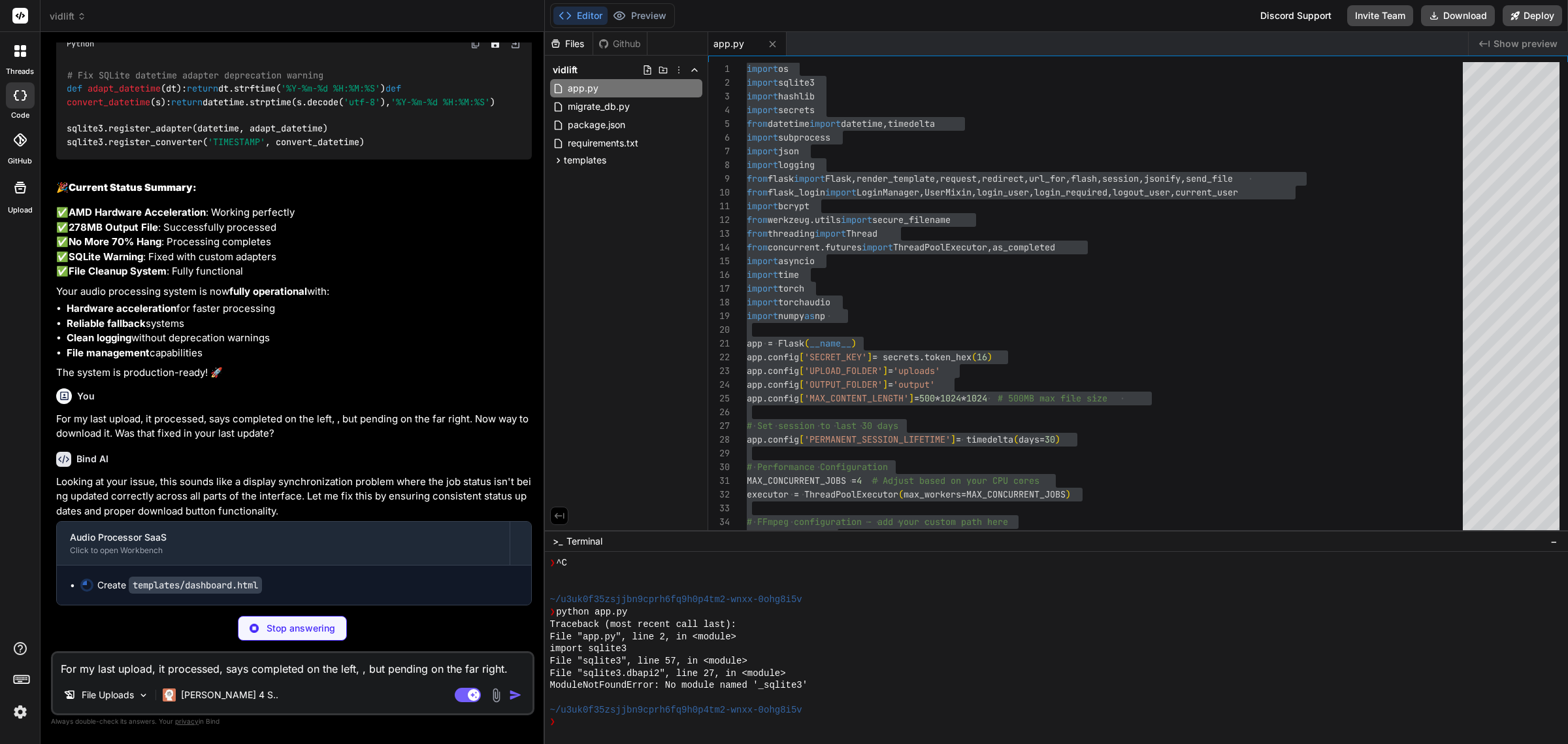
scroll to position [8820, 0]
click at [593, 164] on span "templates" at bounding box center [585, 161] width 42 height 13
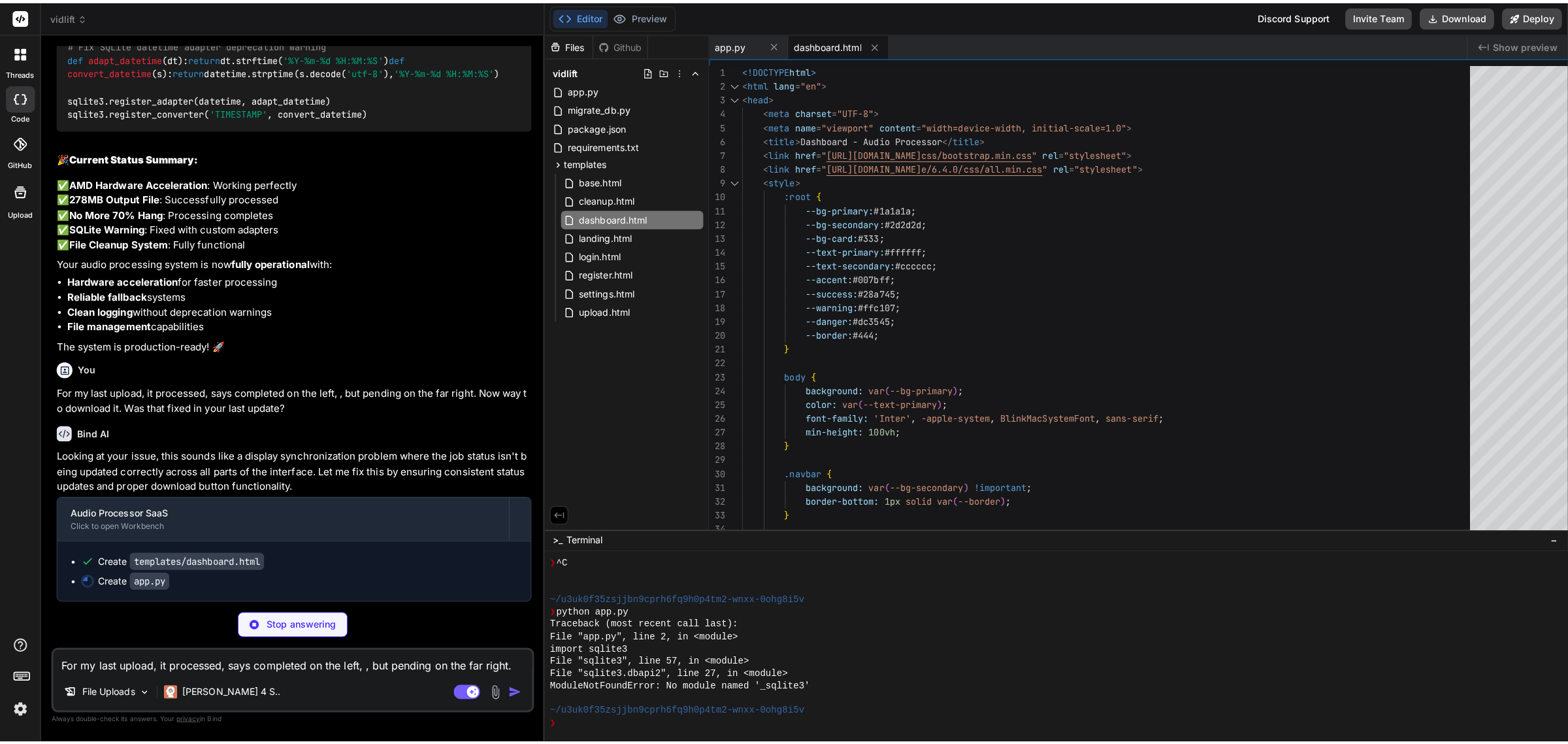
scroll to position [8863, 0]
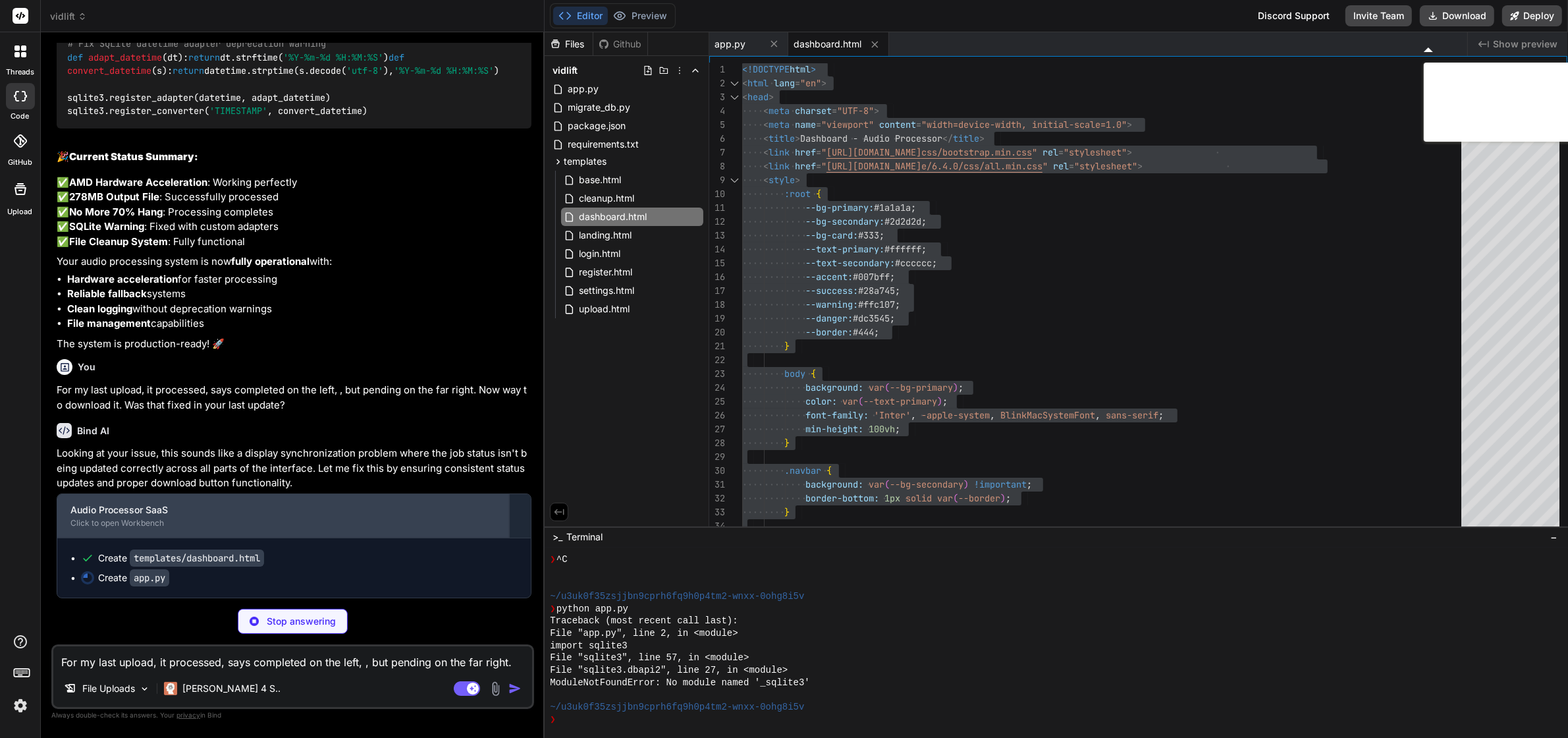
click at [428, 516] on div "Audio Processor SaaS" at bounding box center [283, 510] width 425 height 13
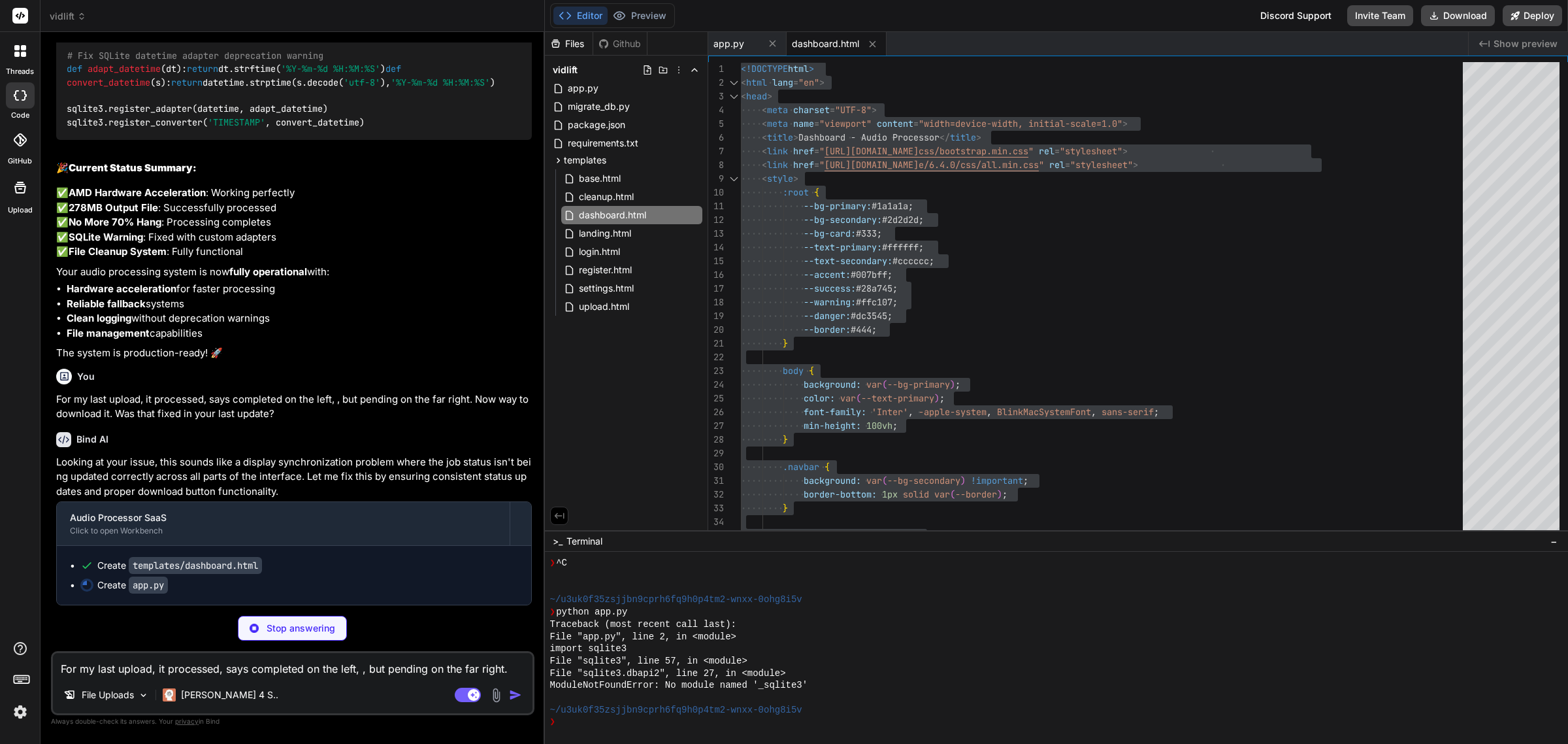
scroll to position [8840, 0]
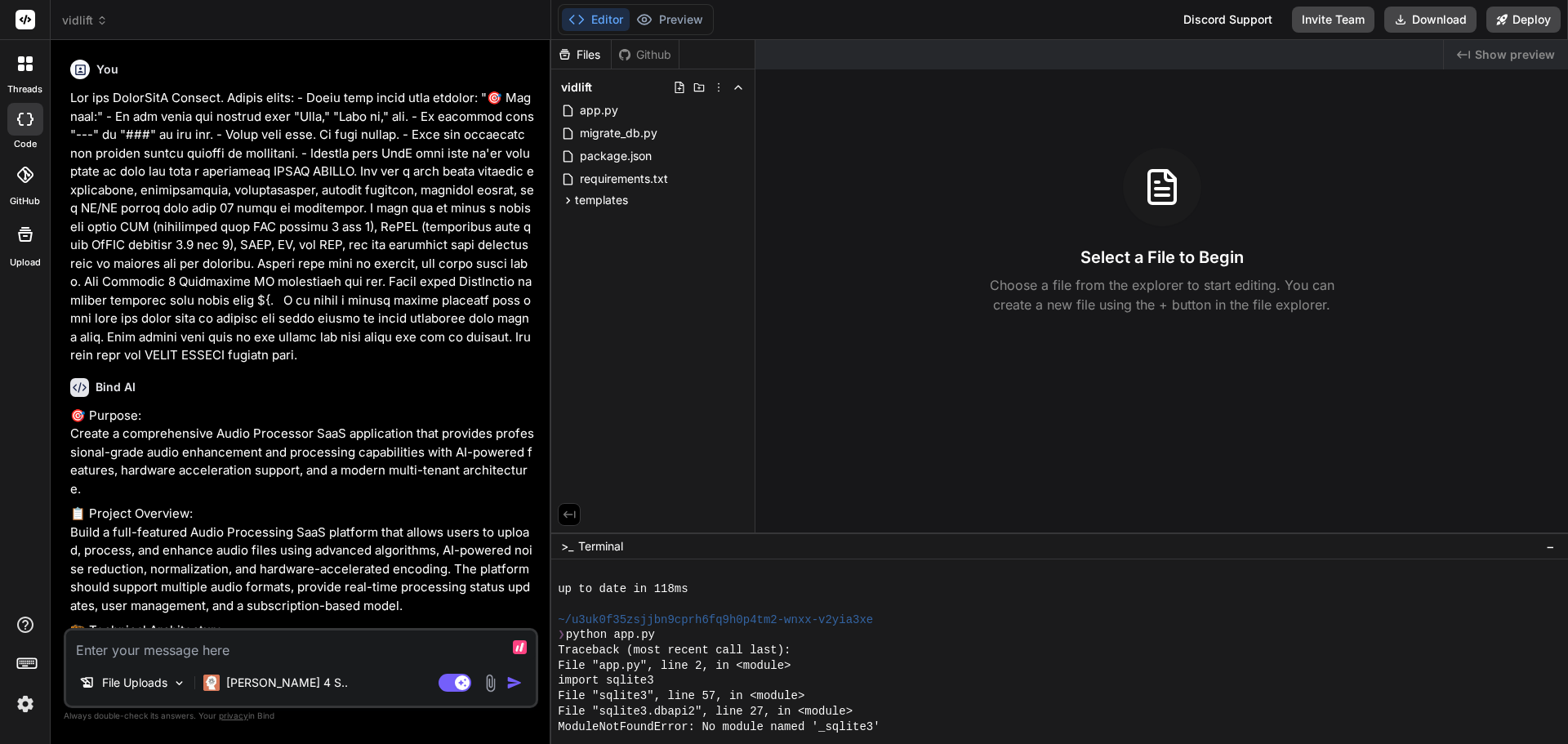
type textarea "x"
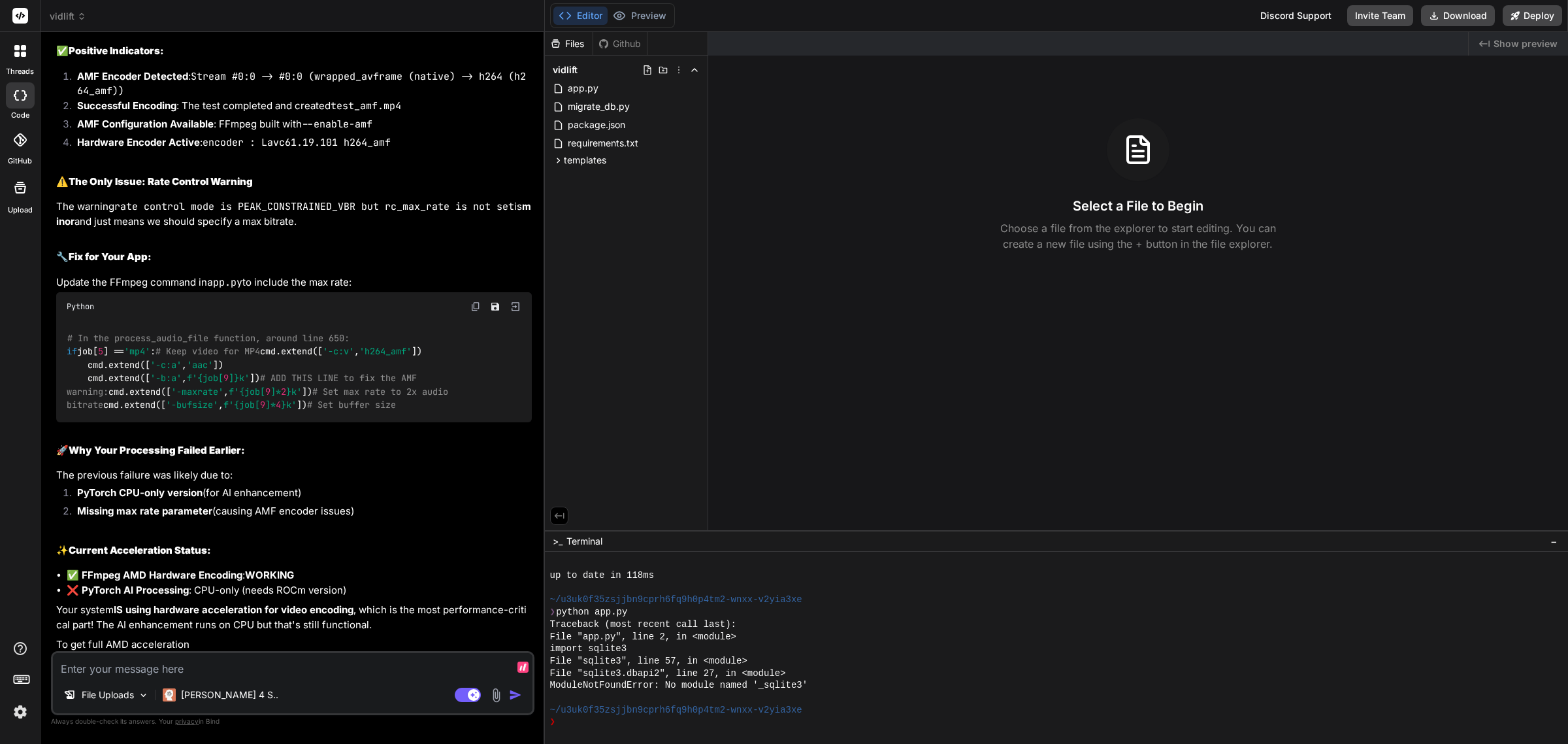
scroll to position [6686, 0]
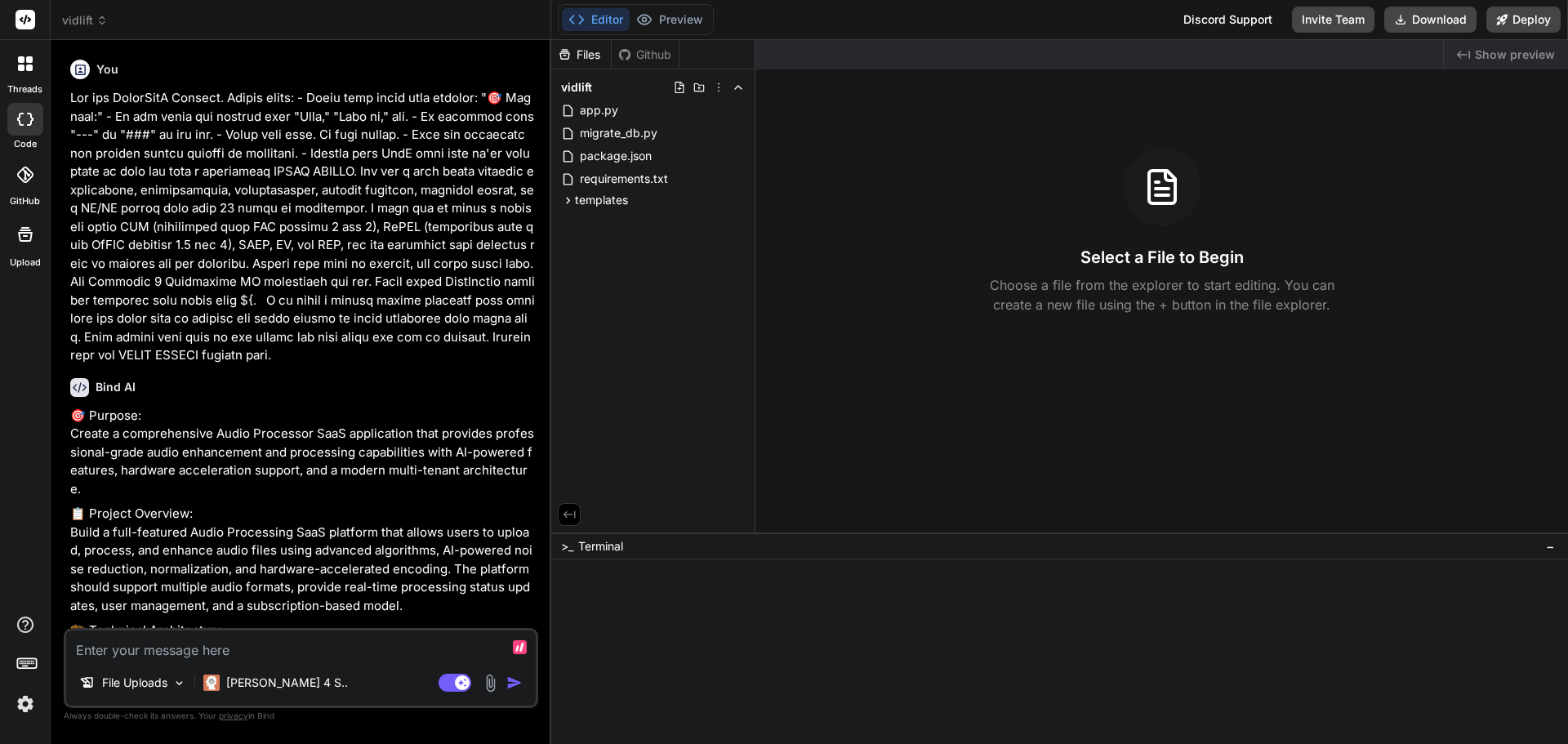
type textarea "x"
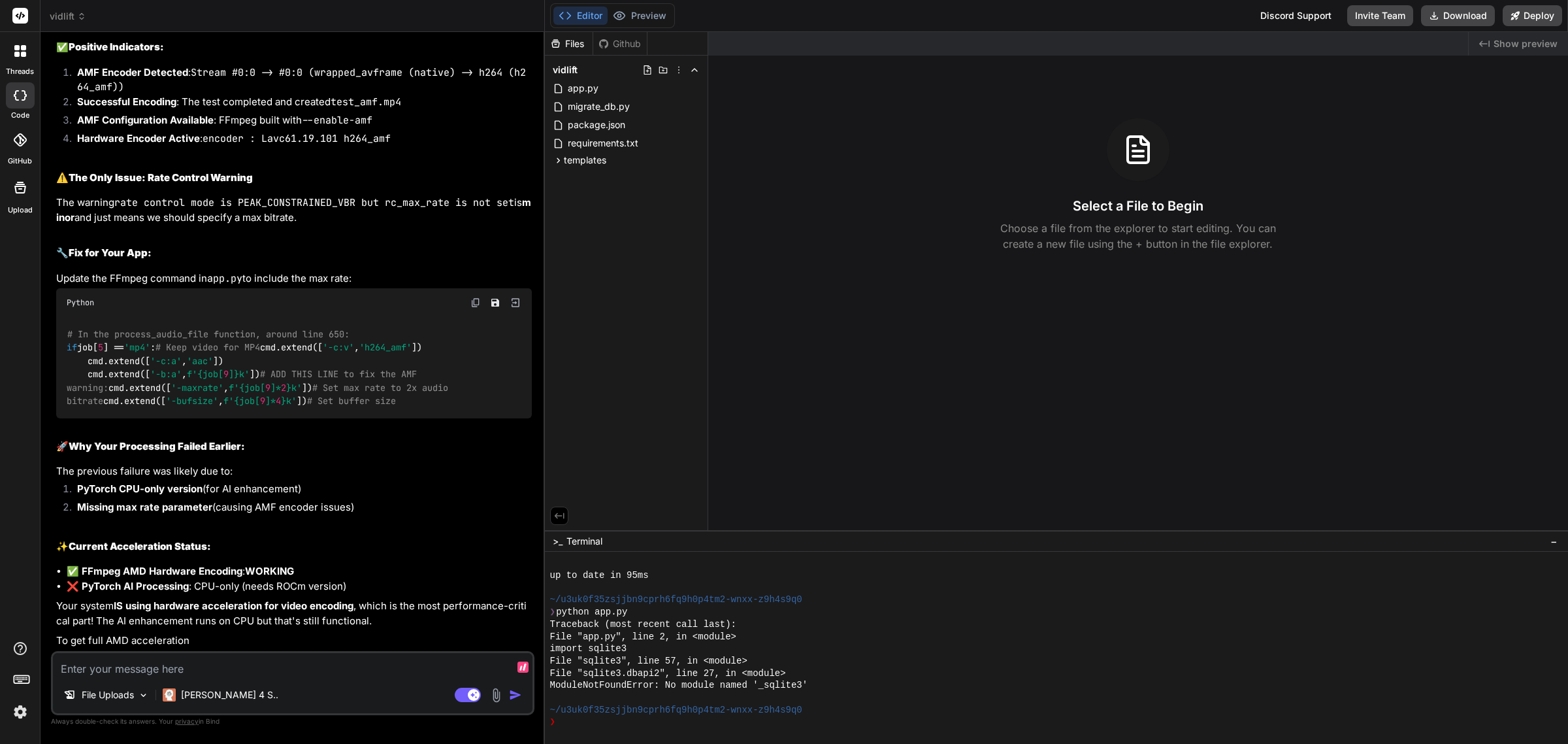
scroll to position [6686, 0]
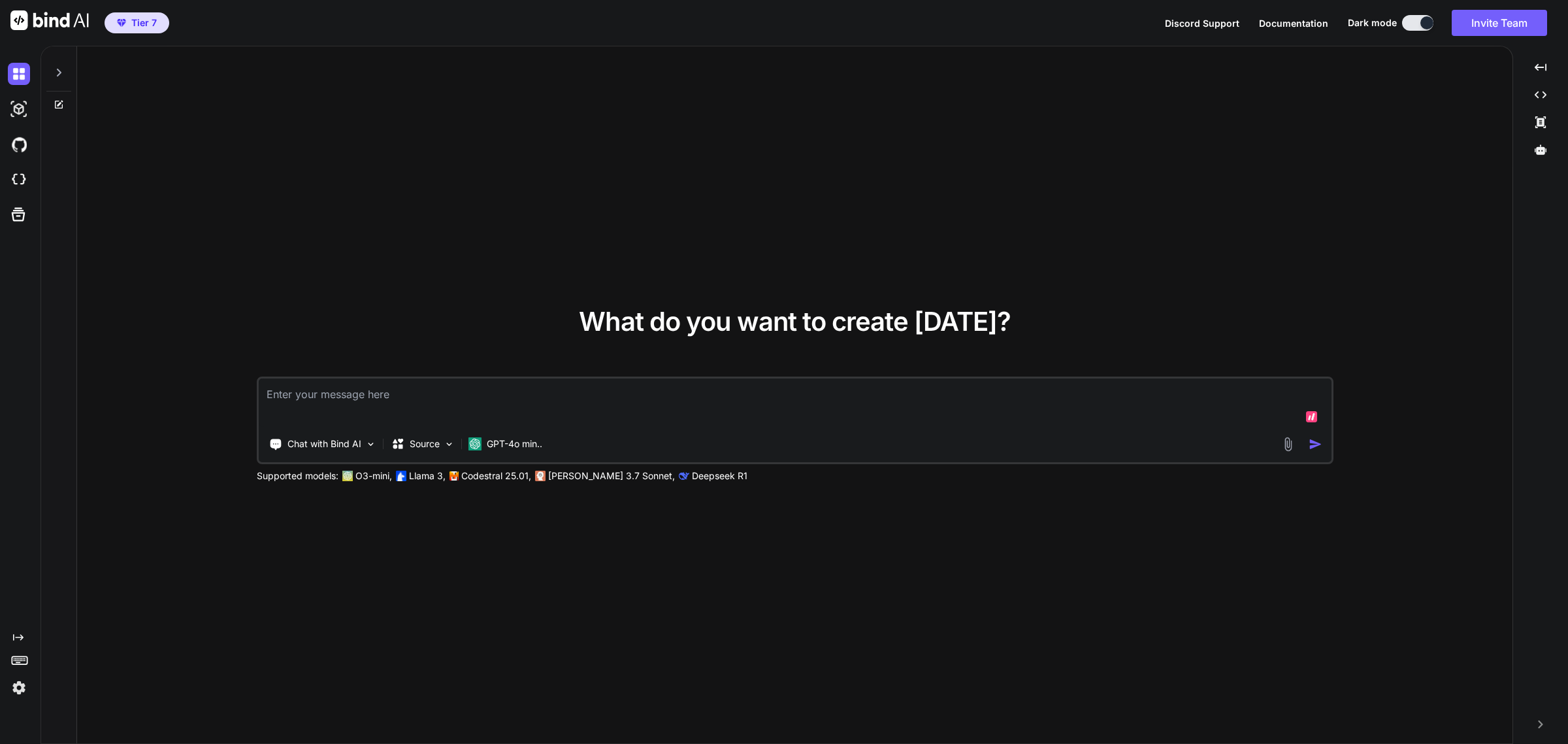
type textarea "x"
